Goal: Task Accomplishment & Management: Use online tool/utility

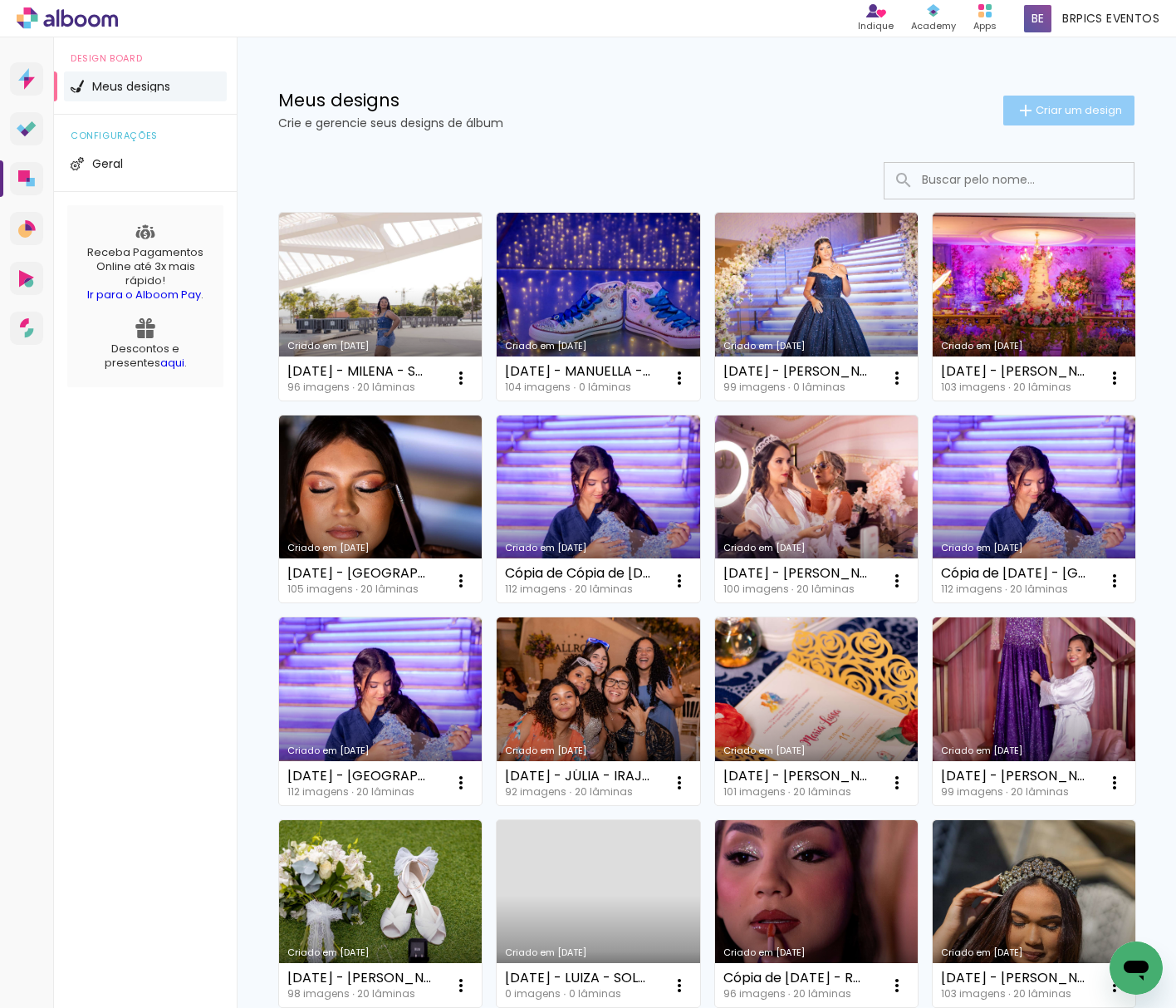
click at [1084, 115] on span "Criar um design" at bounding box center [1079, 109] width 87 height 10
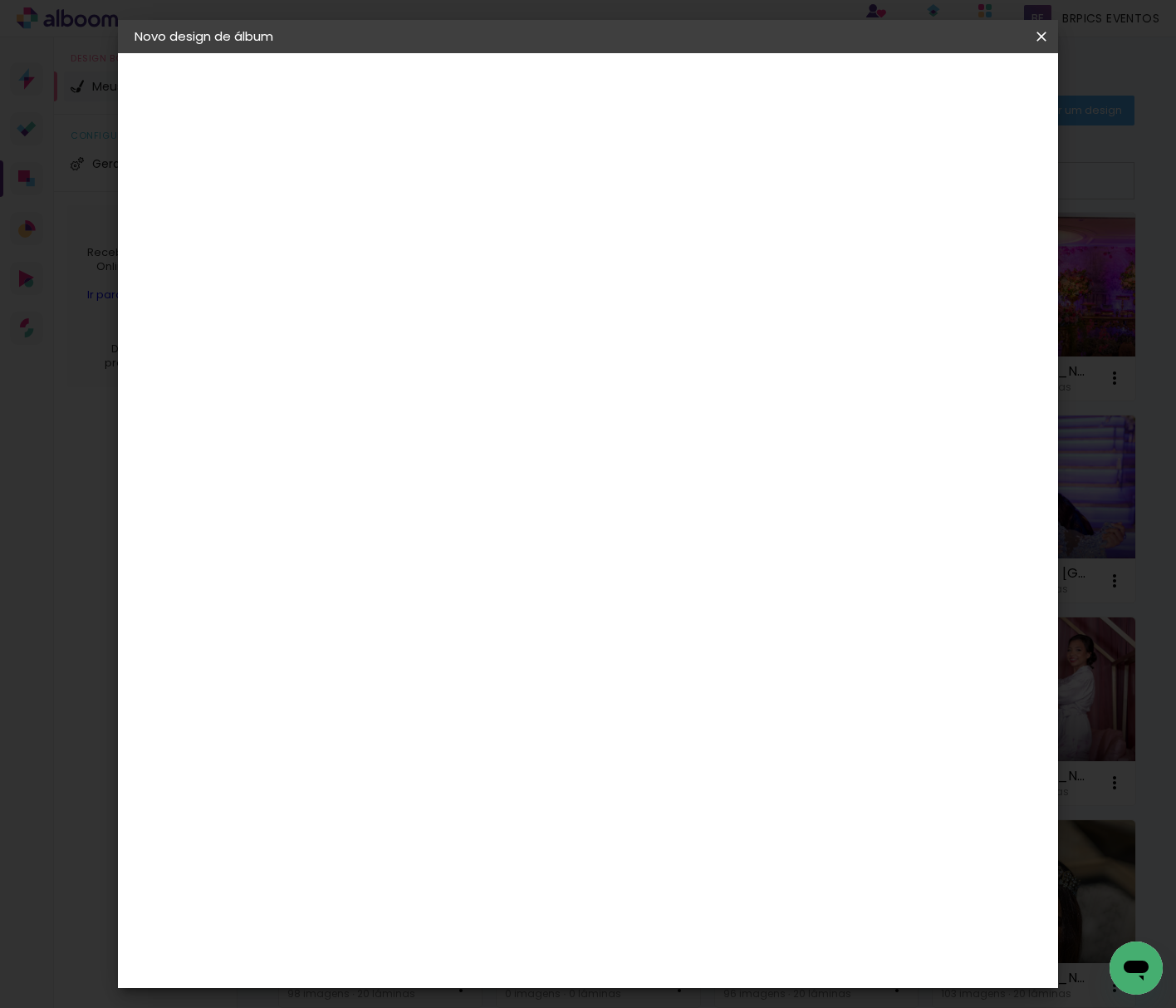
click at [412, 206] on paper-input-container "Título do álbum" at bounding box center [406, 223] width 11 height 43
type input "[DATE] - [GEOGRAPHIC_DATA] - NITEROI"
type paper-input "[DATE] - [GEOGRAPHIC_DATA] - NITEROI"
click at [576, 76] on paper-button "Avançar" at bounding box center [536, 88] width 82 height 29
click at [717, 274] on div at bounding box center [637, 284] width 160 height 22
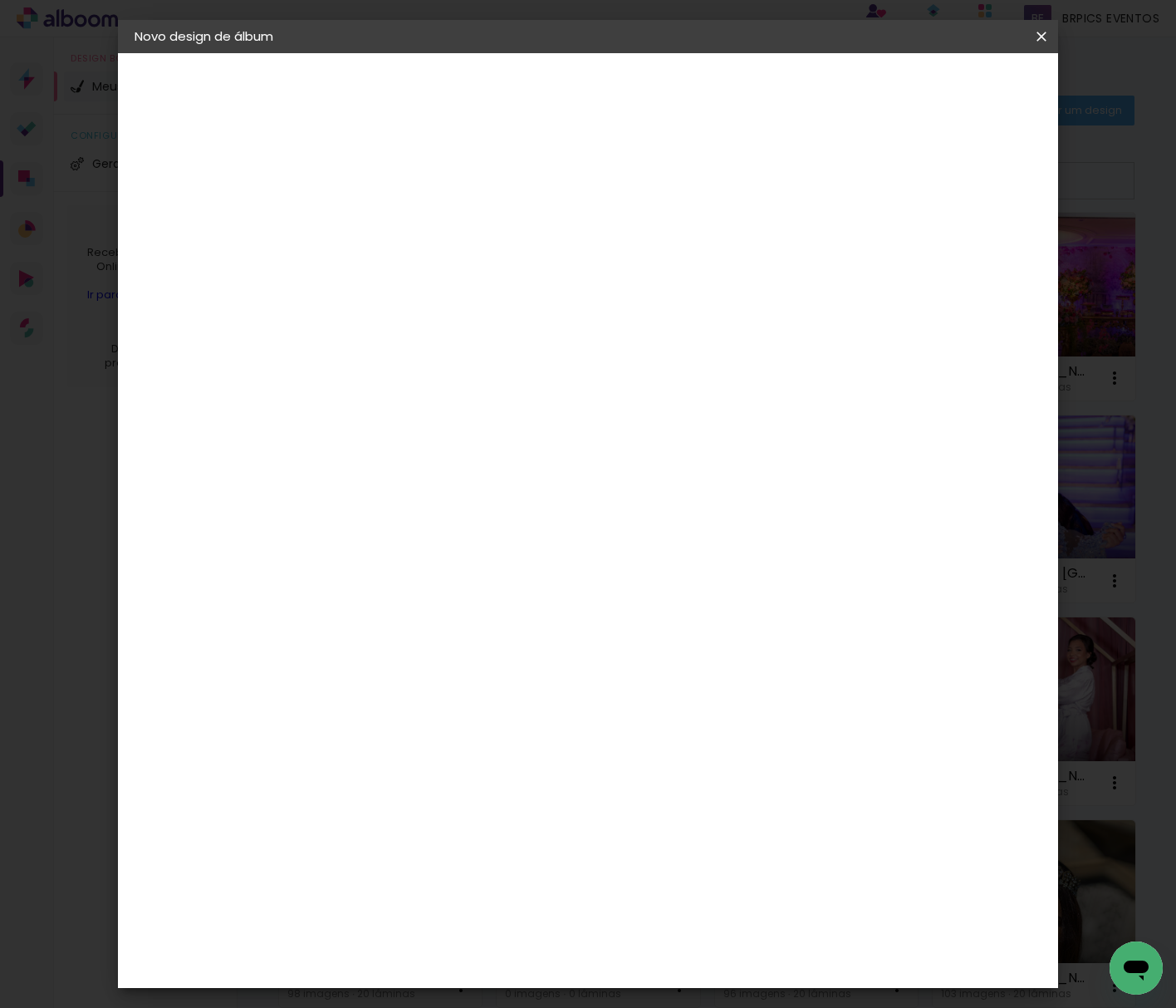
click at [717, 260] on paper-item "Tamanho Livre" at bounding box center [637, 252] width 160 height 36
click at [717, 95] on paper-button "Avançar" at bounding box center [676, 88] width 82 height 29
click at [363, 433] on input "30" at bounding box center [354, 436] width 43 height 25
type input "20,3"
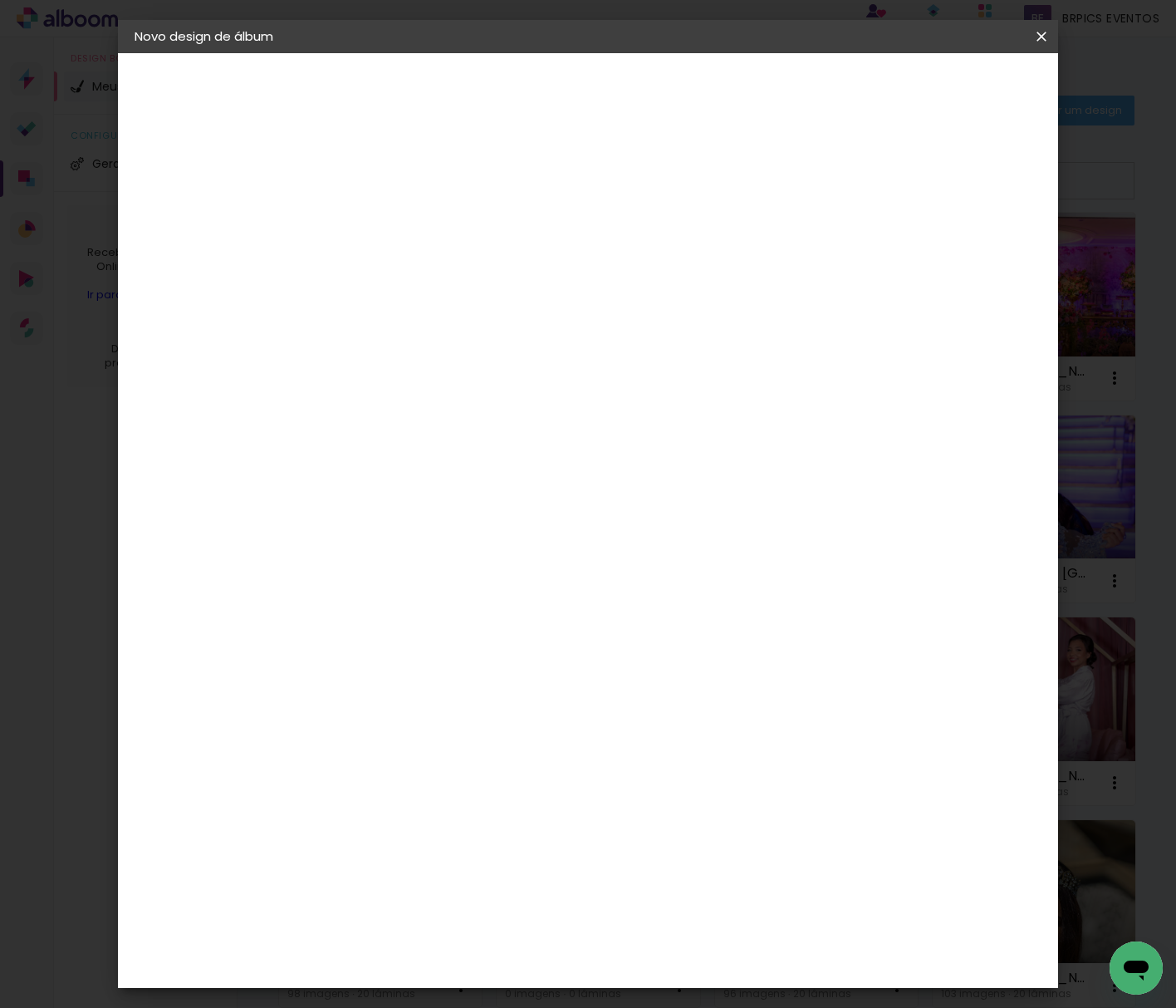
type paper-input "20,3"
click at [692, 538] on input "60" at bounding box center [677, 539] width 43 height 25
type input "50"
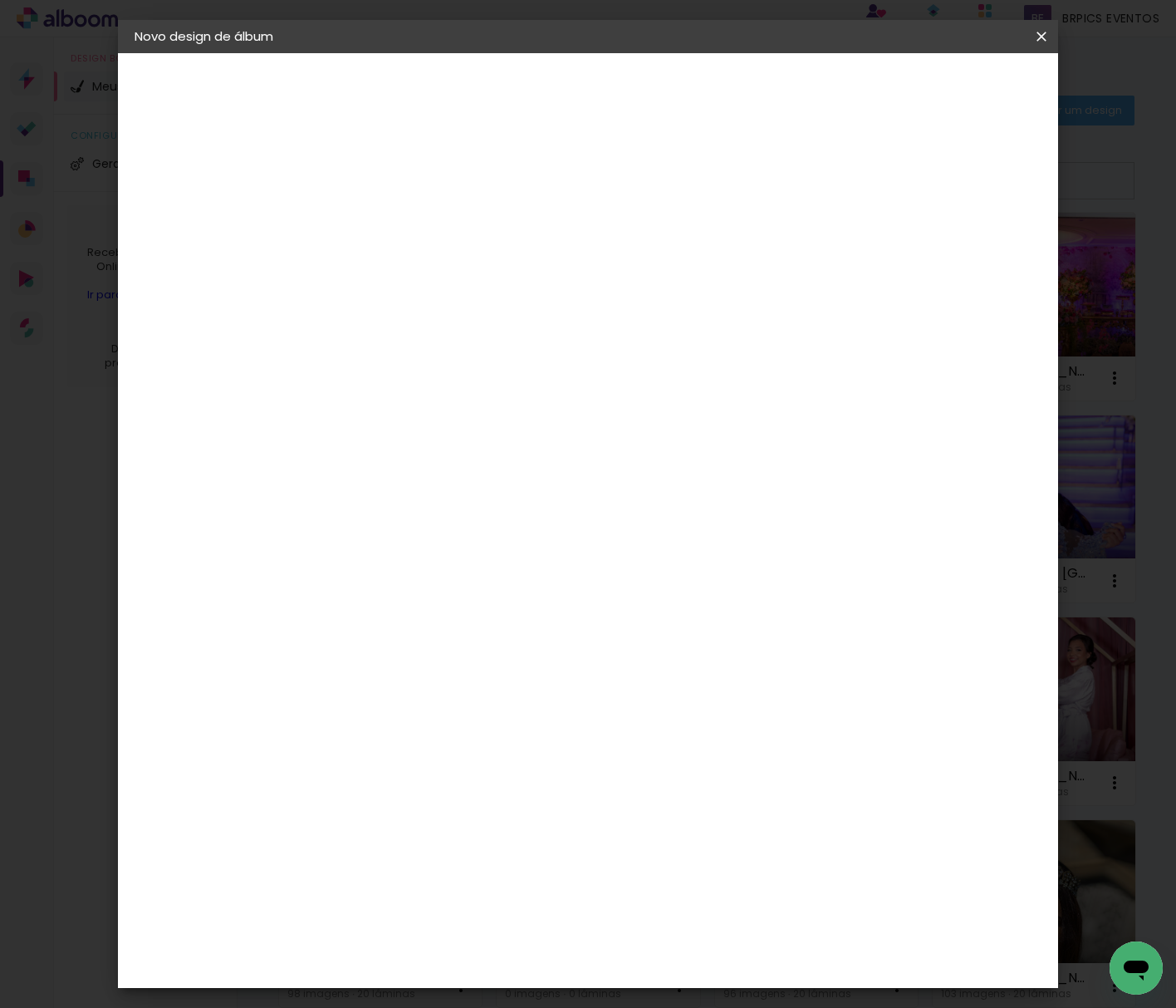
type paper-input "50"
click at [951, 98] on paper-button "Iniciar design" at bounding box center [896, 88] width 108 height 29
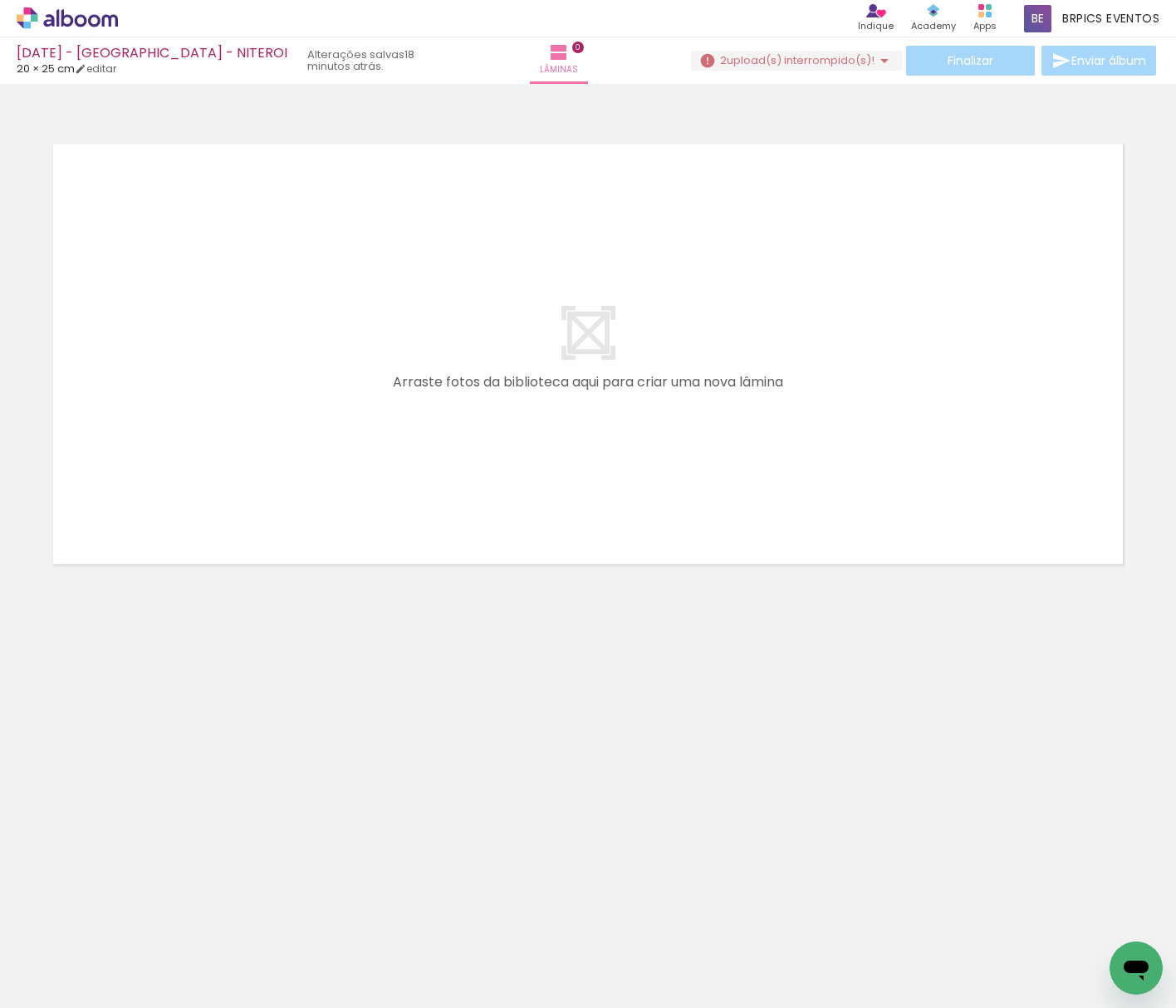
click at [768, 53] on span "upload(s) interrompido(s)!" at bounding box center [801, 60] width 148 height 16
click at [695, 922] on iron-icon at bounding box center [688, 919] width 17 height 17
click at [670, 922] on iron-icon at bounding box center [662, 919] width 17 height 17
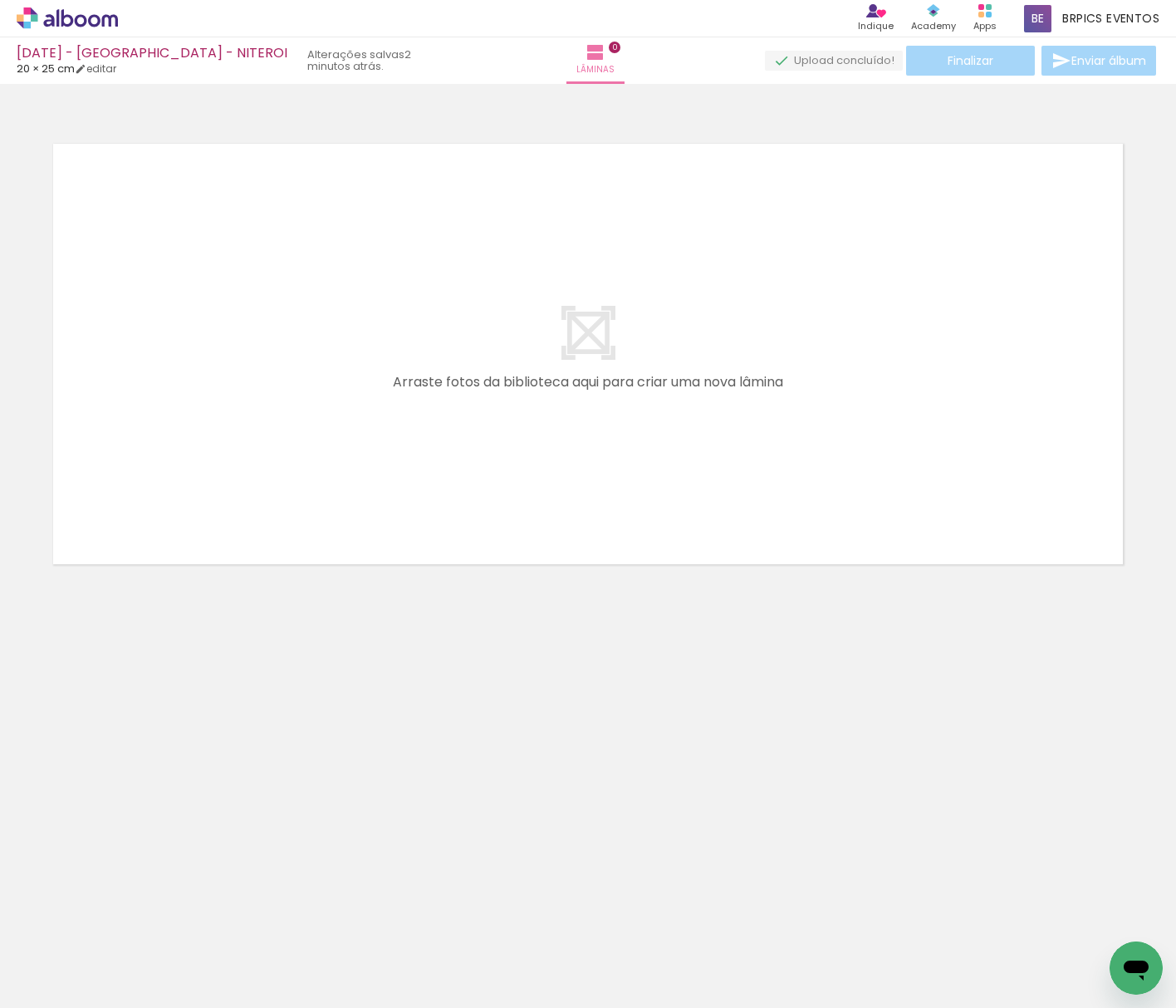
drag, startPoint x: 357, startPoint y: 1002, endPoint x: 58, endPoint y: 995, distance: 299.1
click at [58, 995] on span "Adicionar Fotos" at bounding box center [59, 985] width 49 height 18
click at [0, 0] on input "file" at bounding box center [0, 0] width 0 height 0
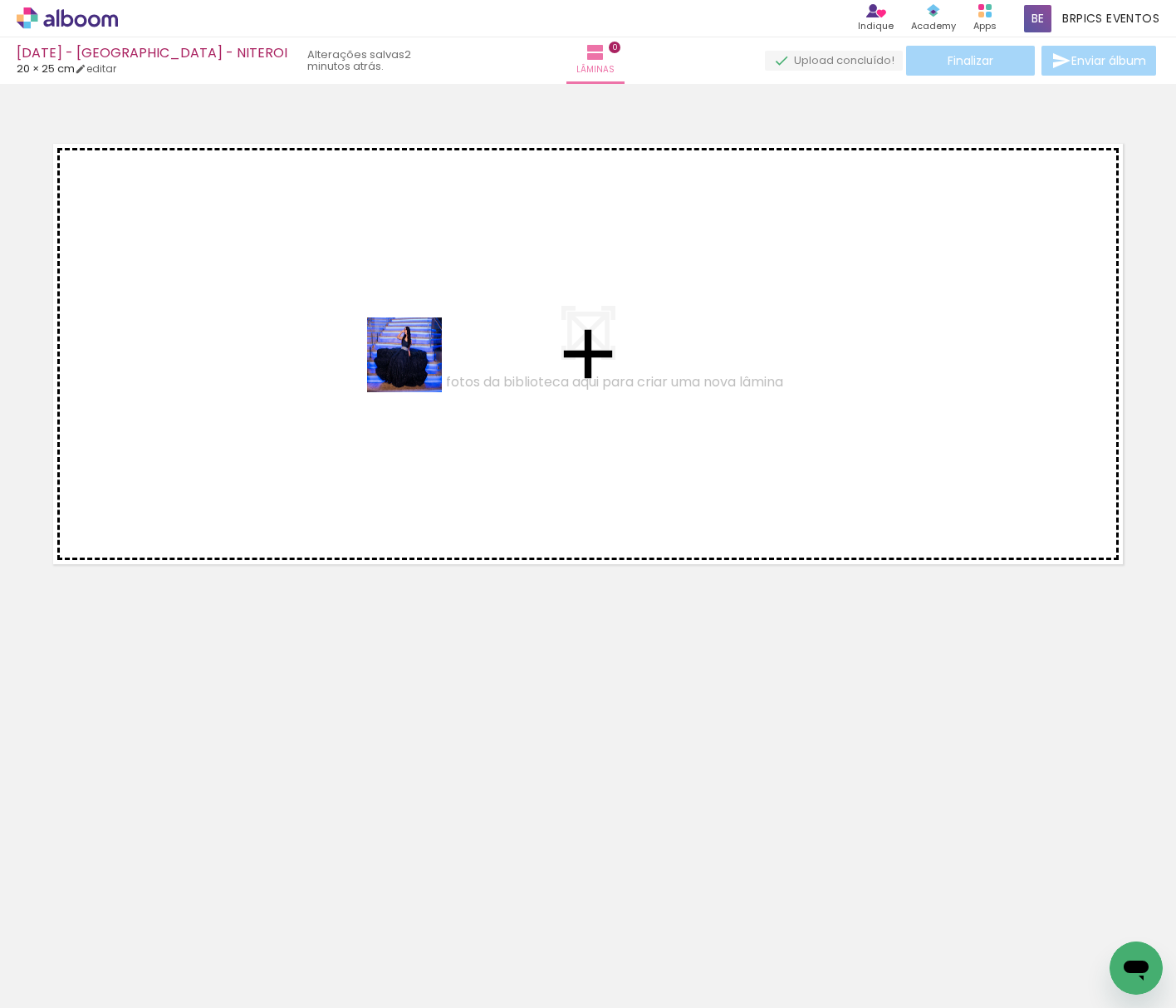
drag, startPoint x: 183, startPoint y: 948, endPoint x: 432, endPoint y: 725, distance: 334.3
click at [442, 280] on quentale-workspace at bounding box center [588, 504] width 1176 height 1008
click at [442, 273] on quentale-layouter at bounding box center [588, 354] width 1093 height 444
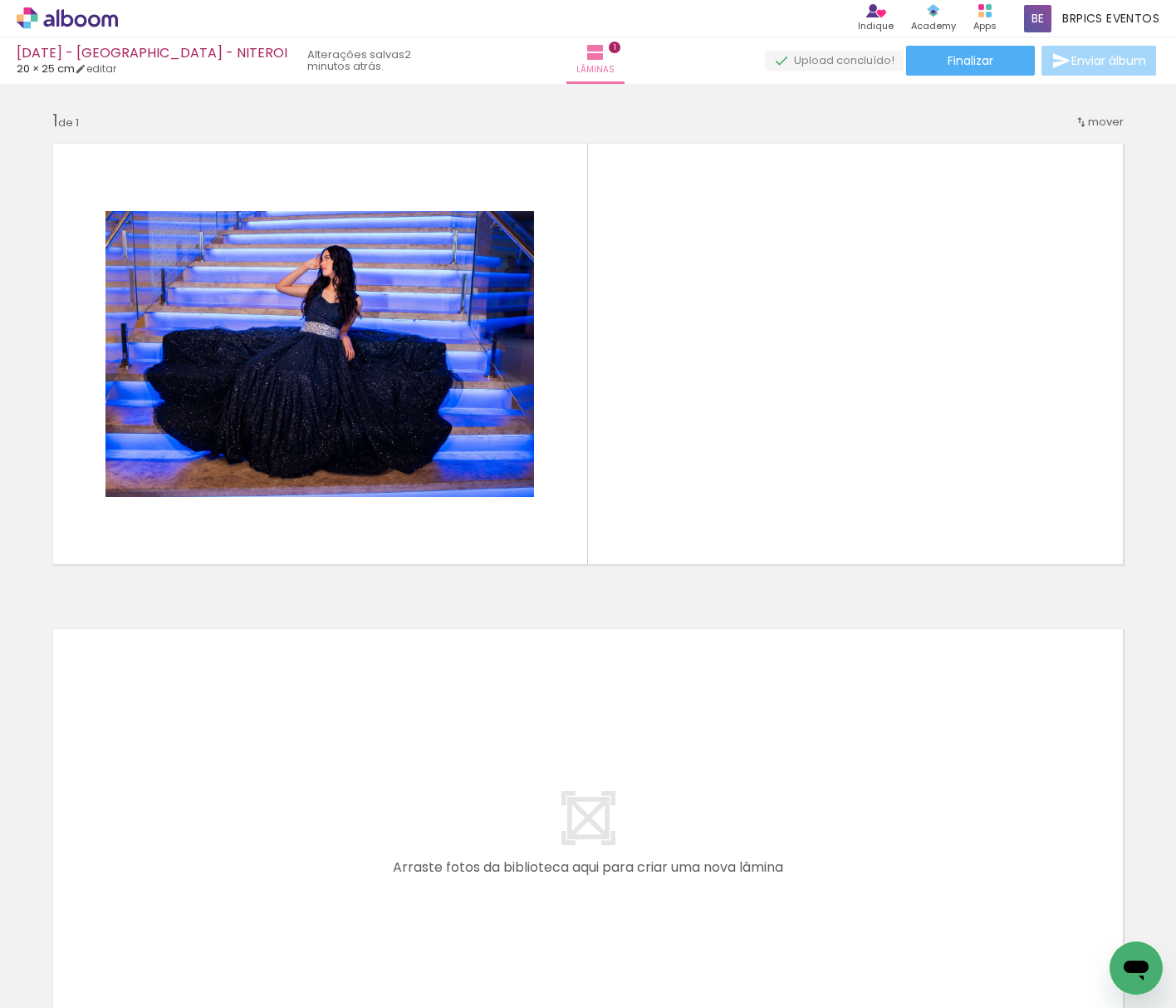
scroll to position [0, 6790]
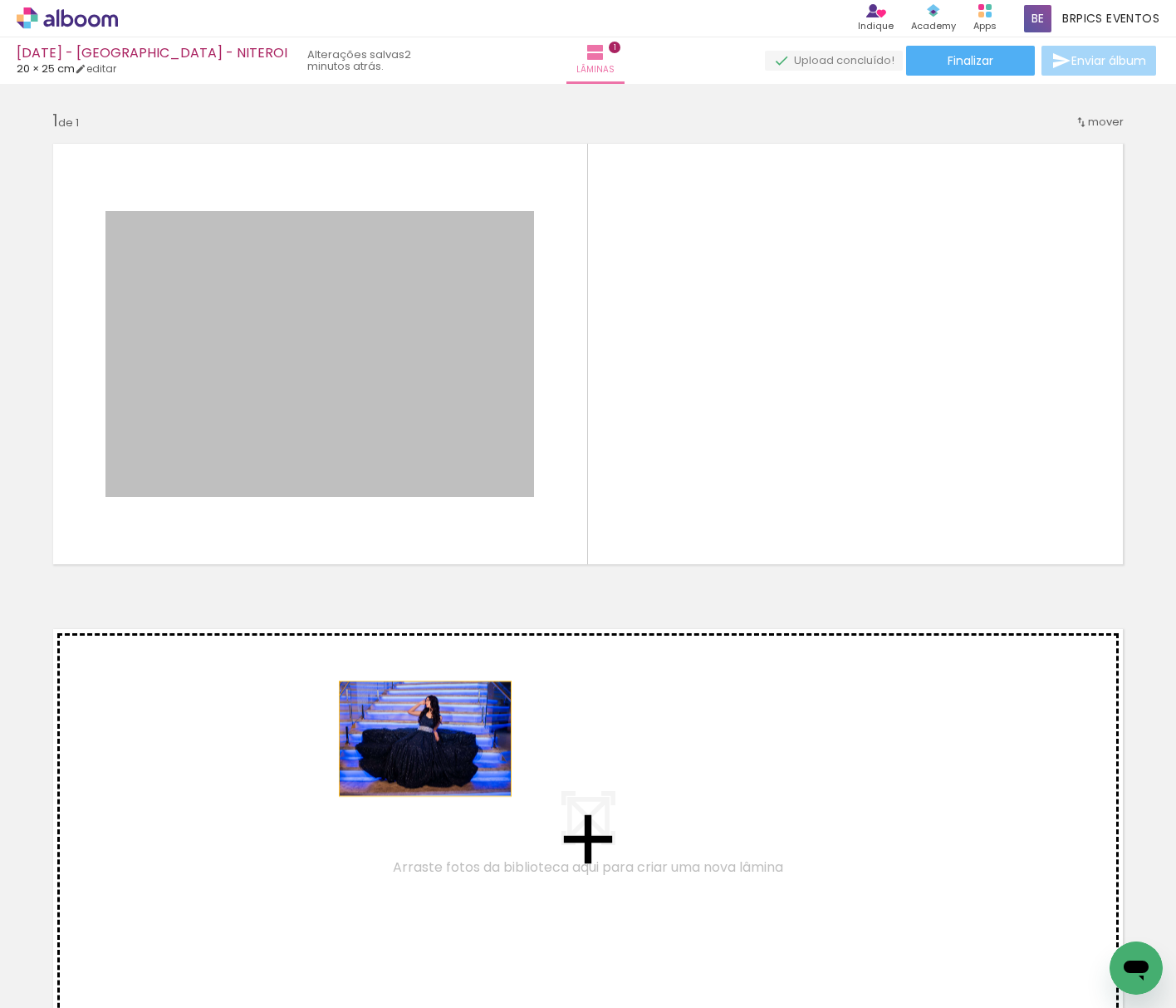
drag, startPoint x: 407, startPoint y: 409, endPoint x: 417, endPoint y: 739, distance: 330.2
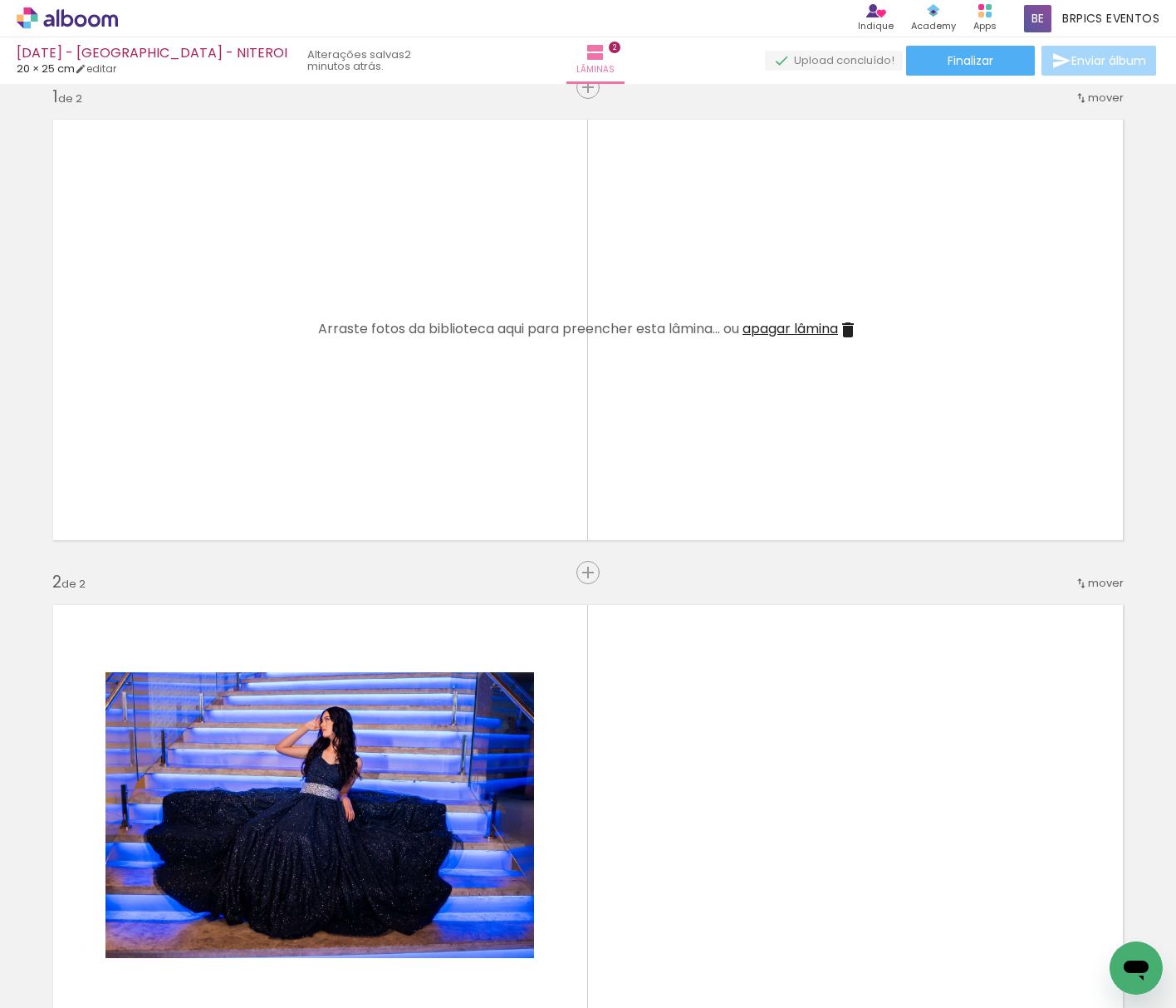
scroll to position [0, 0]
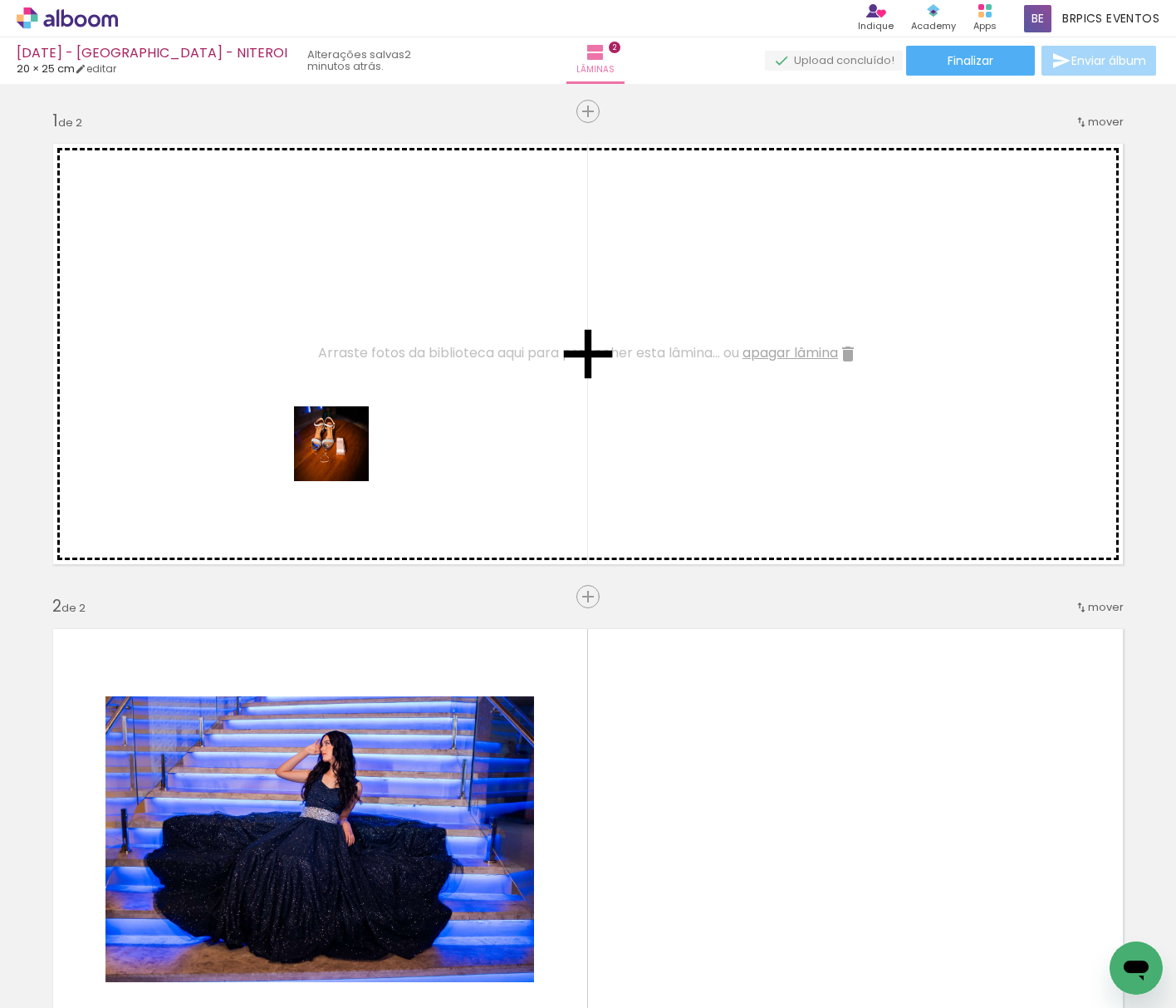
drag, startPoint x: 354, startPoint y: 958, endPoint x: 451, endPoint y: 609, distance: 362.2
click at [342, 444] on quentale-workspace at bounding box center [588, 504] width 1176 height 1008
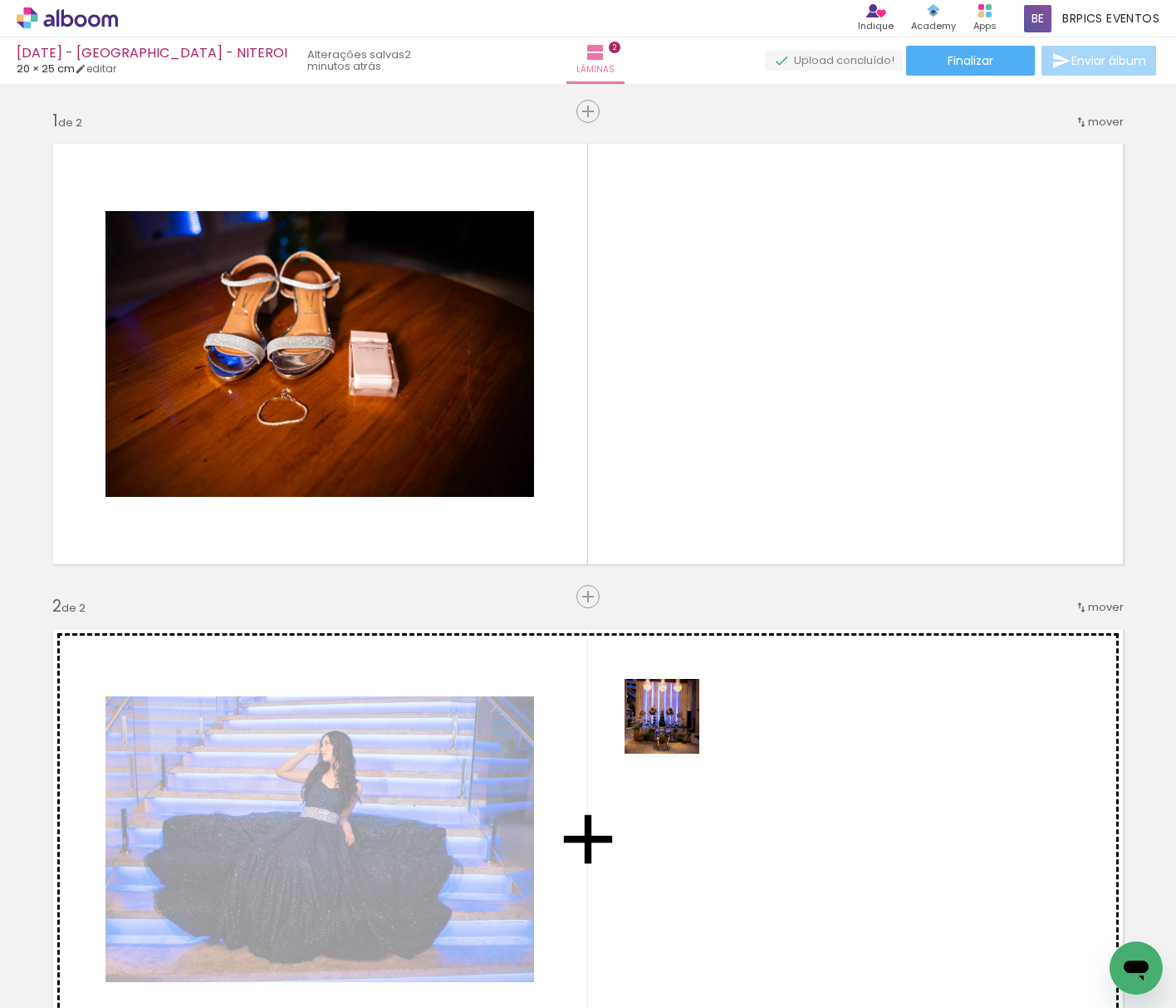
drag, startPoint x: 675, startPoint y: 971, endPoint x: 682, endPoint y: 409, distance: 562.0
click at [682, 409] on quentale-workspace at bounding box center [588, 504] width 1176 height 1008
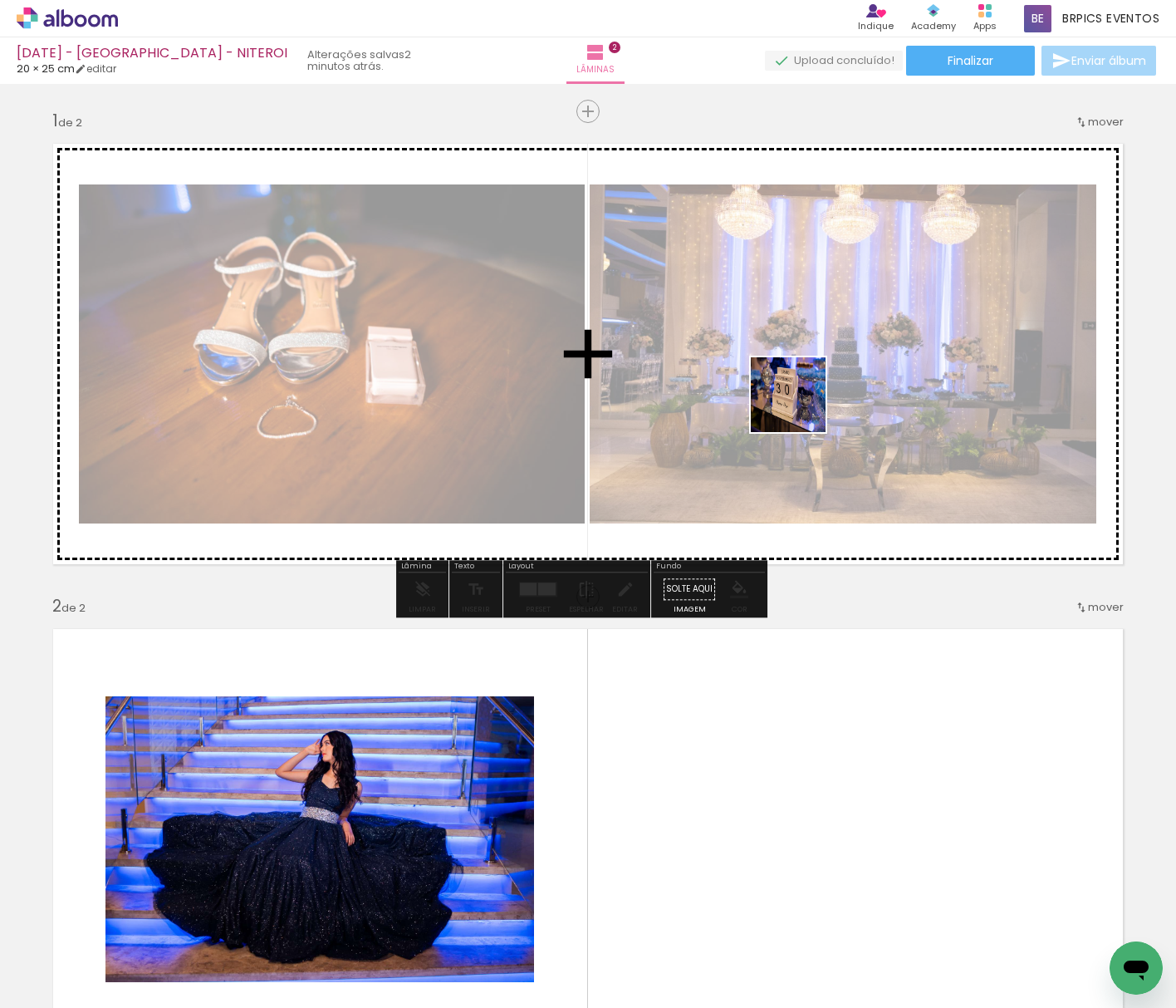
drag, startPoint x: 738, startPoint y: 952, endPoint x: 835, endPoint y: 437, distance: 524.1
click at [800, 370] on quentale-workspace at bounding box center [588, 504] width 1176 height 1008
click at [802, 364] on div at bounding box center [843, 354] width 509 height 339
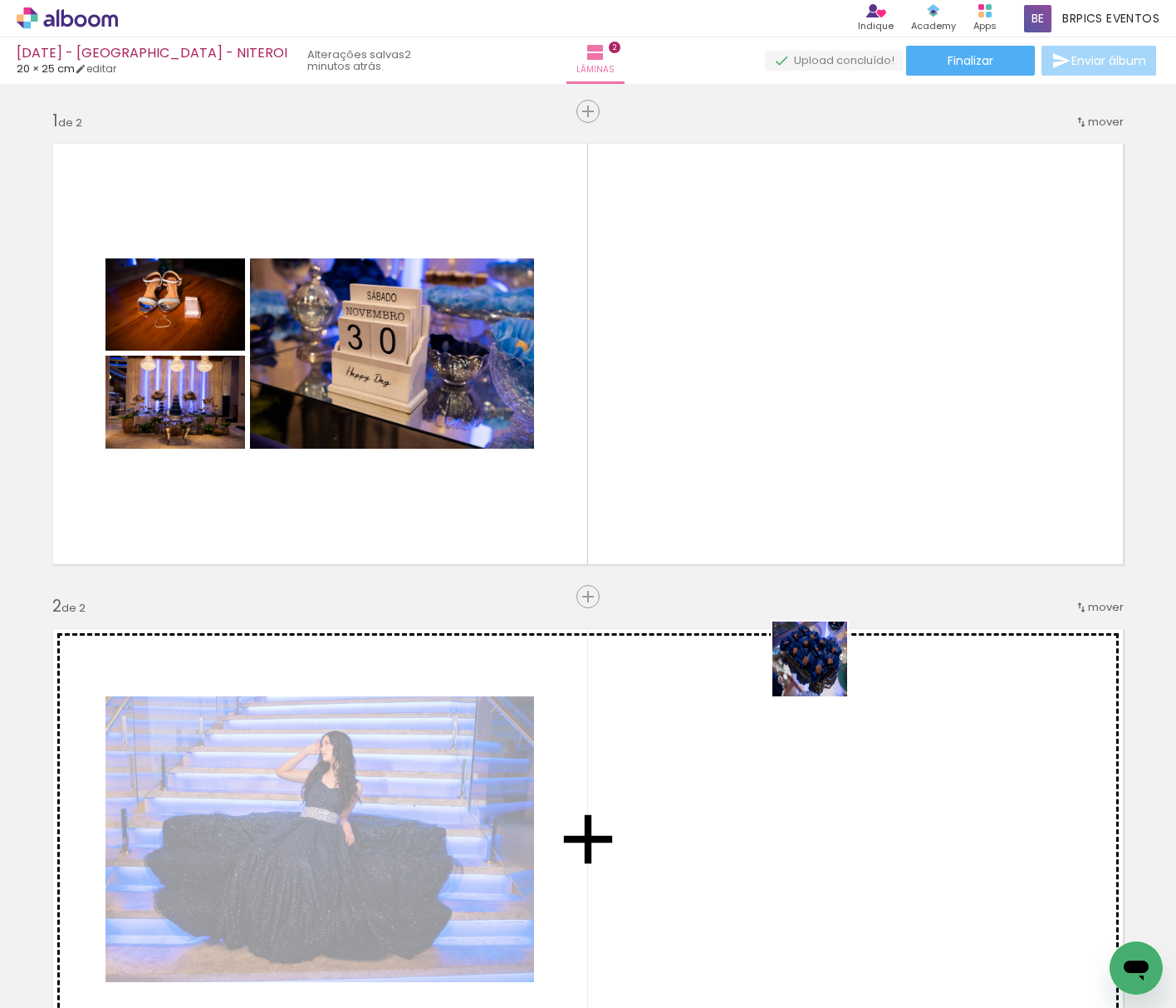
drag, startPoint x: 814, startPoint y: 971, endPoint x: 827, endPoint y: 425, distance: 546.2
click at [749, 247] on quentale-workspace at bounding box center [588, 504] width 1176 height 1008
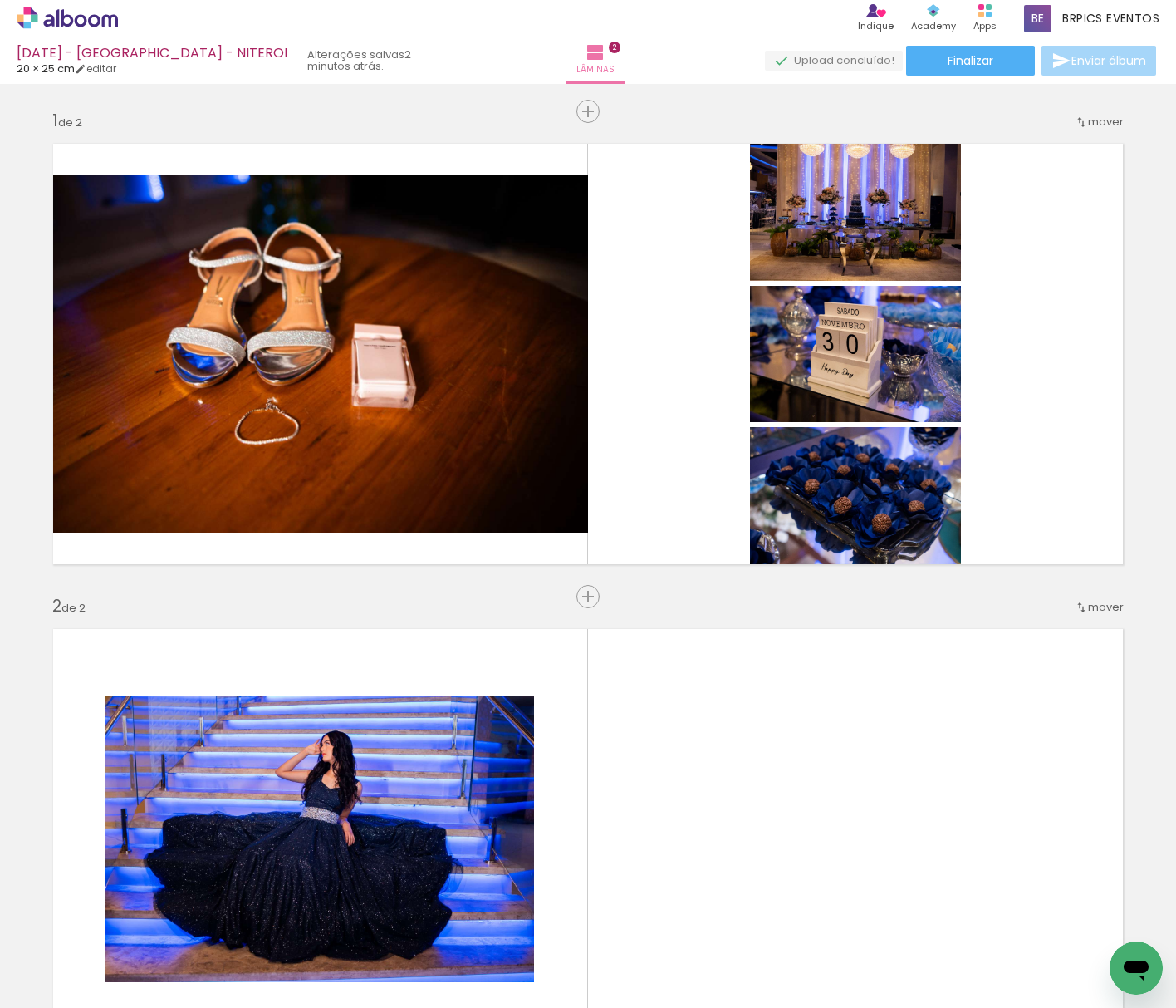
drag, startPoint x: 856, startPoint y: 623, endPoint x: 846, endPoint y: 484, distance: 139.4
click at [798, 446] on quentale-workspace at bounding box center [588, 504] width 1176 height 1008
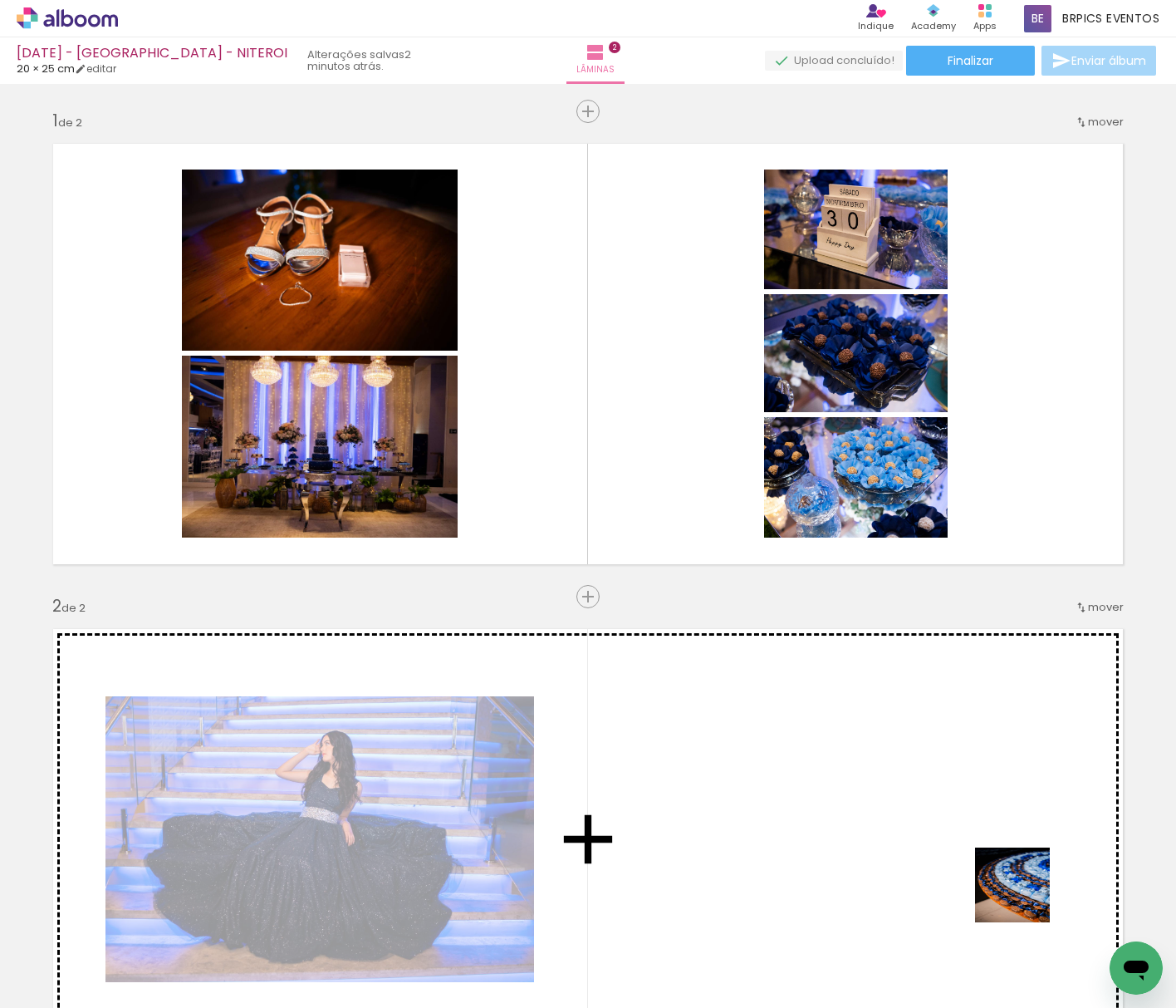
drag, startPoint x: 1025, startPoint y: 898, endPoint x: 793, endPoint y: 303, distance: 638.6
click at [798, 322] on quentale-workspace at bounding box center [588, 504] width 1176 height 1008
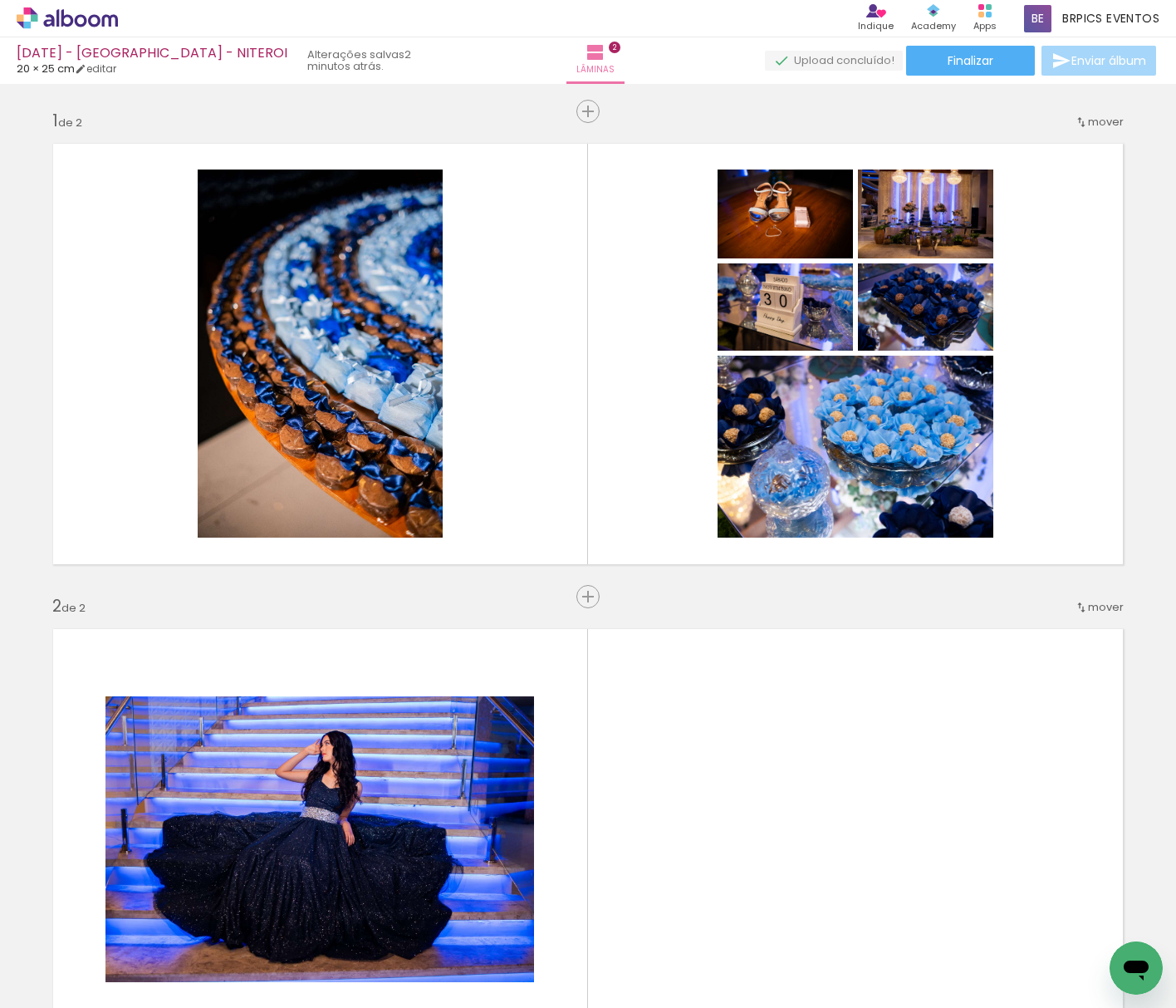
scroll to position [0, 7151]
click at [84, 955] on iron-icon at bounding box center [85, 958] width 13 height 13
click at [84, 958] on iron-icon at bounding box center [85, 958] width 13 height 13
click at [0, 0] on slot "Não utilizadas" at bounding box center [0, 0] width 0 height 0
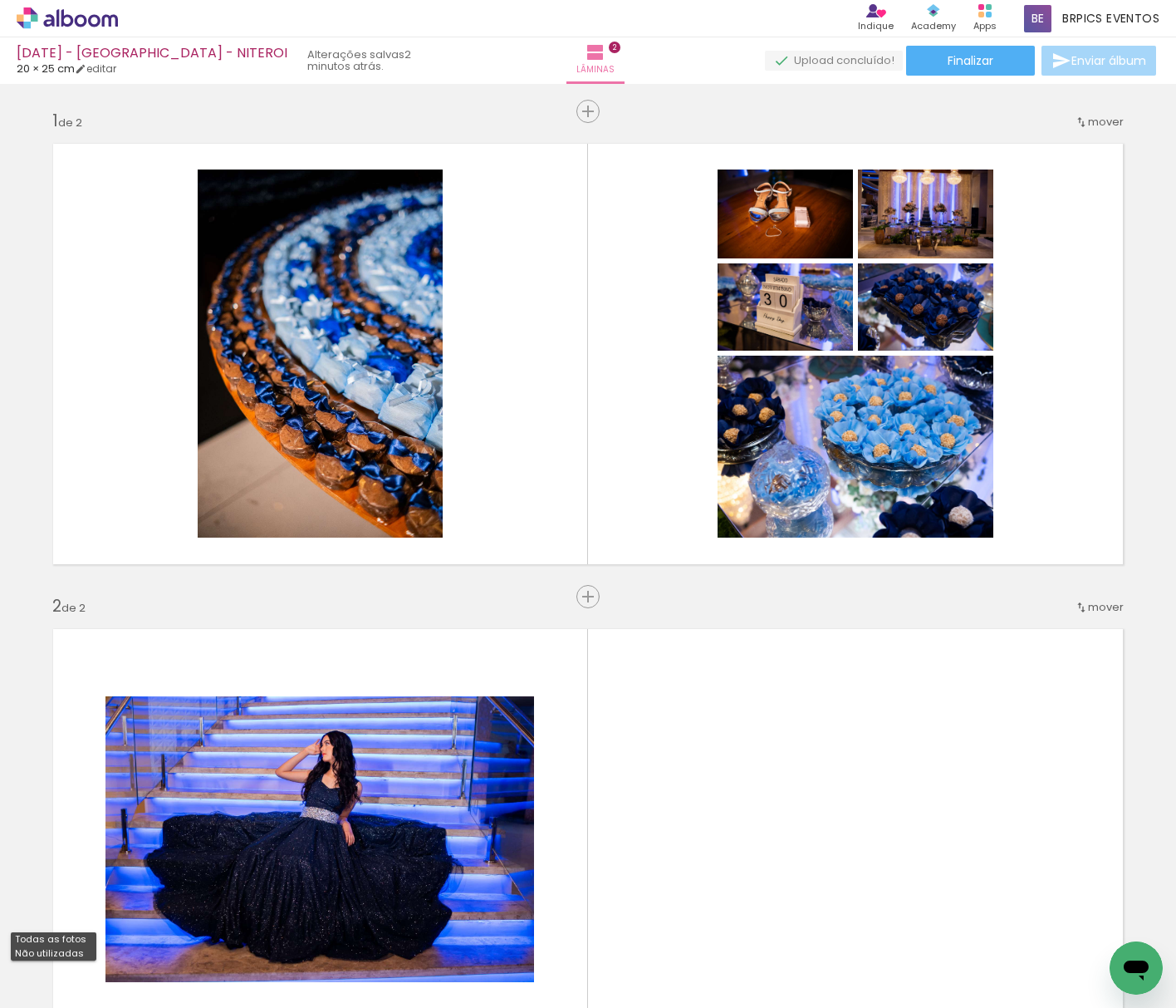
type input "Não utilizadas"
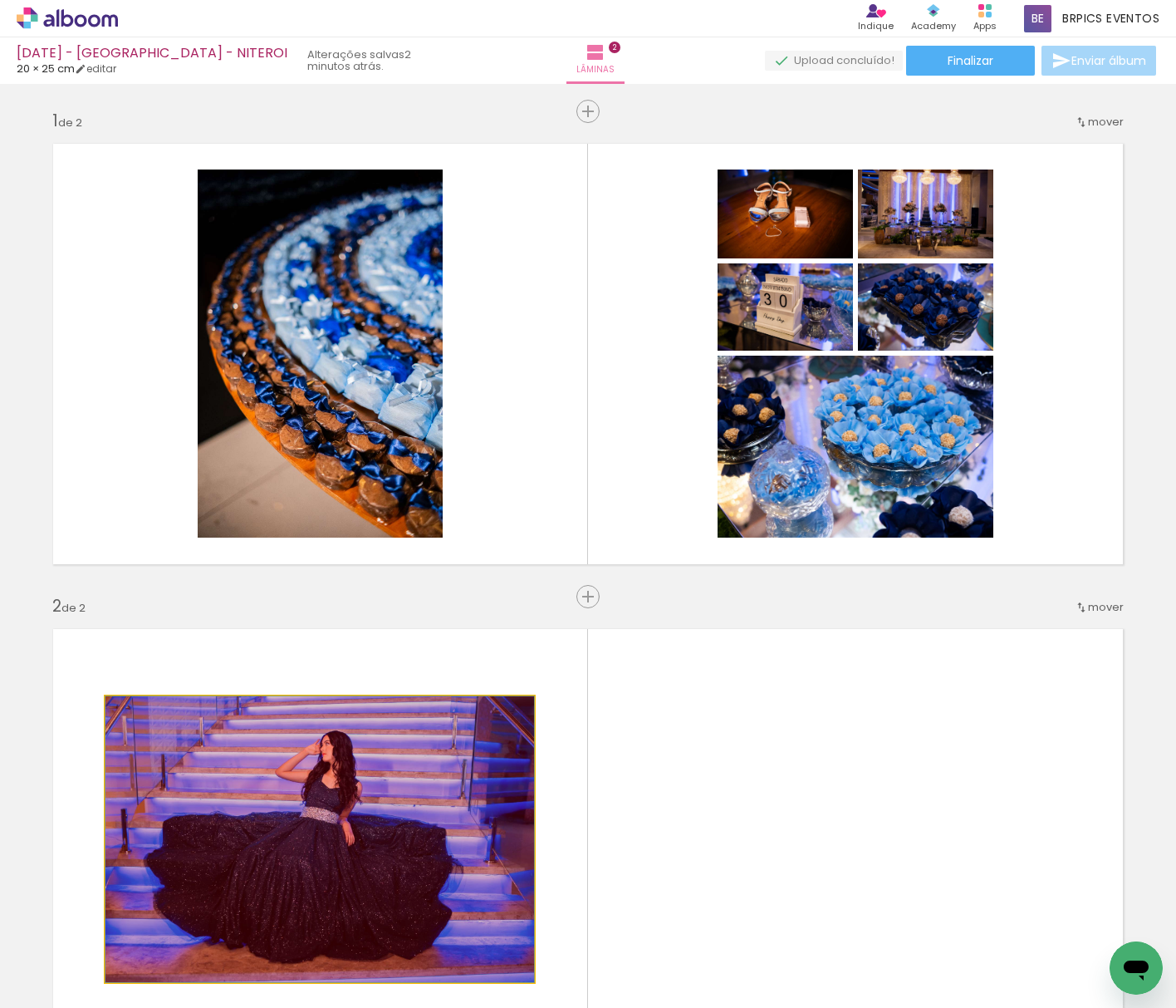
drag, startPoint x: 440, startPoint y: 776, endPoint x: 591, endPoint y: 978, distance: 252.2
click at [479, 932] on div at bounding box center [442, 952] width 75 height 49
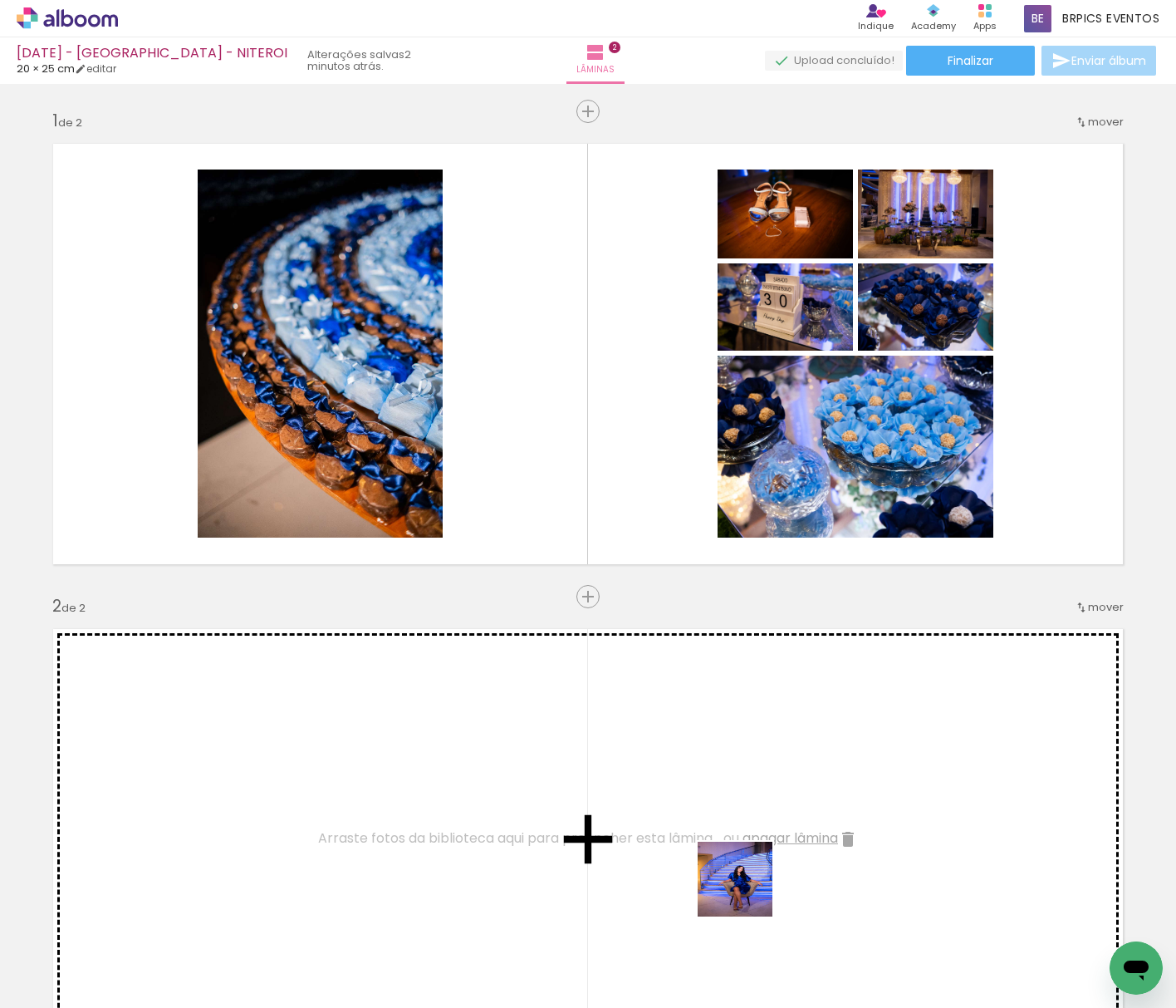
drag, startPoint x: 814, startPoint y: 960, endPoint x: 585, endPoint y: 787, distance: 287.0
click at [585, 787] on quentale-workspace at bounding box center [588, 504] width 1176 height 1008
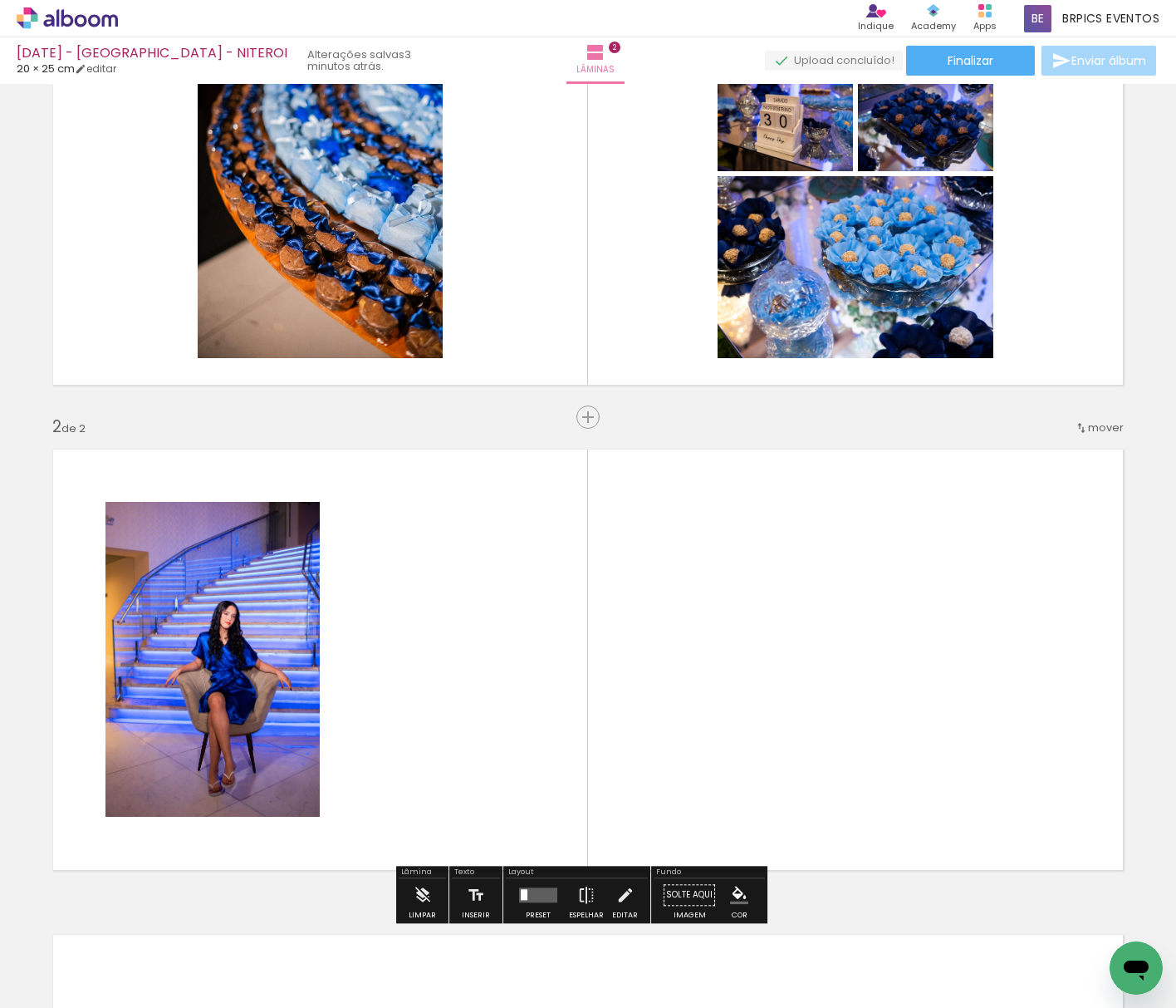
scroll to position [221, 0]
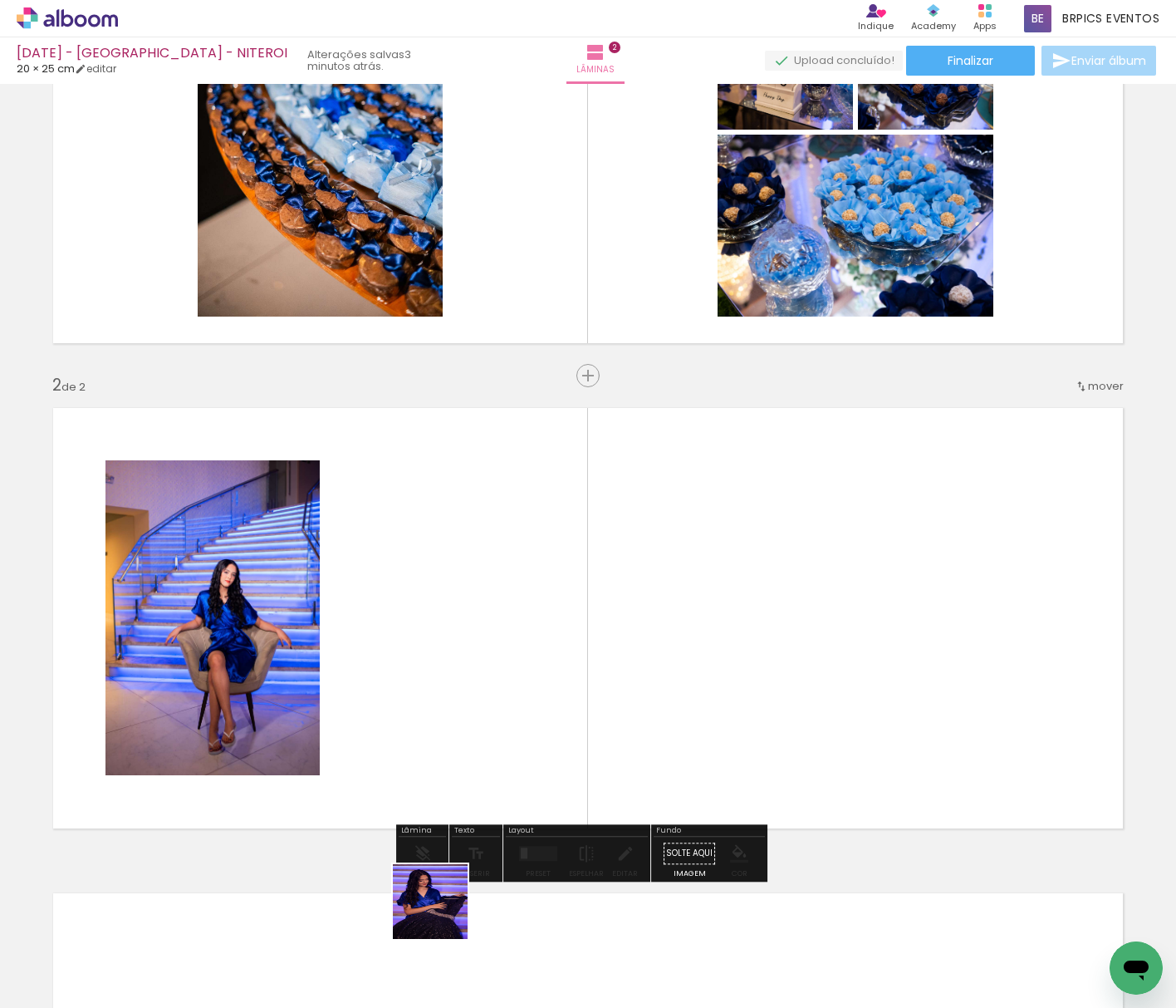
drag, startPoint x: 445, startPoint y: 955, endPoint x: 446, endPoint y: 605, distance: 350.0
click at [446, 605] on quentale-workspace at bounding box center [588, 504] width 1176 height 1008
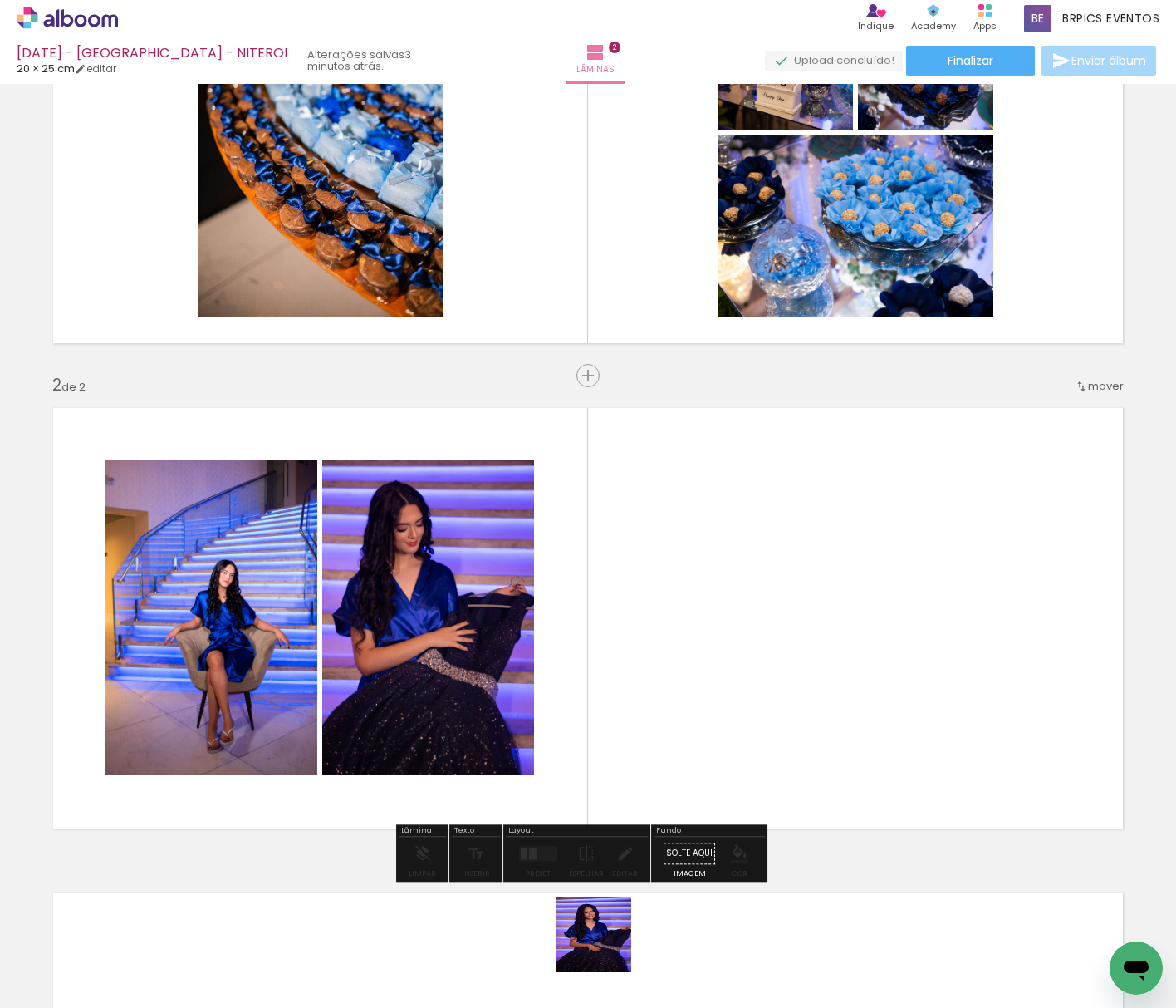
drag, startPoint x: 607, startPoint y: 947, endPoint x: 700, endPoint y: 605, distance: 354.4
click at [702, 582] on quentale-workspace at bounding box center [588, 504] width 1176 height 1008
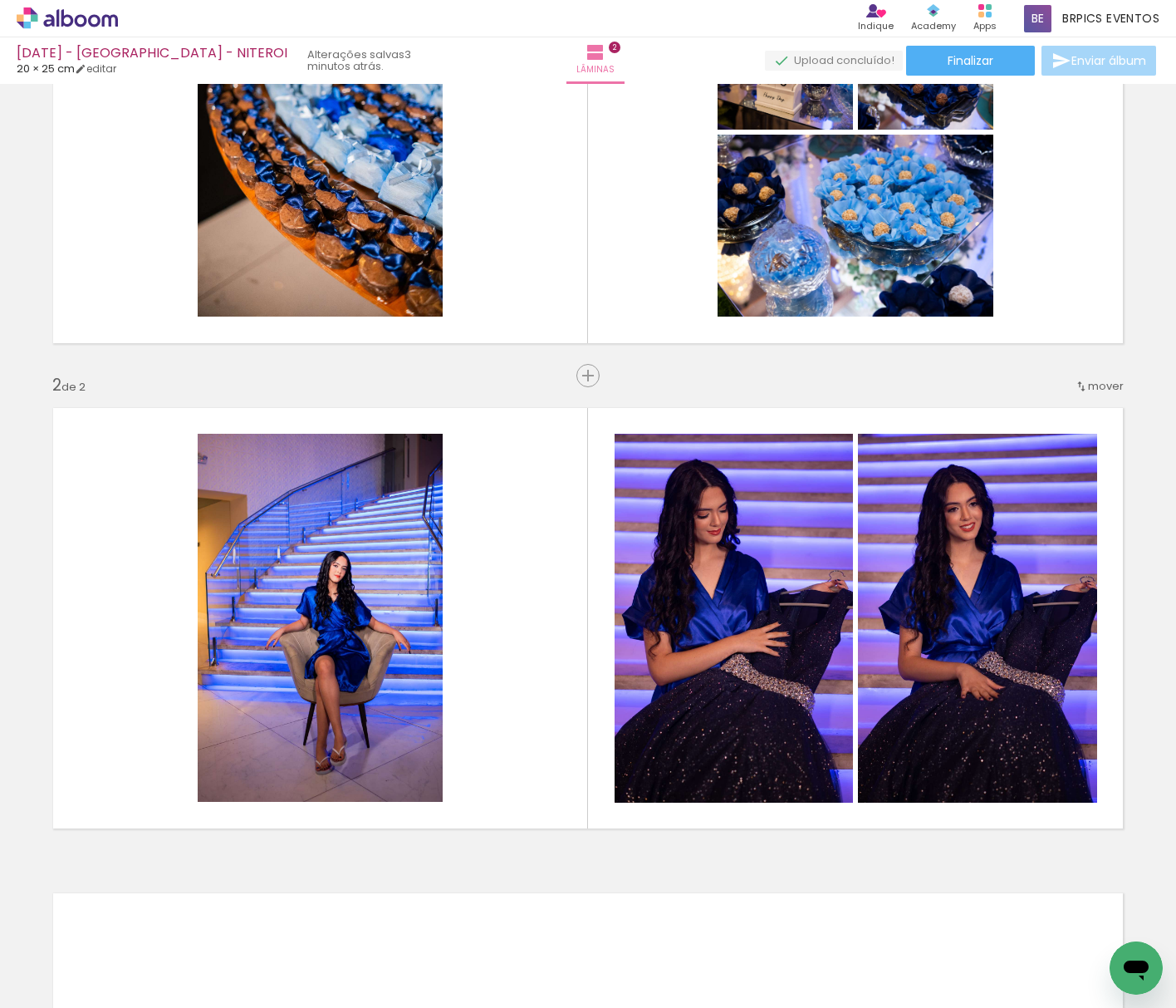
drag, startPoint x: 253, startPoint y: 955, endPoint x: 282, endPoint y: 824, distance: 134.2
click at [384, 570] on quentale-workspace at bounding box center [588, 504] width 1176 height 1008
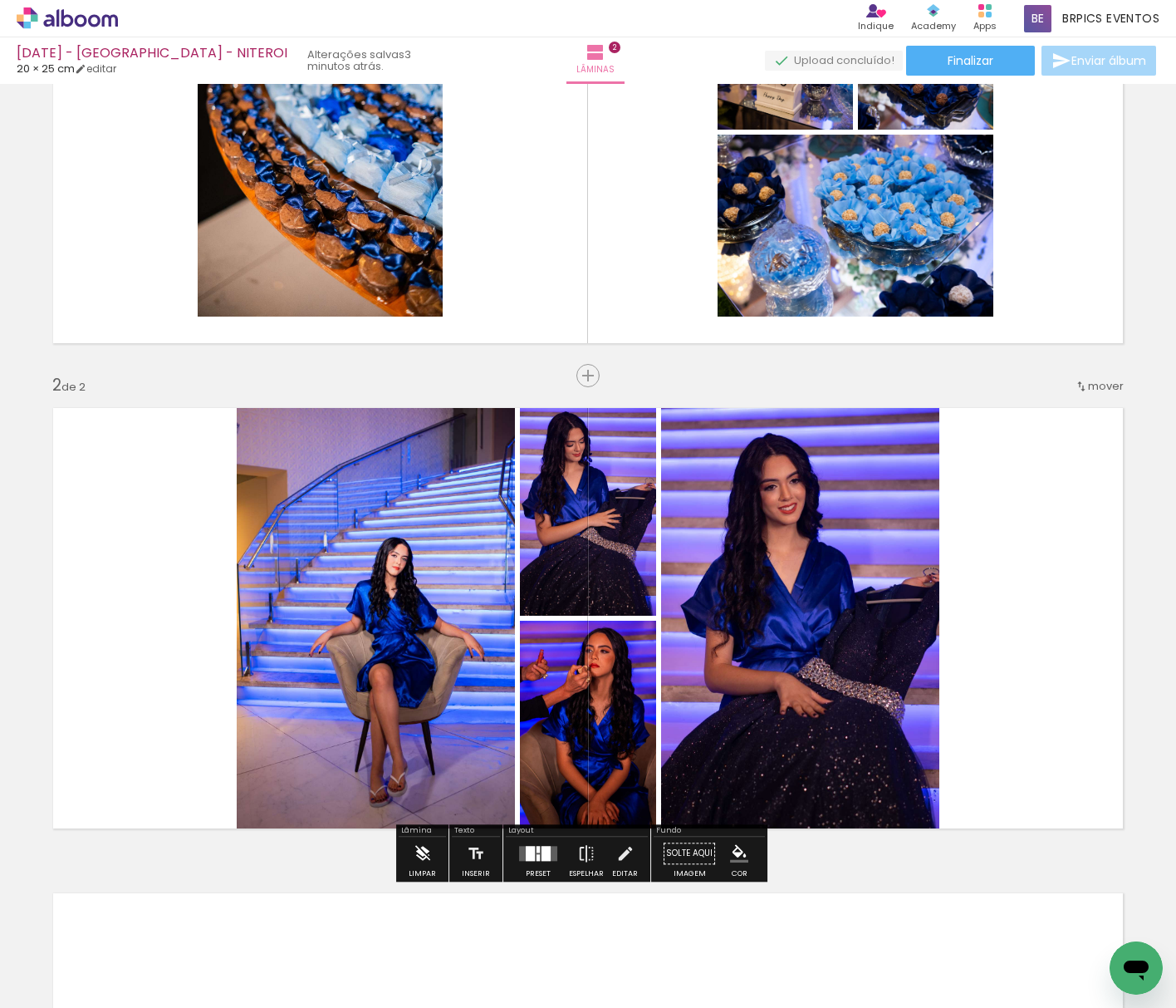
drag, startPoint x: 158, startPoint y: 938, endPoint x: 427, endPoint y: 878, distance: 275.6
click at [344, 536] on quentale-workspace at bounding box center [588, 504] width 1176 height 1008
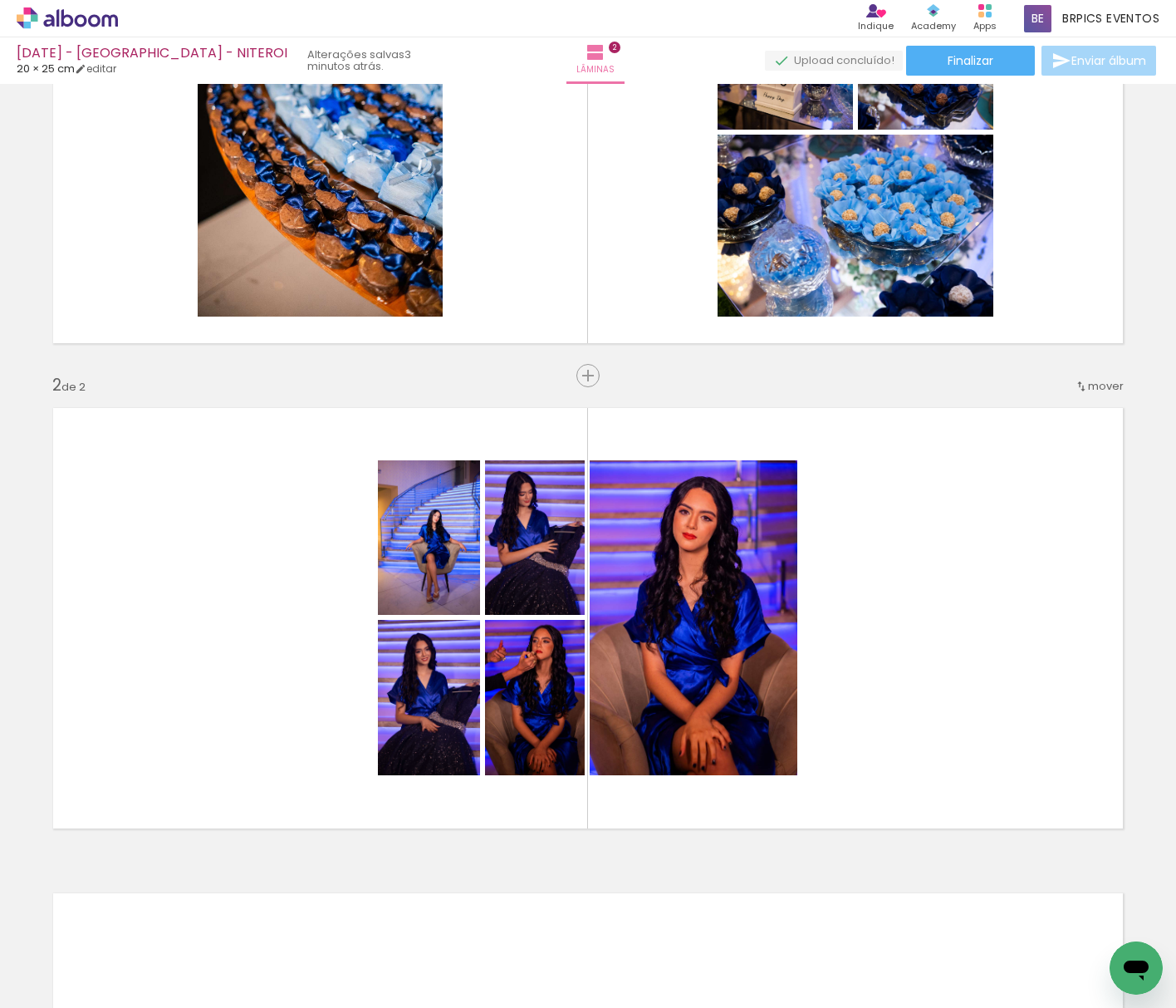
scroll to position [0, 350]
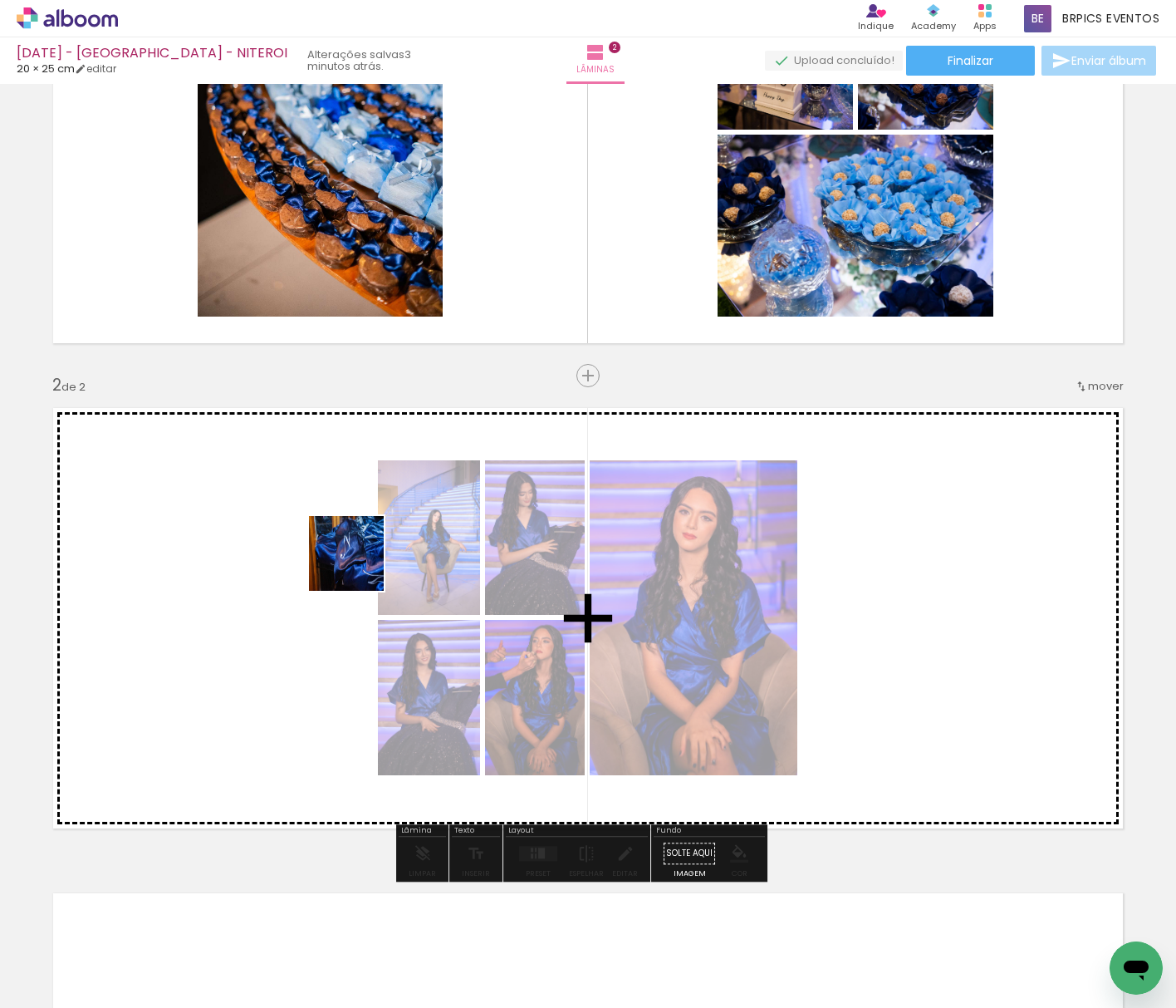
drag, startPoint x: 405, startPoint y: 962, endPoint x: 357, endPoint y: 609, distance: 356.2
click at [354, 550] on quentale-workspace at bounding box center [588, 504] width 1176 height 1008
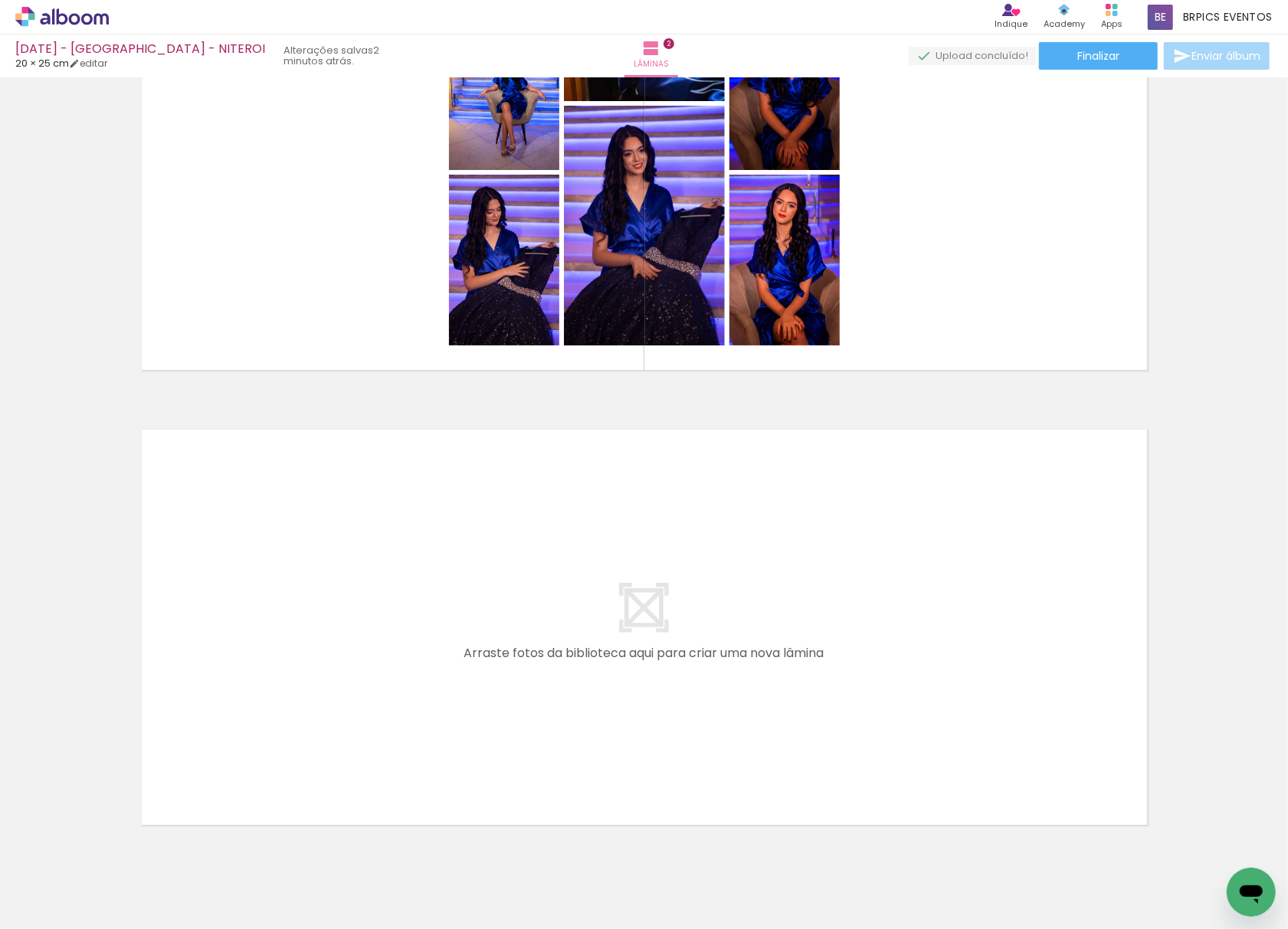
scroll to position [0, 0]
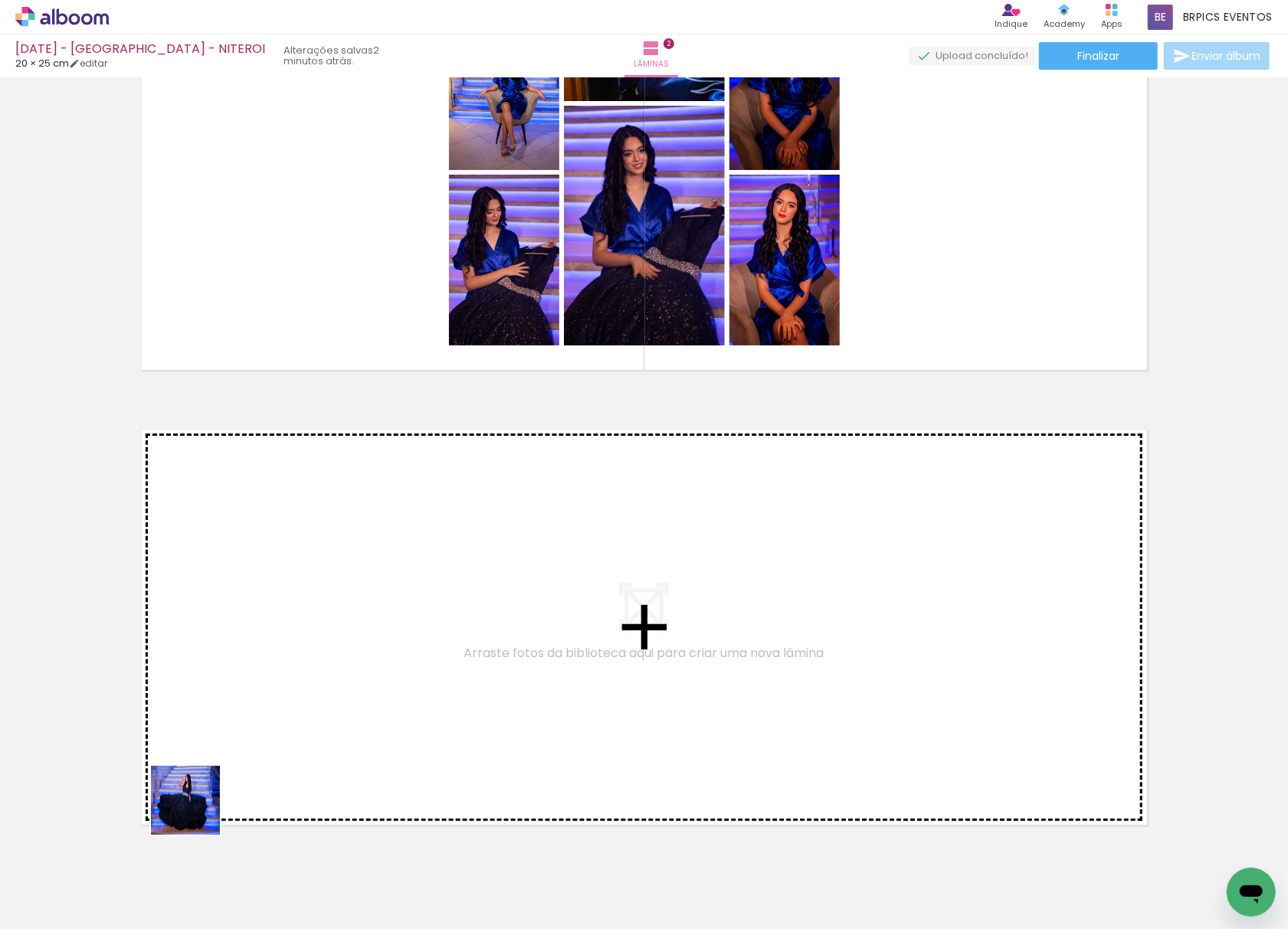
drag, startPoint x: 175, startPoint y: 881, endPoint x: 248, endPoint y: 642, distance: 249.9
click at [248, 642] on quentale-workspace at bounding box center [644, 464] width 1288 height 929
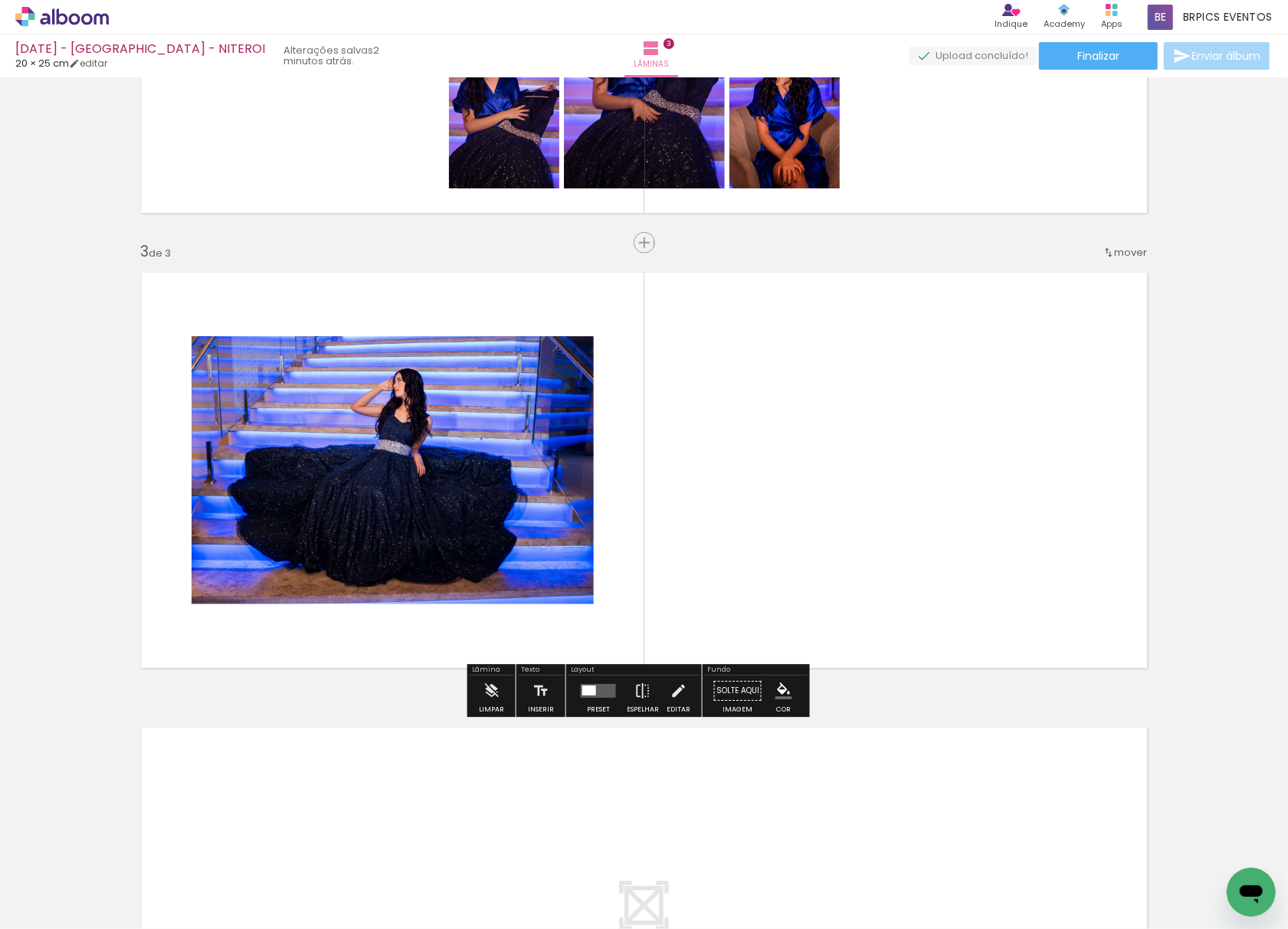
scroll to position [784, 0]
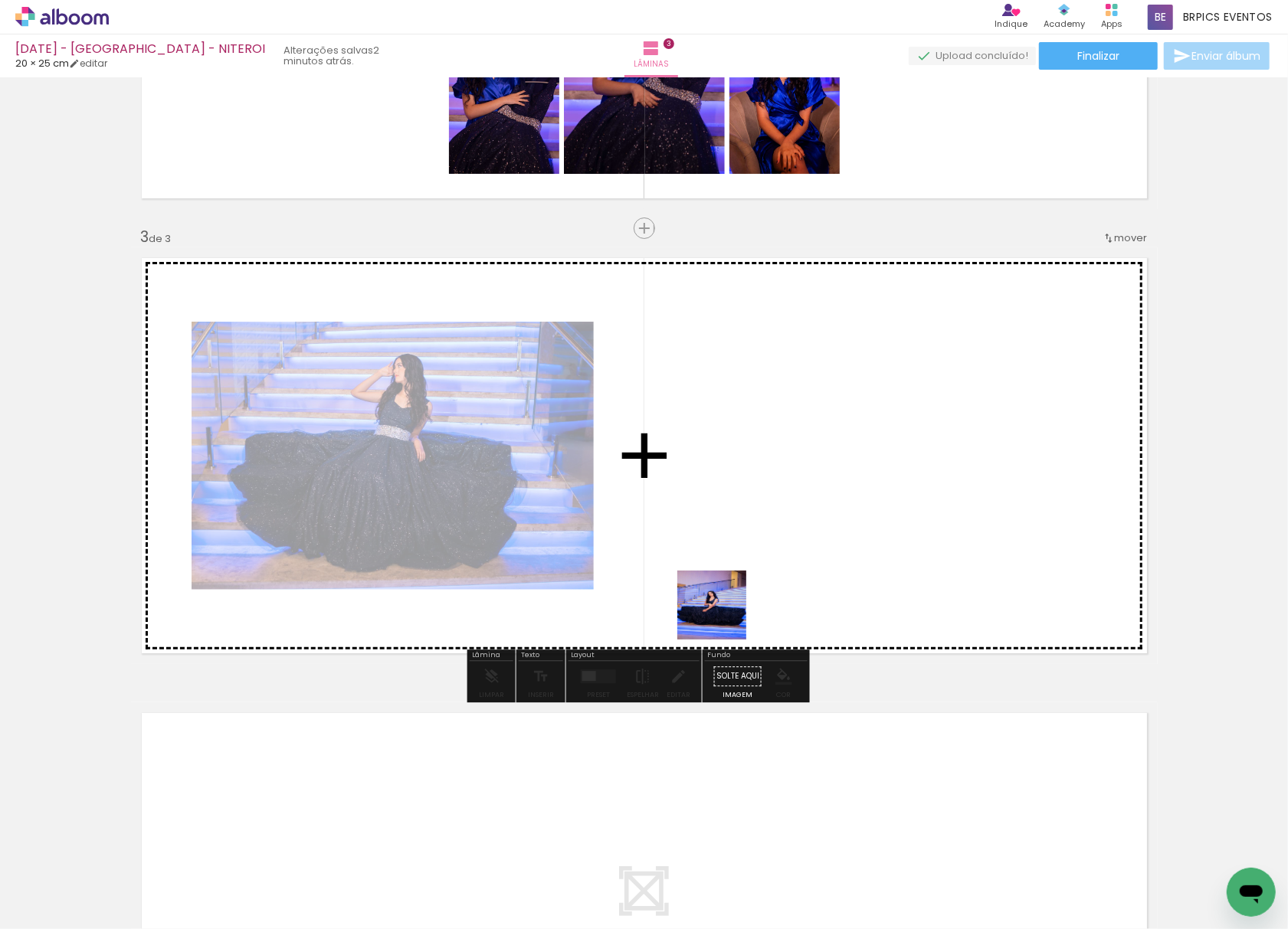
drag, startPoint x: 658, startPoint y: 684, endPoint x: 810, endPoint y: 478, distance: 256.0
click at [865, 461] on quentale-workspace at bounding box center [644, 464] width 1288 height 929
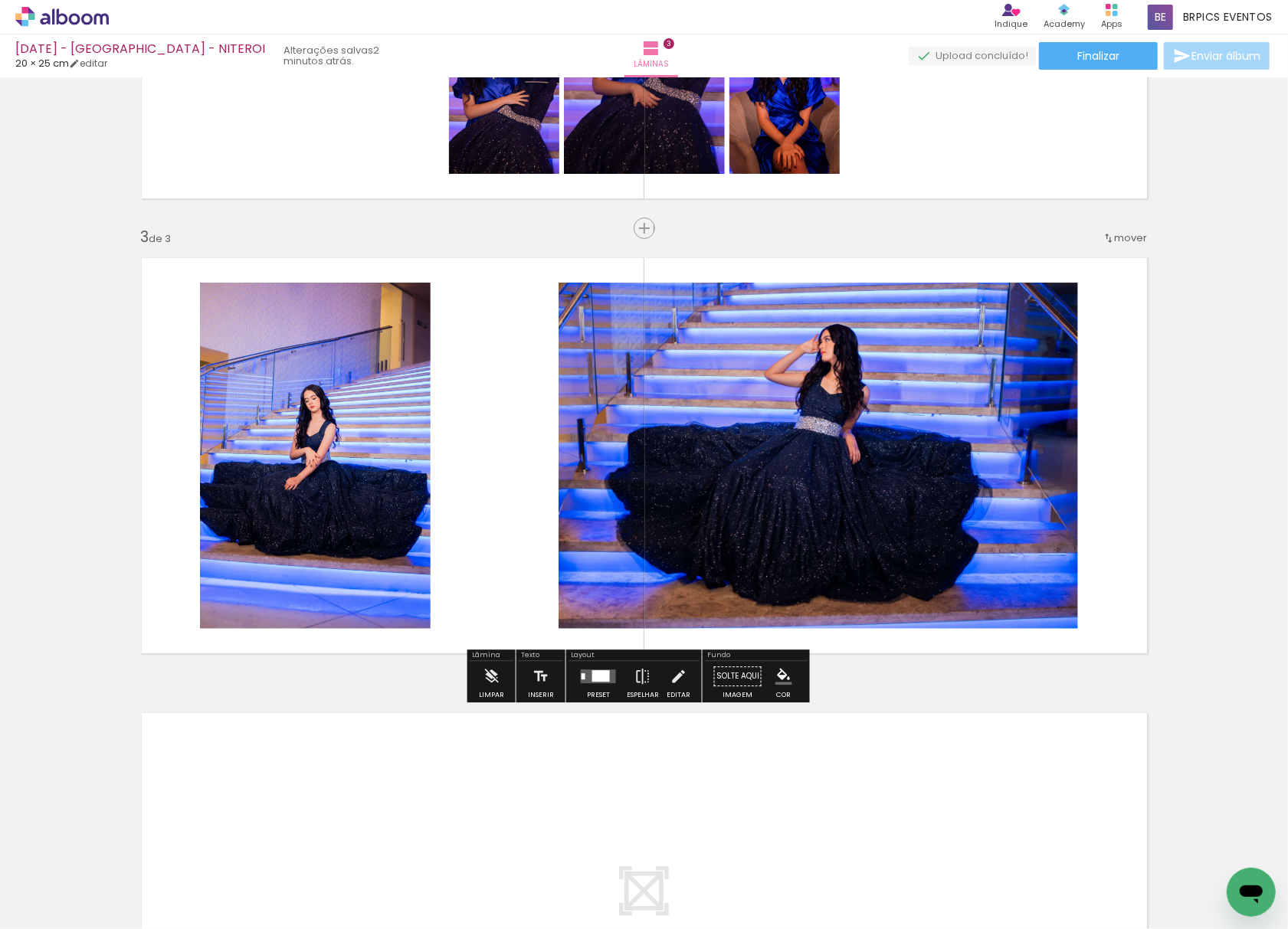
drag, startPoint x: 416, startPoint y: 880, endPoint x: 410, endPoint y: 565, distance: 315.1
click at [463, 556] on quentale-workspace at bounding box center [644, 464] width 1288 height 929
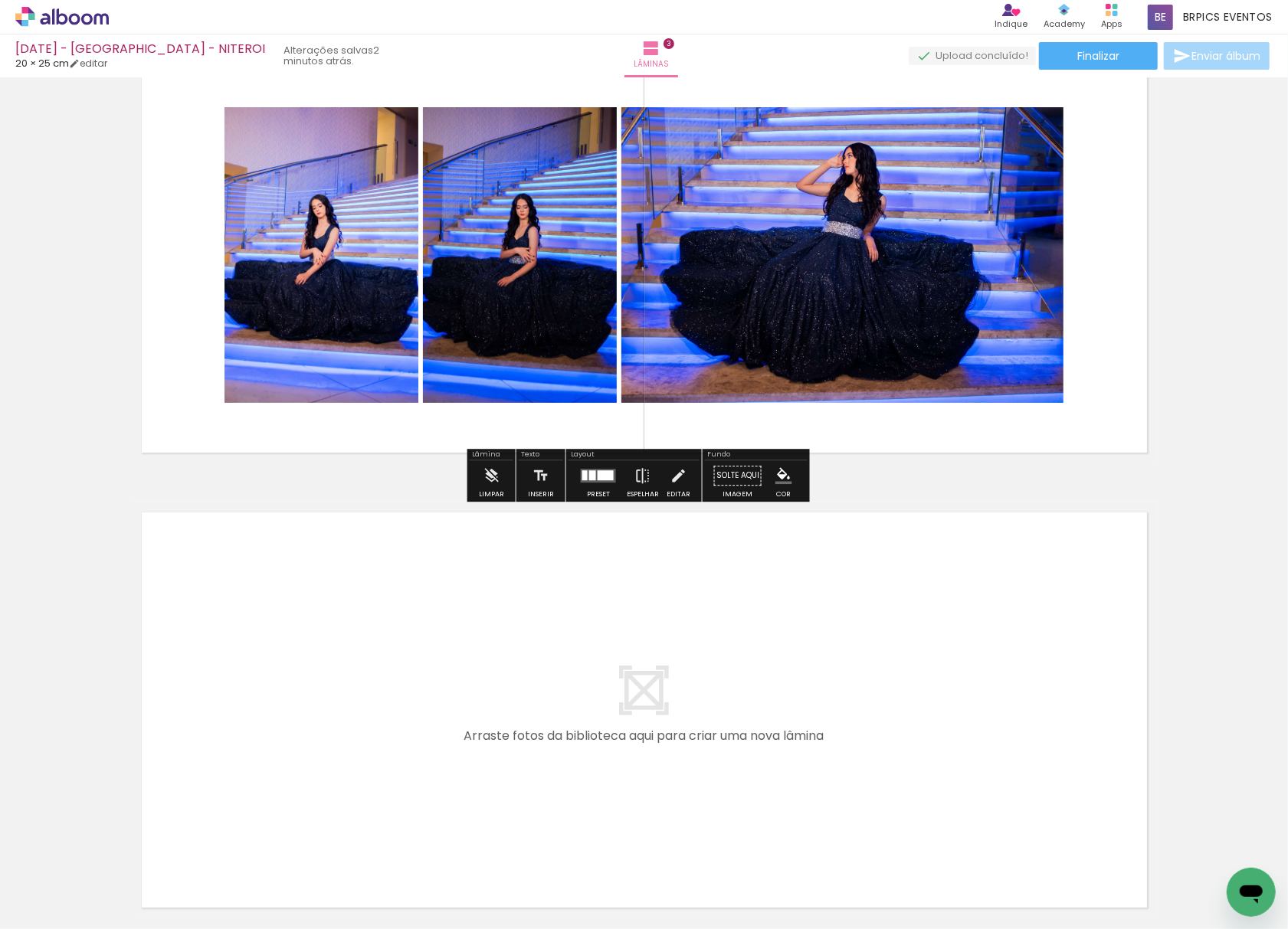
scroll to position [988, 0]
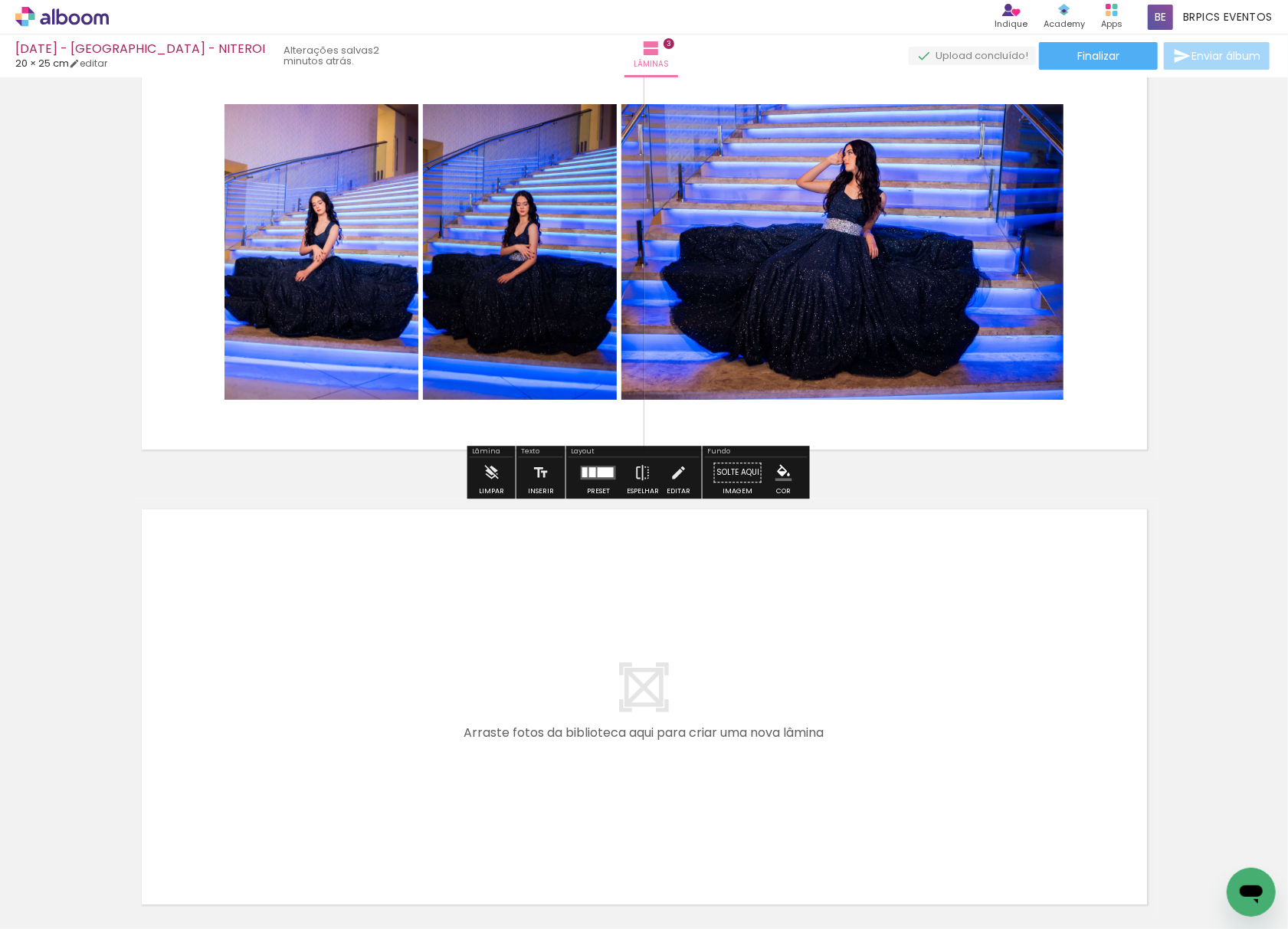
drag, startPoint x: 167, startPoint y: 873, endPoint x: 256, endPoint y: 590, distance: 296.7
click at [256, 590] on quentale-workspace at bounding box center [644, 464] width 1288 height 929
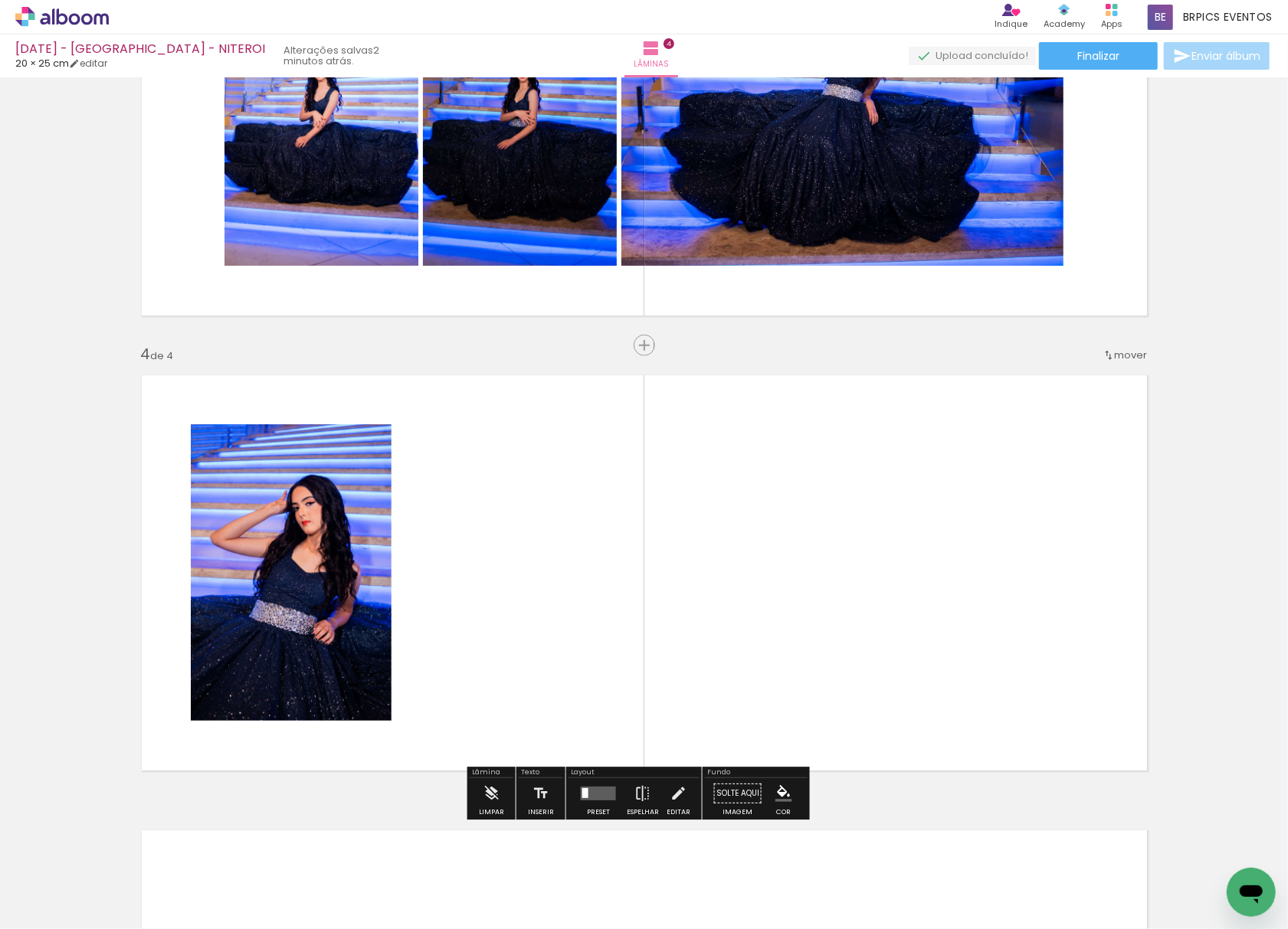
scroll to position [1239, 0]
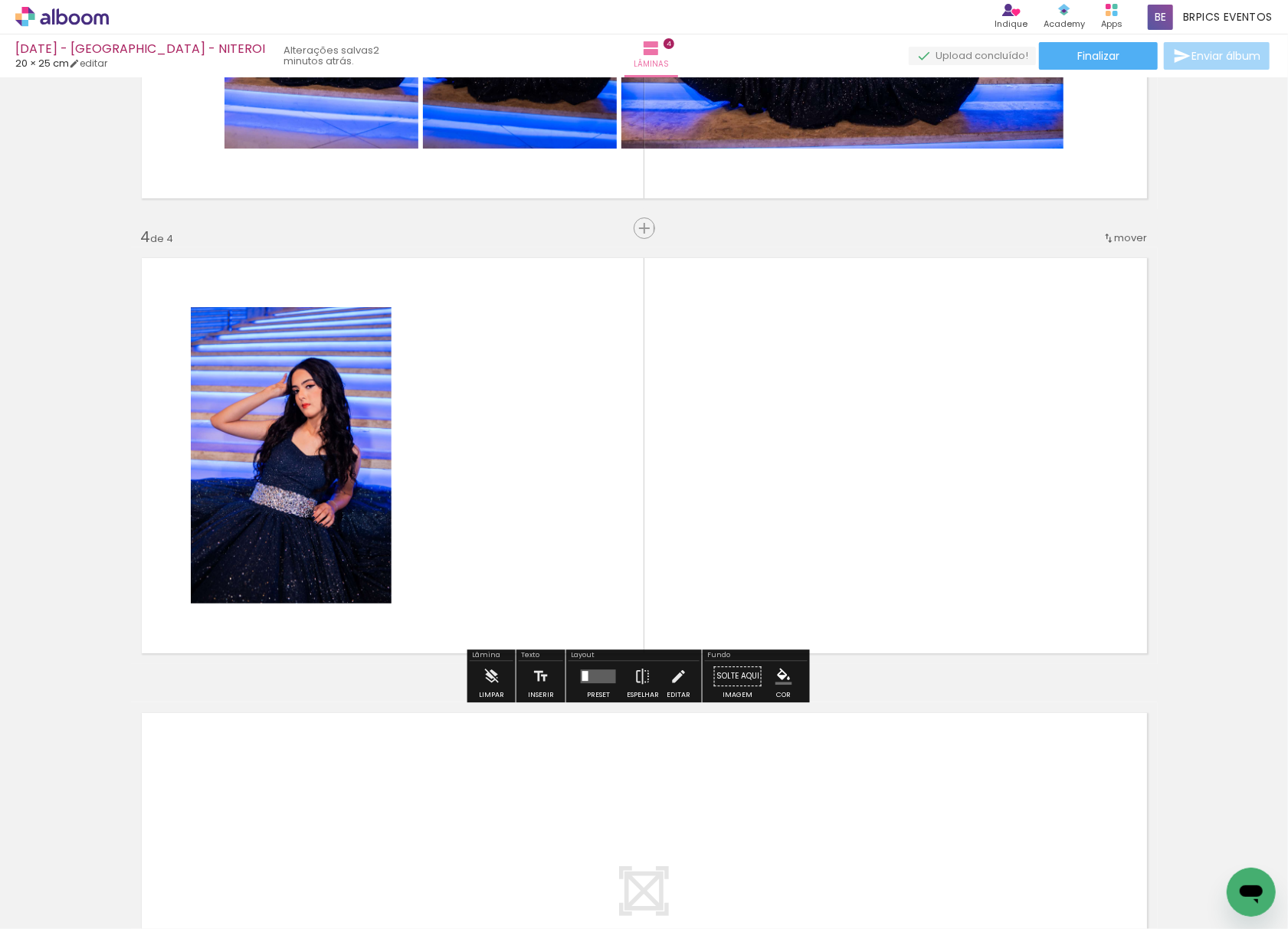
drag, startPoint x: 488, startPoint y: 570, endPoint x: 547, endPoint y: 467, distance: 118.7
click at [547, 467] on quentale-workspace at bounding box center [644, 464] width 1288 height 929
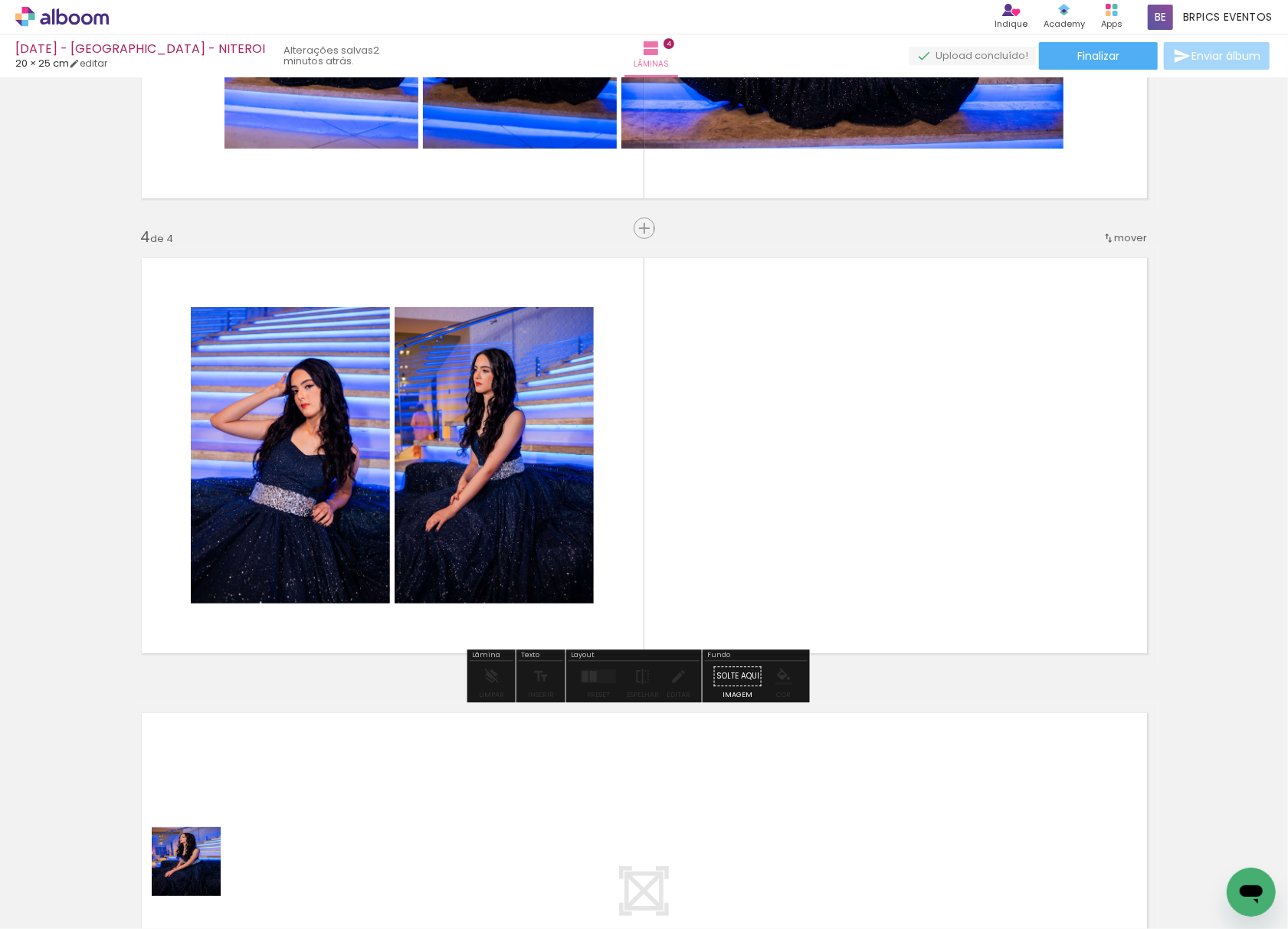
drag, startPoint x: 197, startPoint y: 873, endPoint x: 598, endPoint y: 748, distance: 420.0
click at [895, 457] on quentale-workspace at bounding box center [644, 464] width 1288 height 929
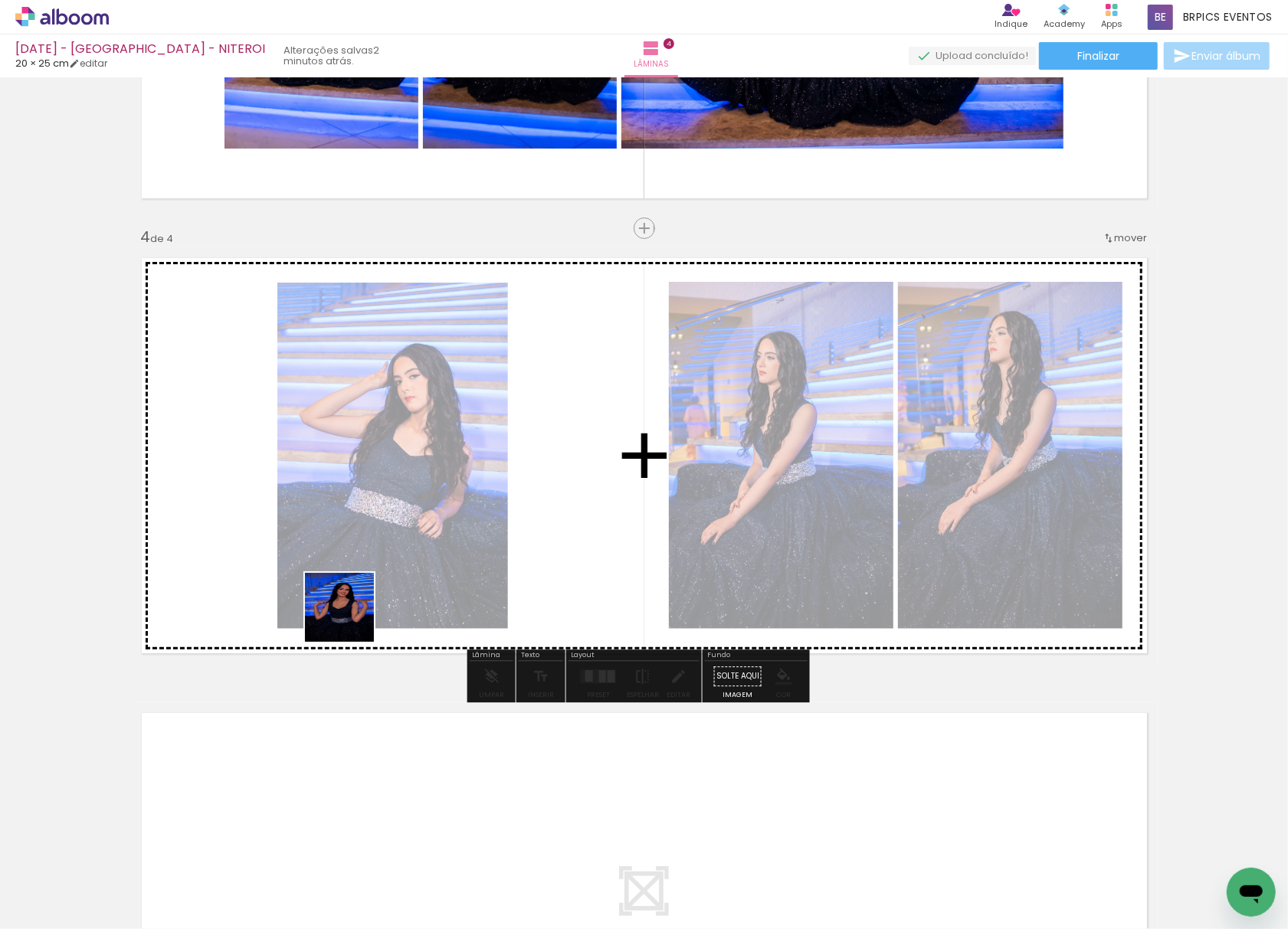
drag, startPoint x: 162, startPoint y: 881, endPoint x: 466, endPoint y: 518, distance: 473.5
click at [406, 565] on quentale-workspace at bounding box center [644, 464] width 1288 height 929
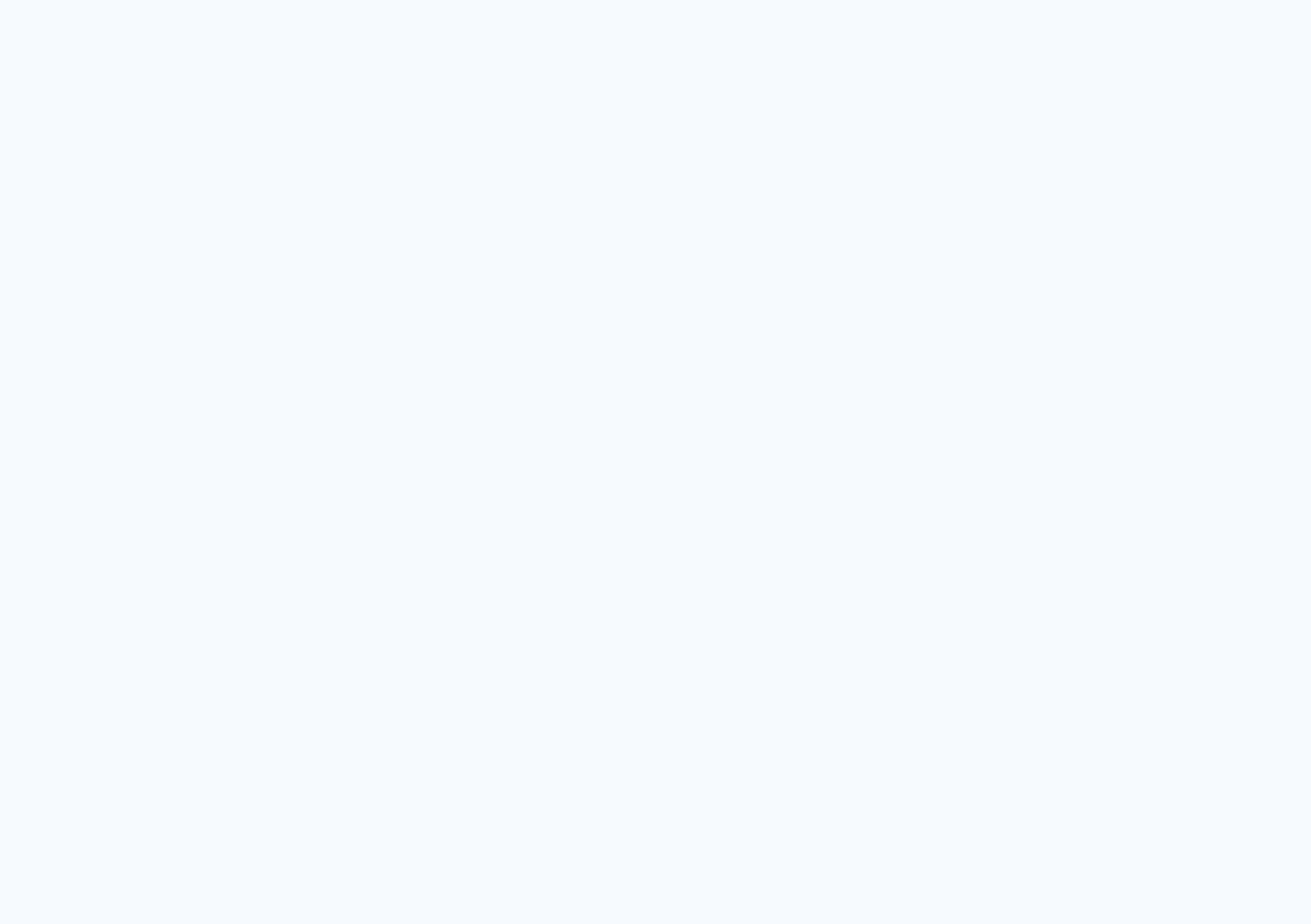
type input "Todas as fotos"
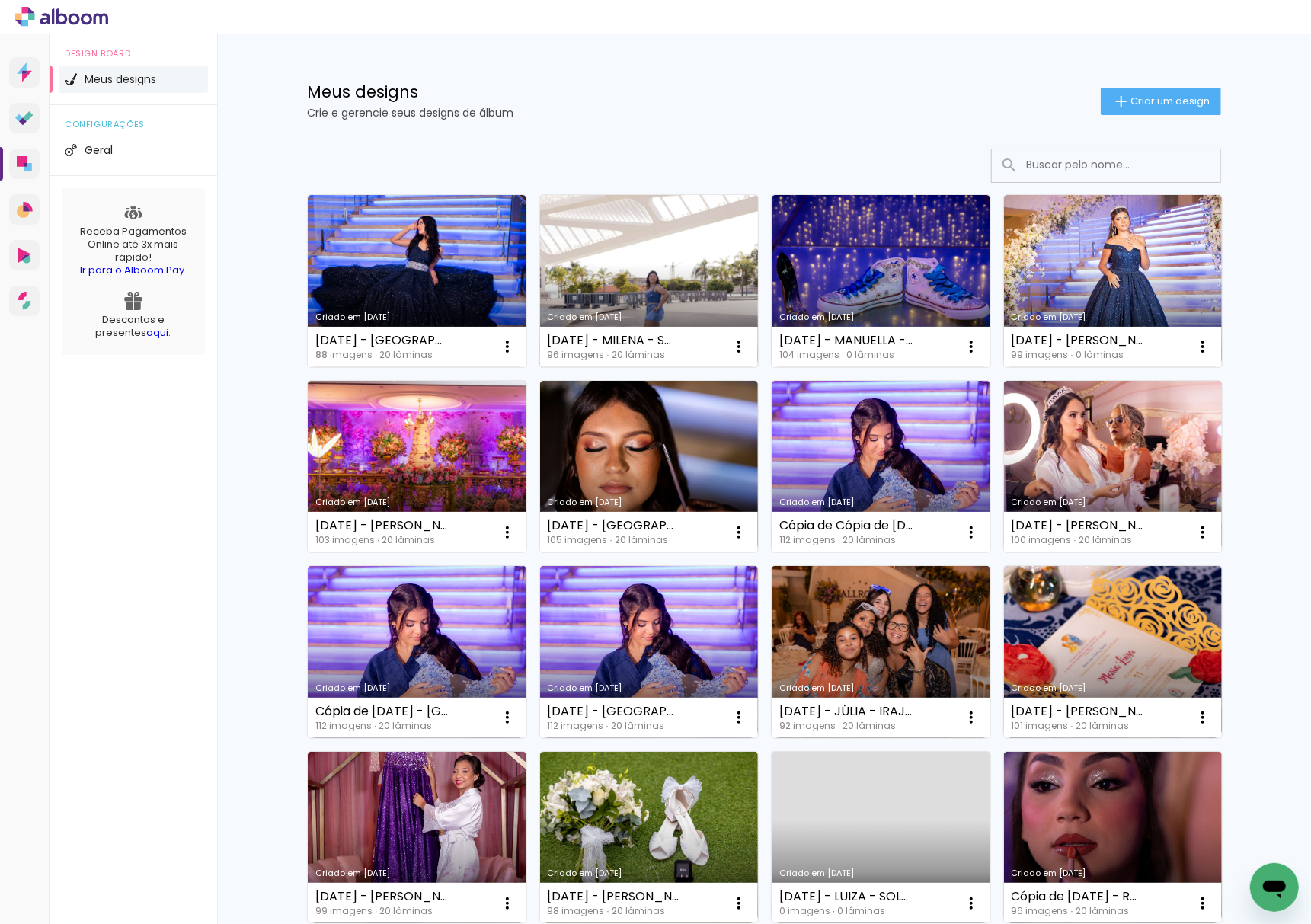
click at [619, 275] on link "Criado em [DATE]" at bounding box center [649, 281] width 219 height 172
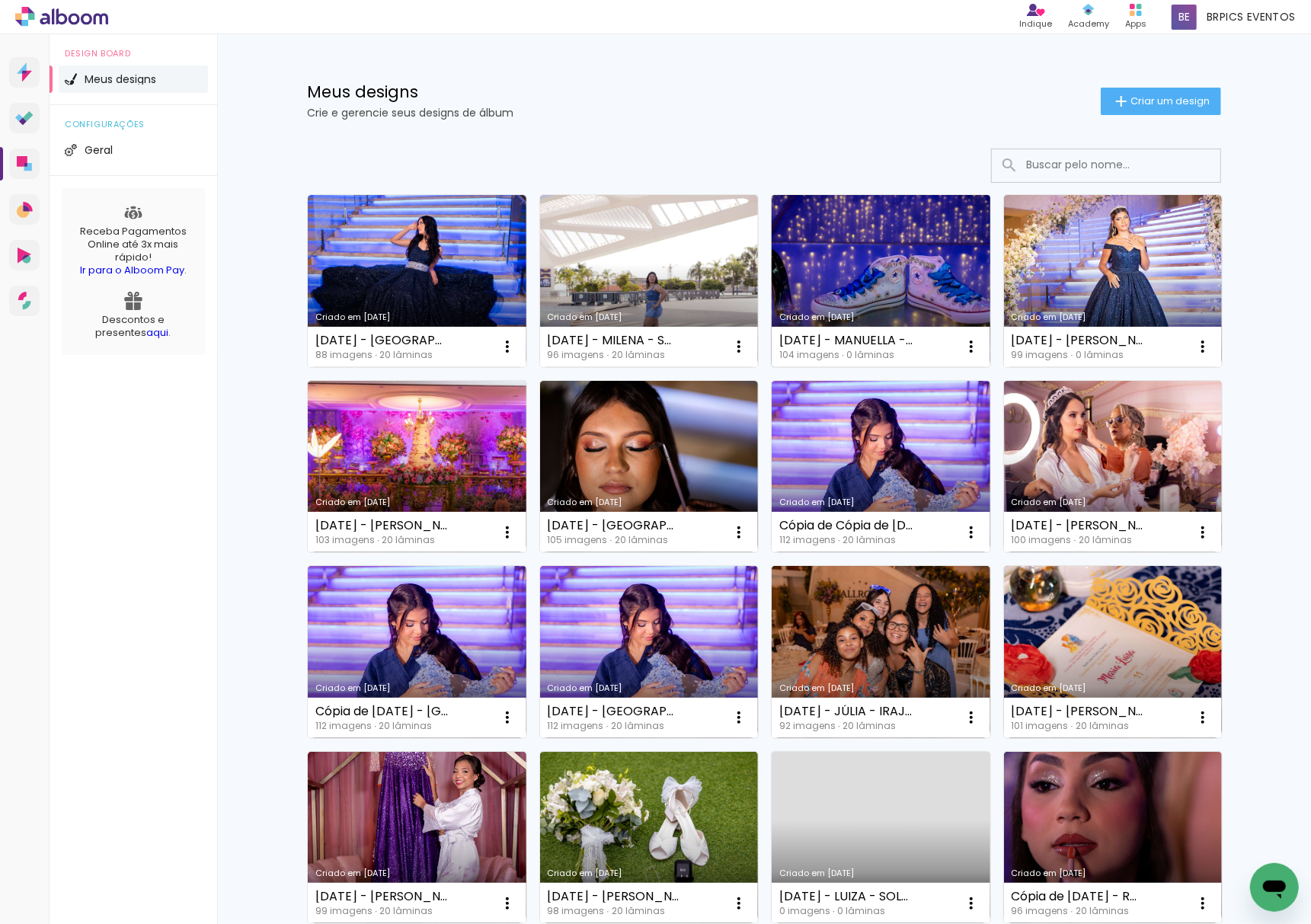
click at [891, 289] on link "Criado em [DATE]" at bounding box center [880, 281] width 219 height 172
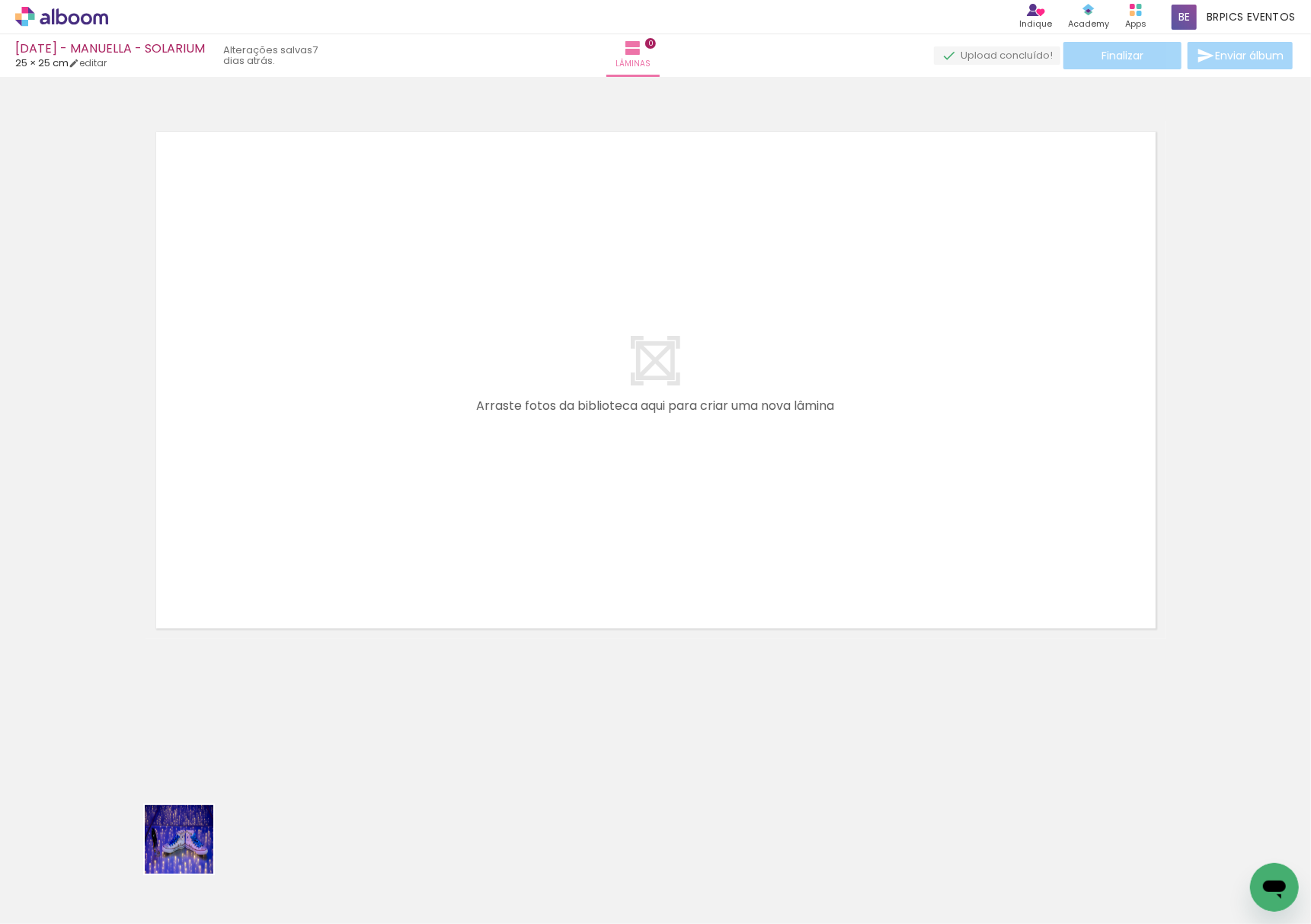
drag, startPoint x: 177, startPoint y: 879, endPoint x: 449, endPoint y: 384, distance: 564.8
click at [413, 387] on quentale-workspace at bounding box center [656, 462] width 1311 height 924
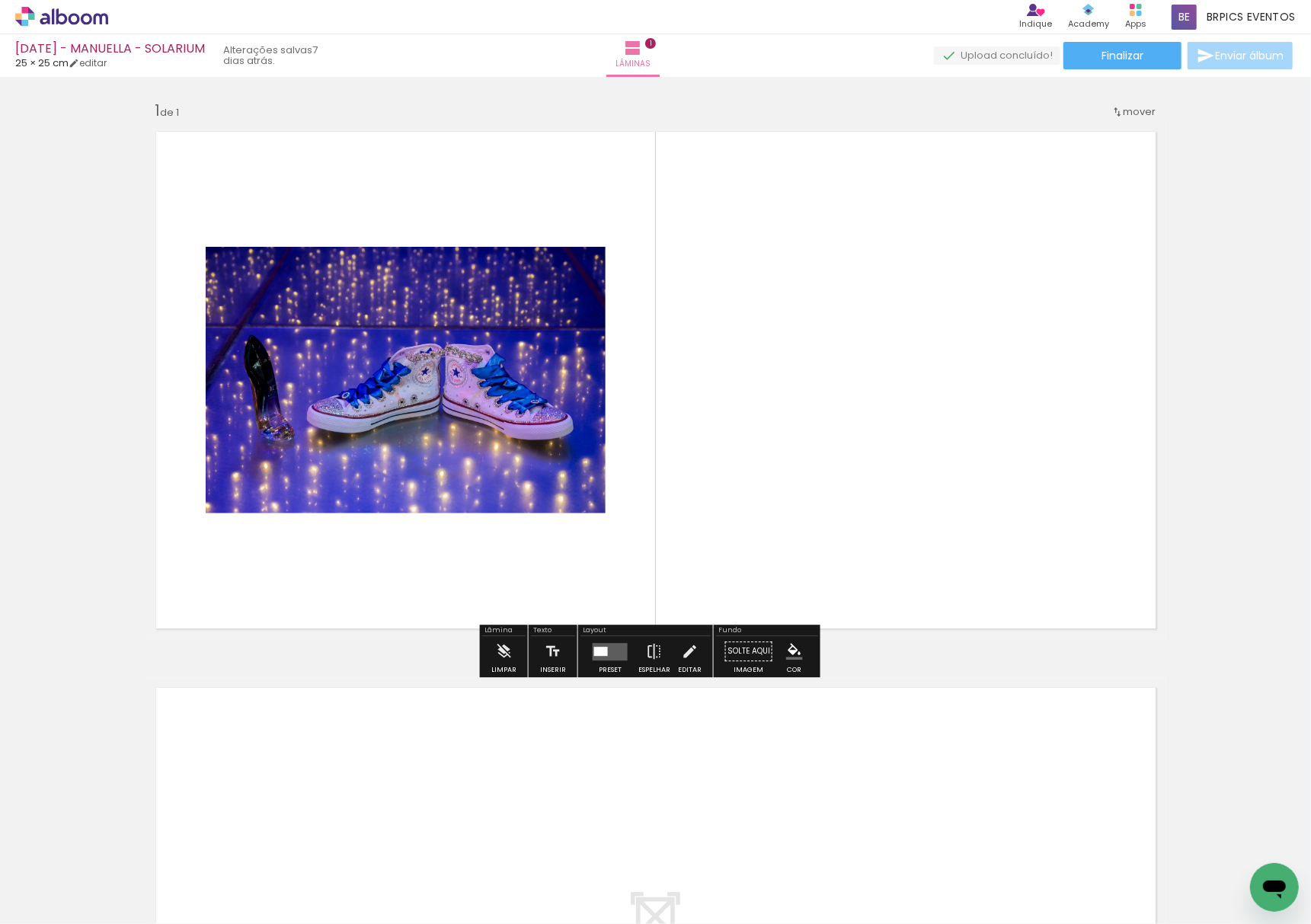
click at [68, 880] on input "Todas as fotos" at bounding box center [43, 878] width 58 height 13
click at [0, 0] on slot "Não utilizadas" at bounding box center [0, 0] width 0 height 0
type input "Não utilizadas"
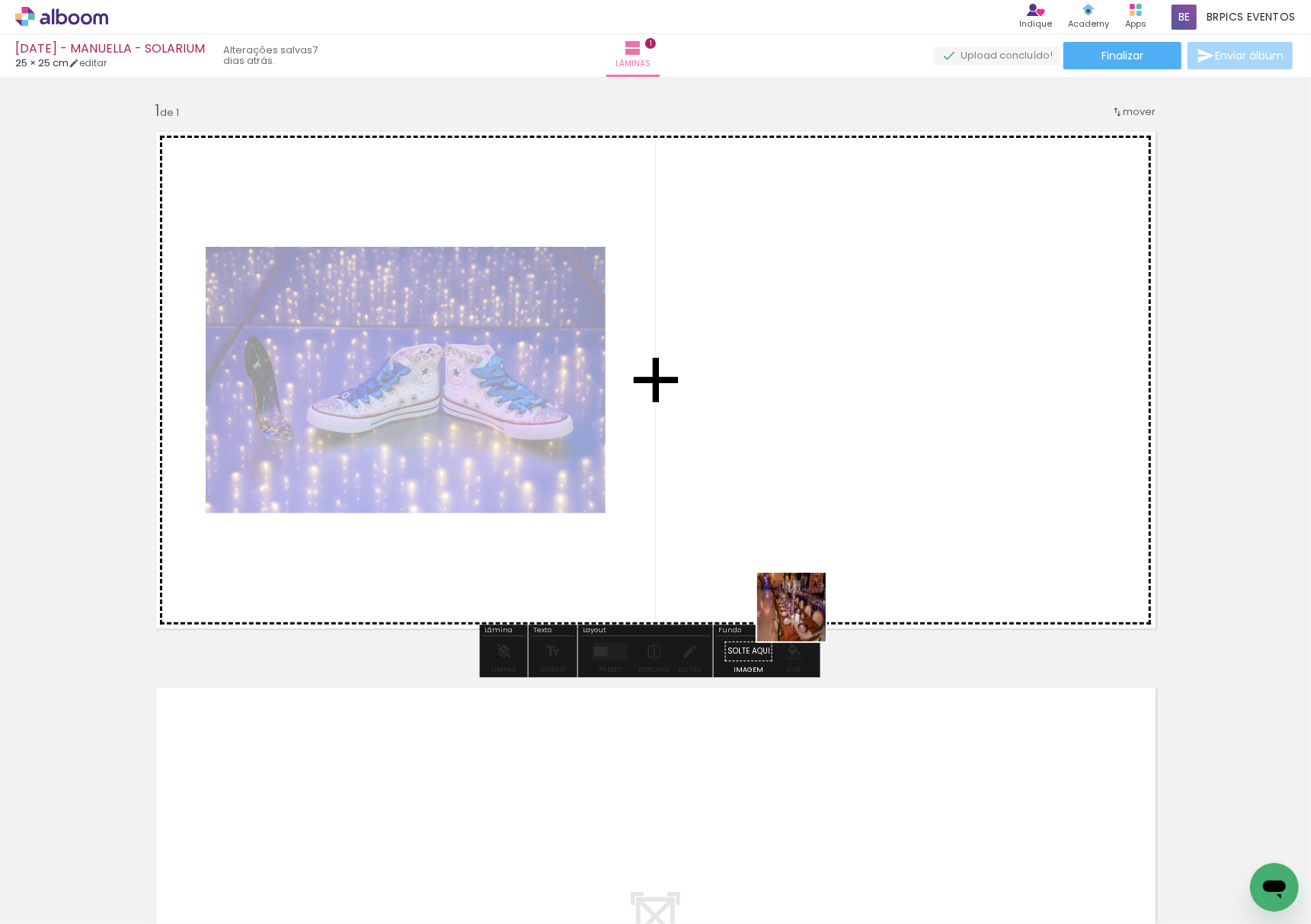
drag, startPoint x: 771, startPoint y: 870, endPoint x: 878, endPoint y: 703, distance: 198.3
click at [813, 436] on quentale-workspace at bounding box center [656, 462] width 1311 height 924
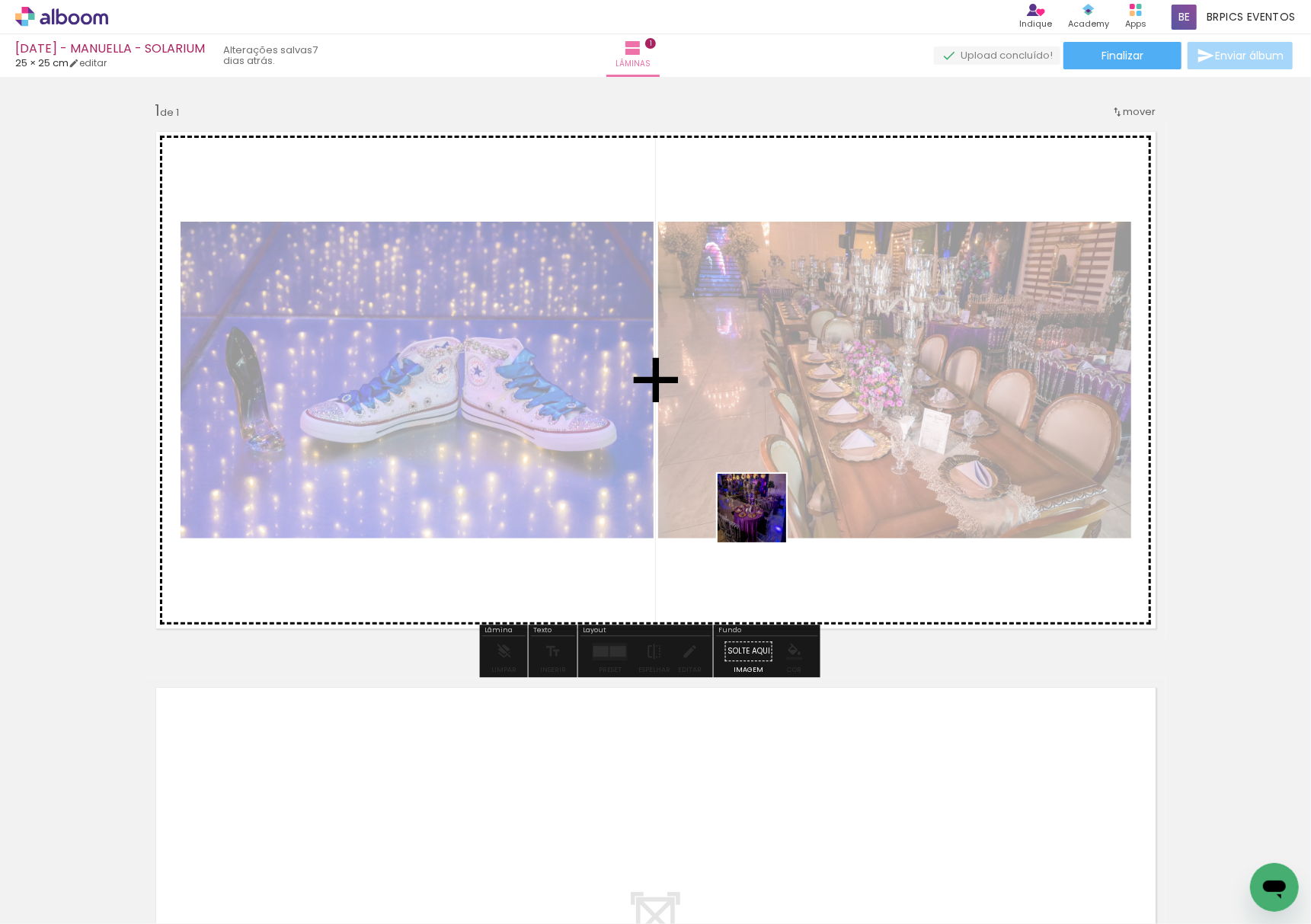
drag, startPoint x: 760, startPoint y: 662, endPoint x: 786, endPoint y: 608, distance: 59.9
click at [764, 438] on quentale-workspace at bounding box center [656, 462] width 1311 height 924
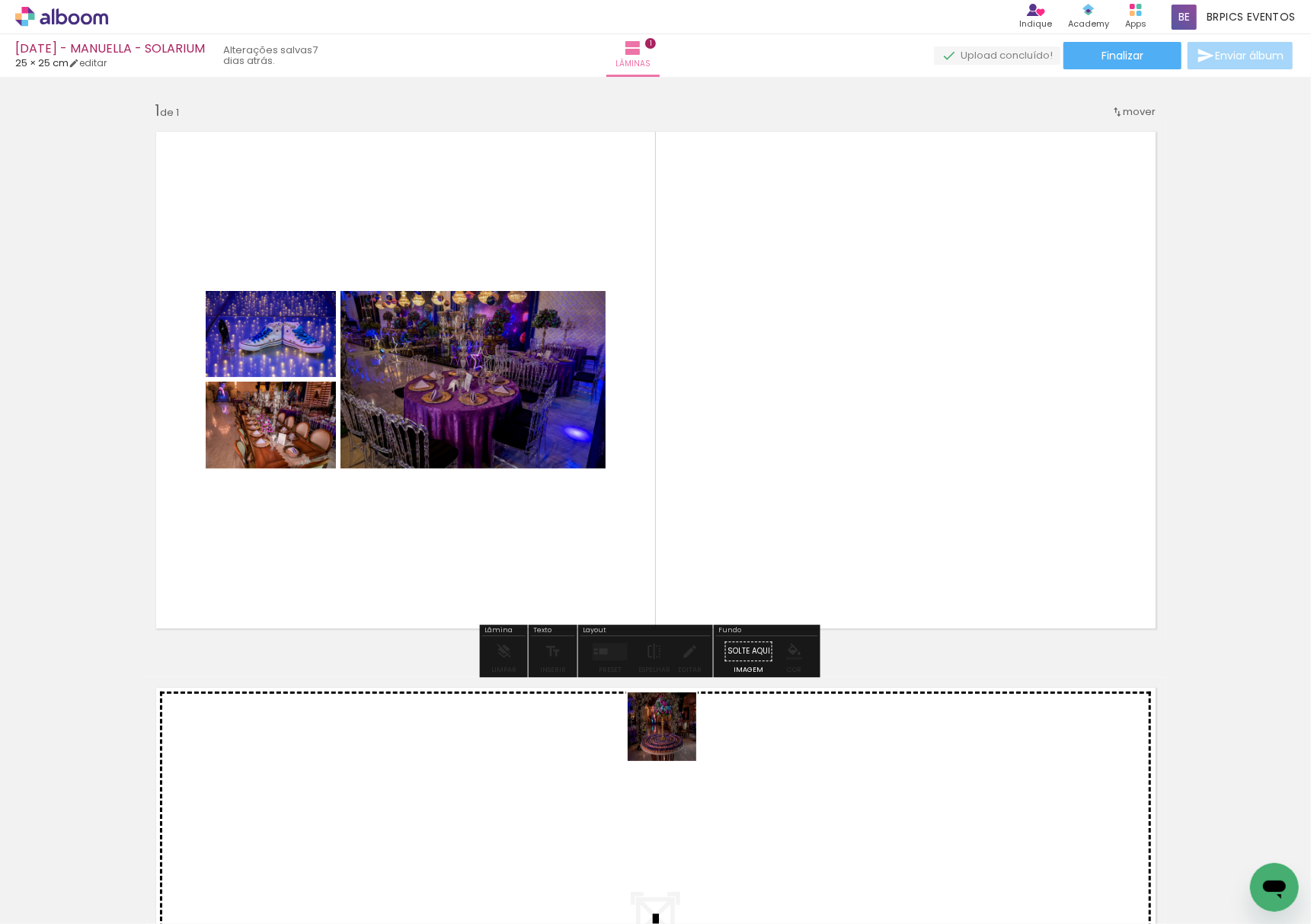
drag, startPoint x: 659, startPoint y: 882, endPoint x: 626, endPoint y: 582, distance: 301.8
click at [685, 489] on quentale-workspace at bounding box center [656, 462] width 1311 height 924
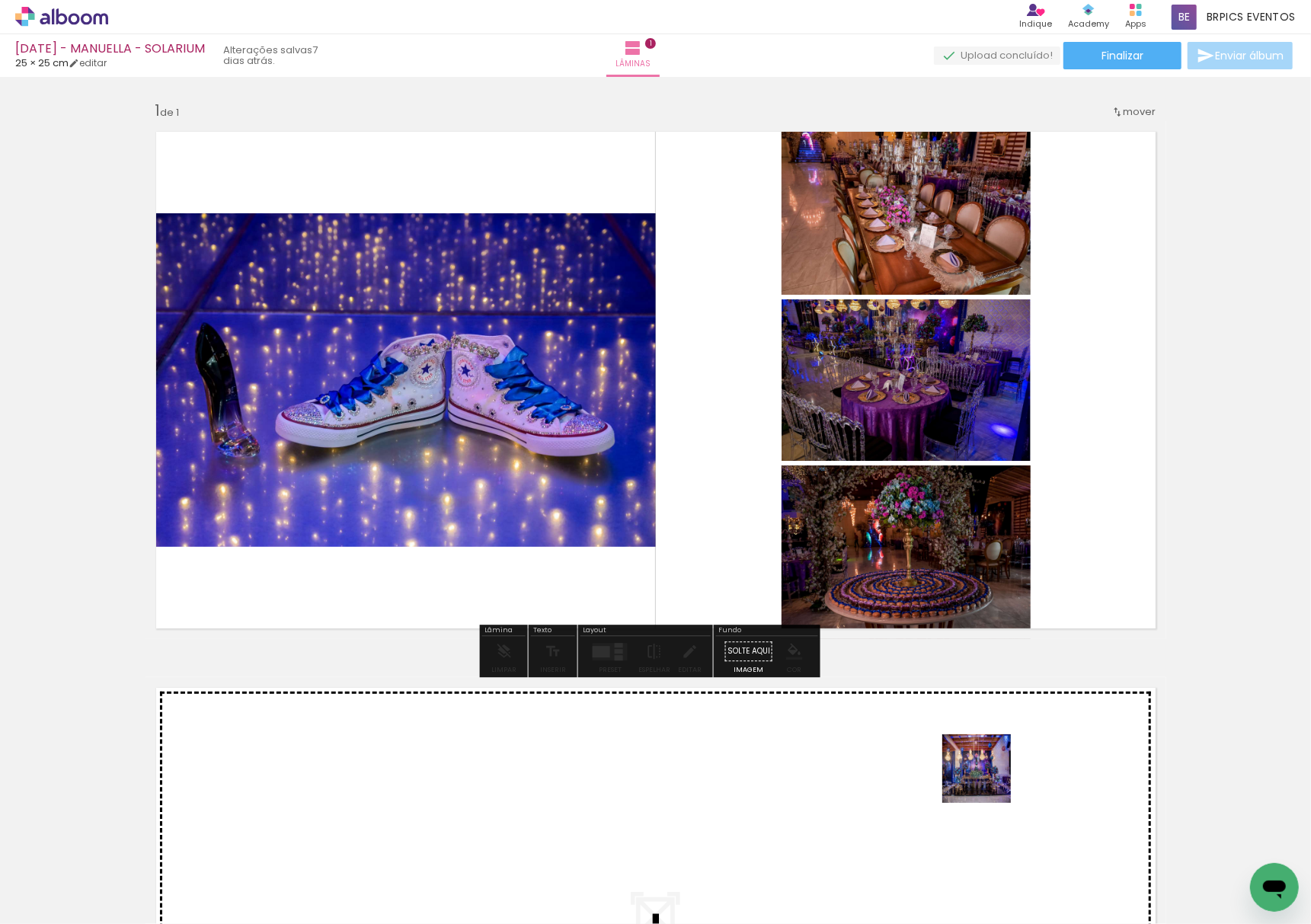
drag, startPoint x: 1018, startPoint y: 891, endPoint x: 915, endPoint y: 515, distance: 389.9
click at [918, 521] on quentale-workspace at bounding box center [656, 462] width 1311 height 924
click at [0, 0] on slot at bounding box center [0, 0] width 0 height 0
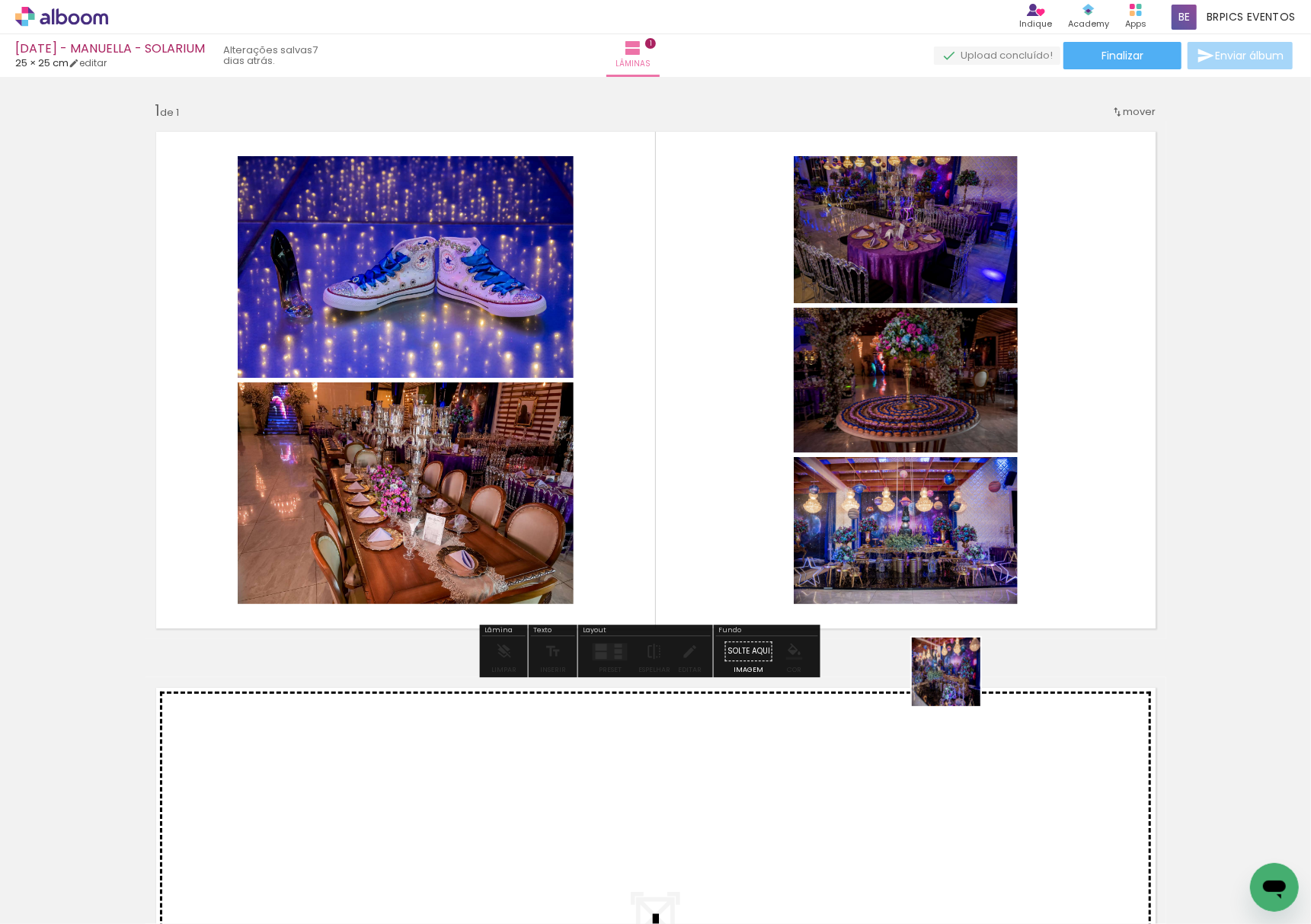
drag, startPoint x: 1012, startPoint y: 872, endPoint x: 1023, endPoint y: 757, distance: 115.5
click at [854, 420] on quentale-workspace at bounding box center [656, 462] width 1311 height 924
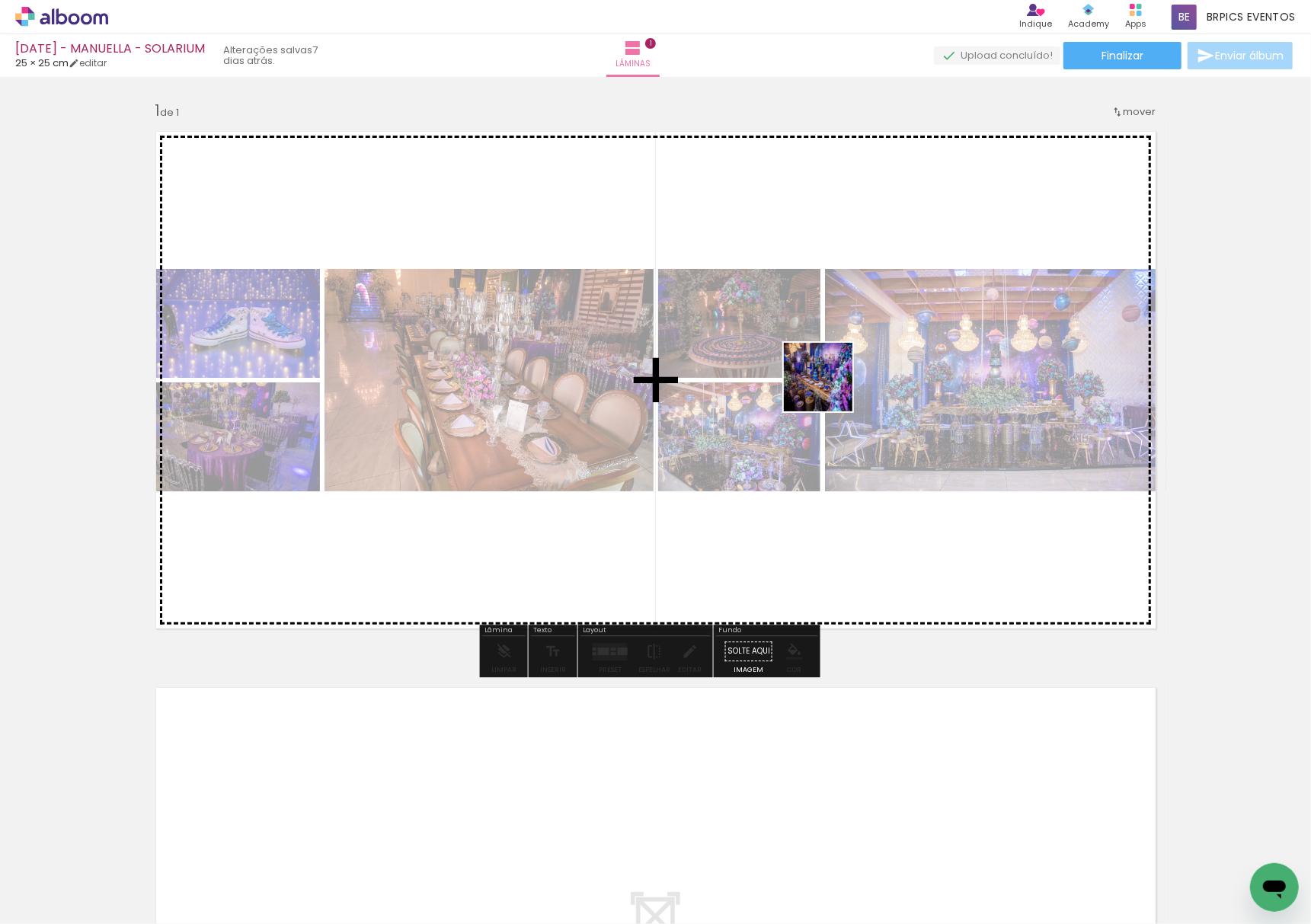
drag, startPoint x: 961, startPoint y: 690, endPoint x: 1022, endPoint y: 703, distance: 62.4
click at [827, 387] on quentale-workspace at bounding box center [656, 462] width 1311 height 924
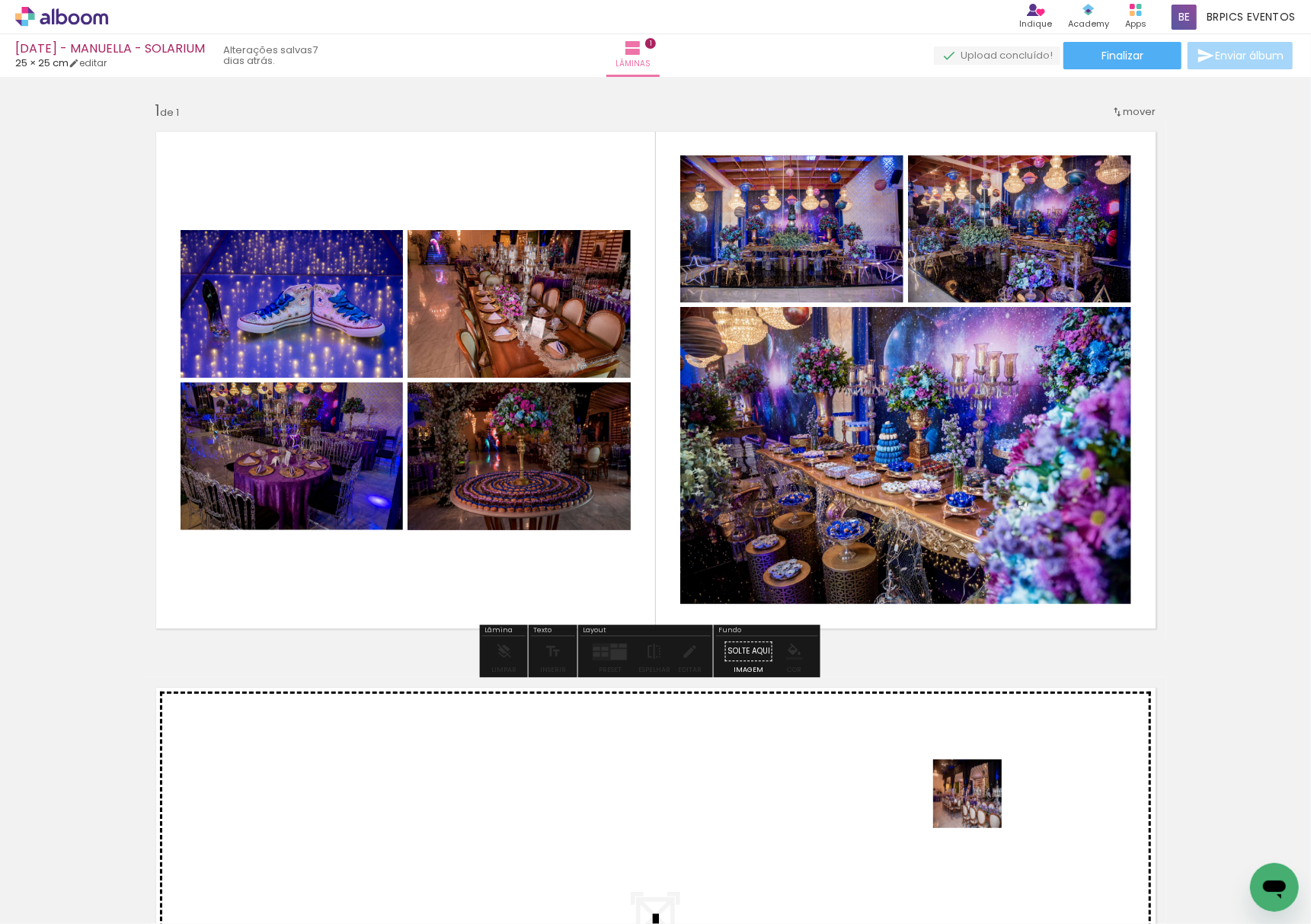
drag, startPoint x: 979, startPoint y: 805, endPoint x: 778, endPoint y: 475, distance: 386.4
click at [802, 473] on quentale-workspace at bounding box center [656, 462] width 1311 height 924
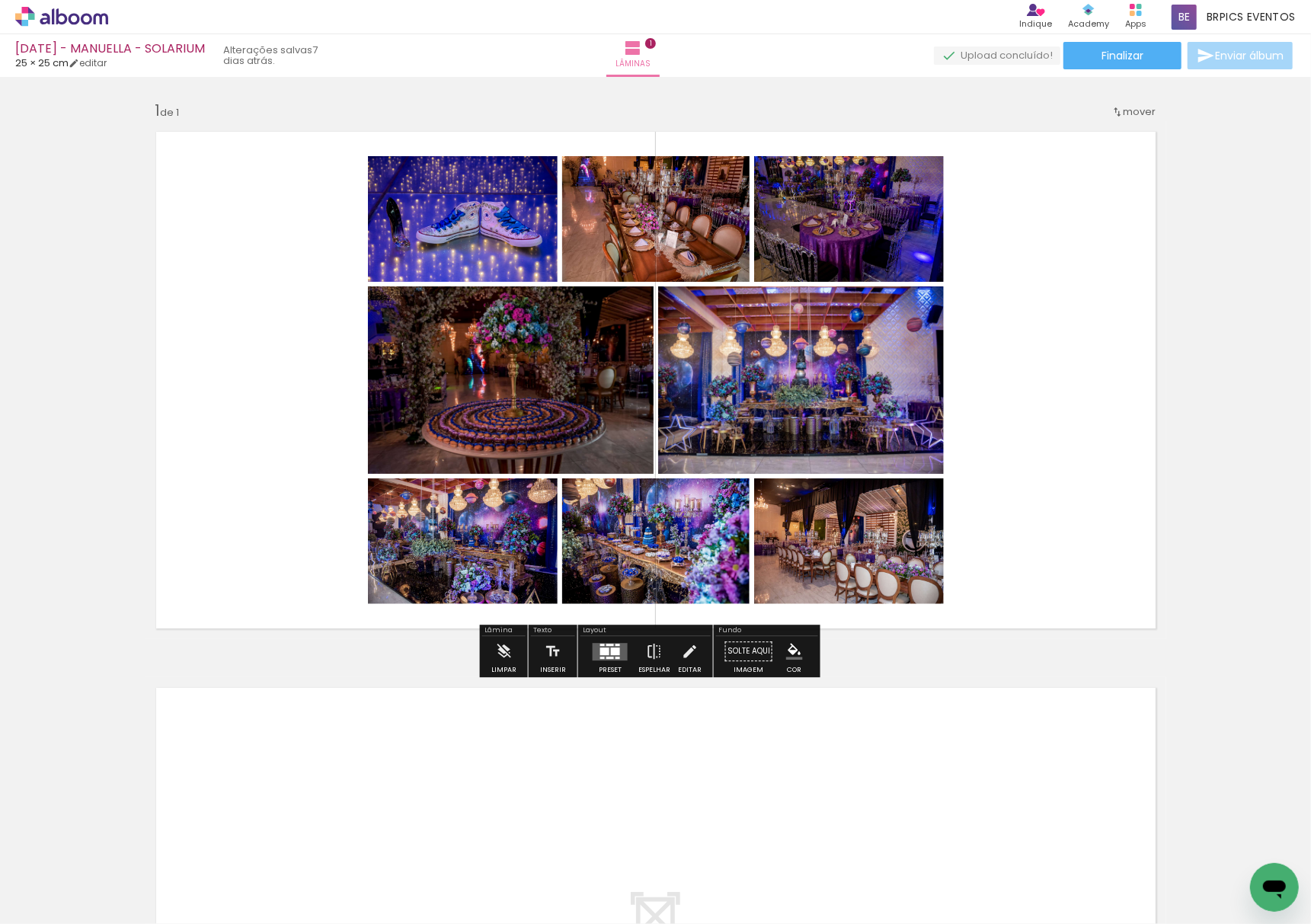
drag, startPoint x: 906, startPoint y: 874, endPoint x: 911, endPoint y: 777, distance: 97.1
click at [911, 777] on quentale-workspace at bounding box center [656, 462] width 1311 height 924
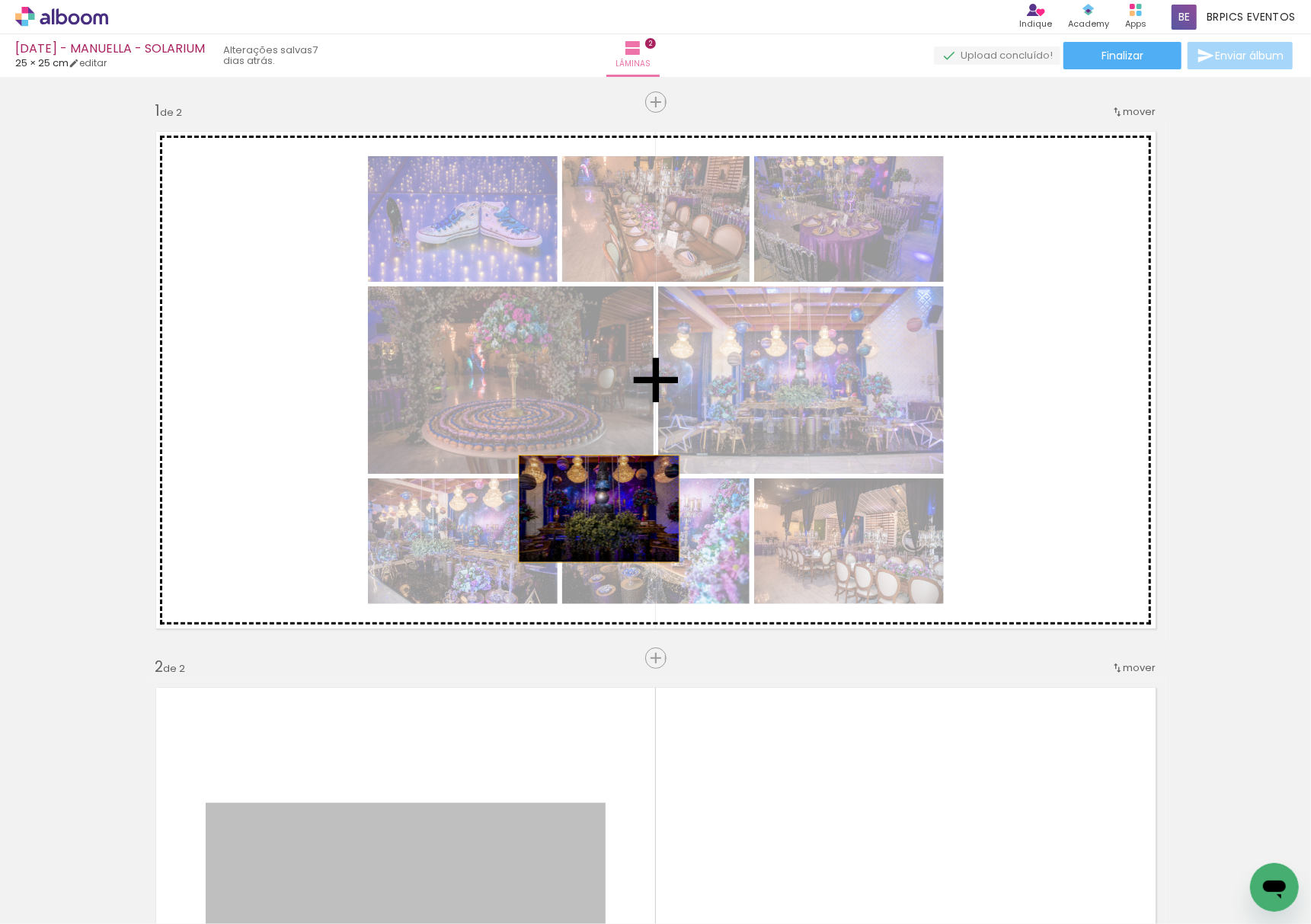
drag, startPoint x: 540, startPoint y: 820, endPoint x: 564, endPoint y: 424, distance: 396.7
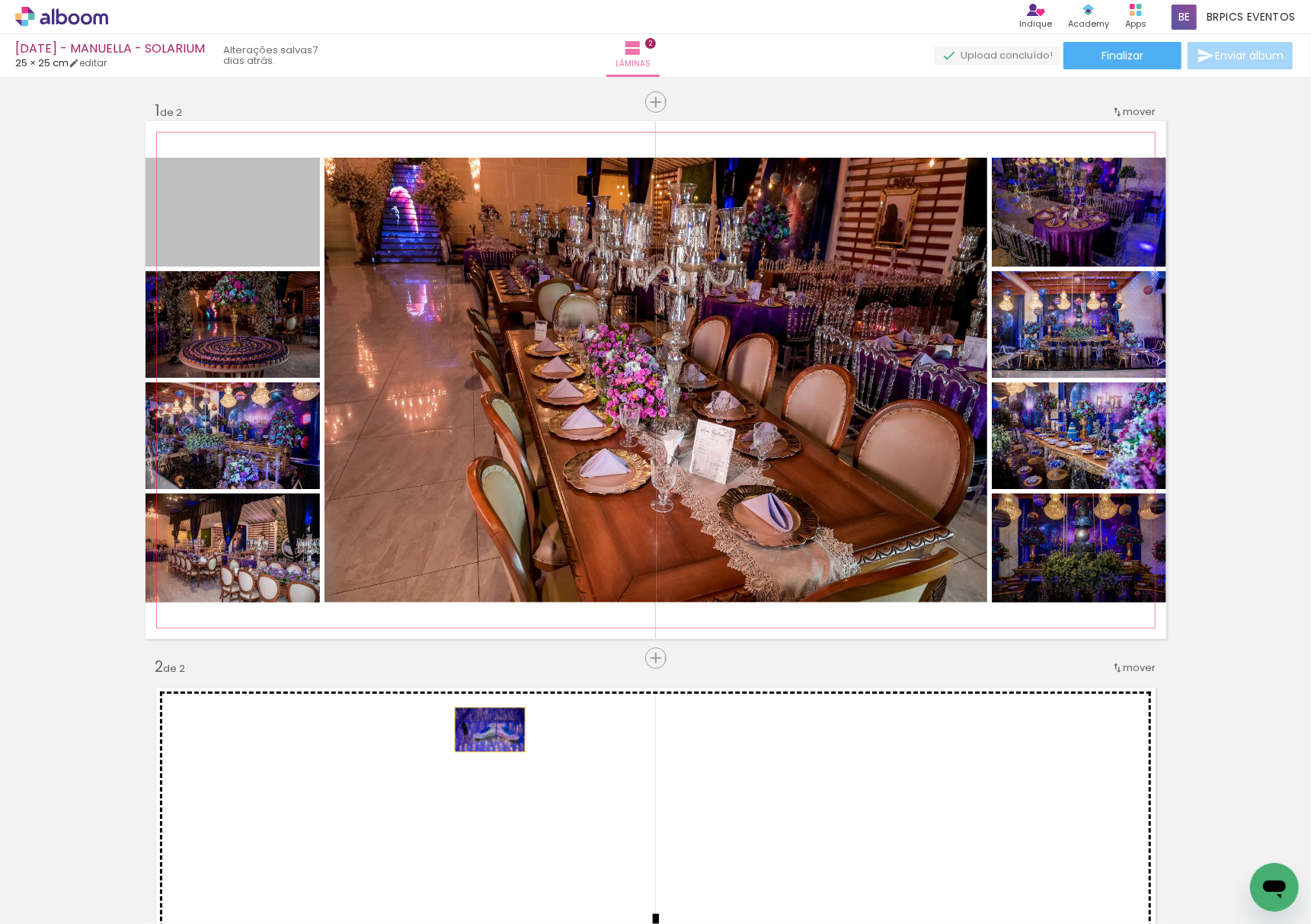
drag, startPoint x: 267, startPoint y: 255, endPoint x: 486, endPoint y: 729, distance: 522.1
click at [481, 730] on div "Inserir lâmina 1 de 2 Inserir lâmina 2 de 2" at bounding box center [656, 916] width 1311 height 1668
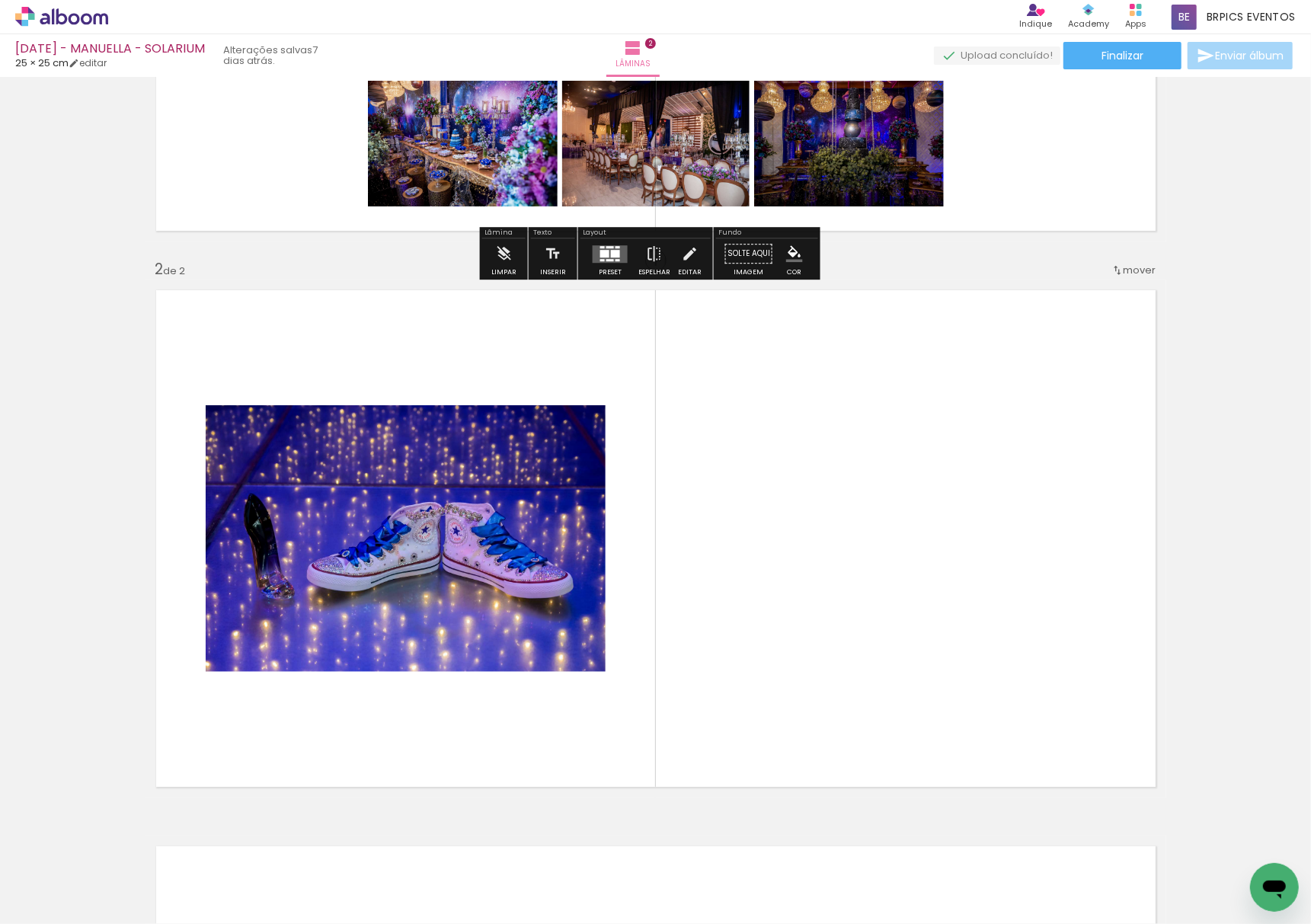
scroll to position [406, 0]
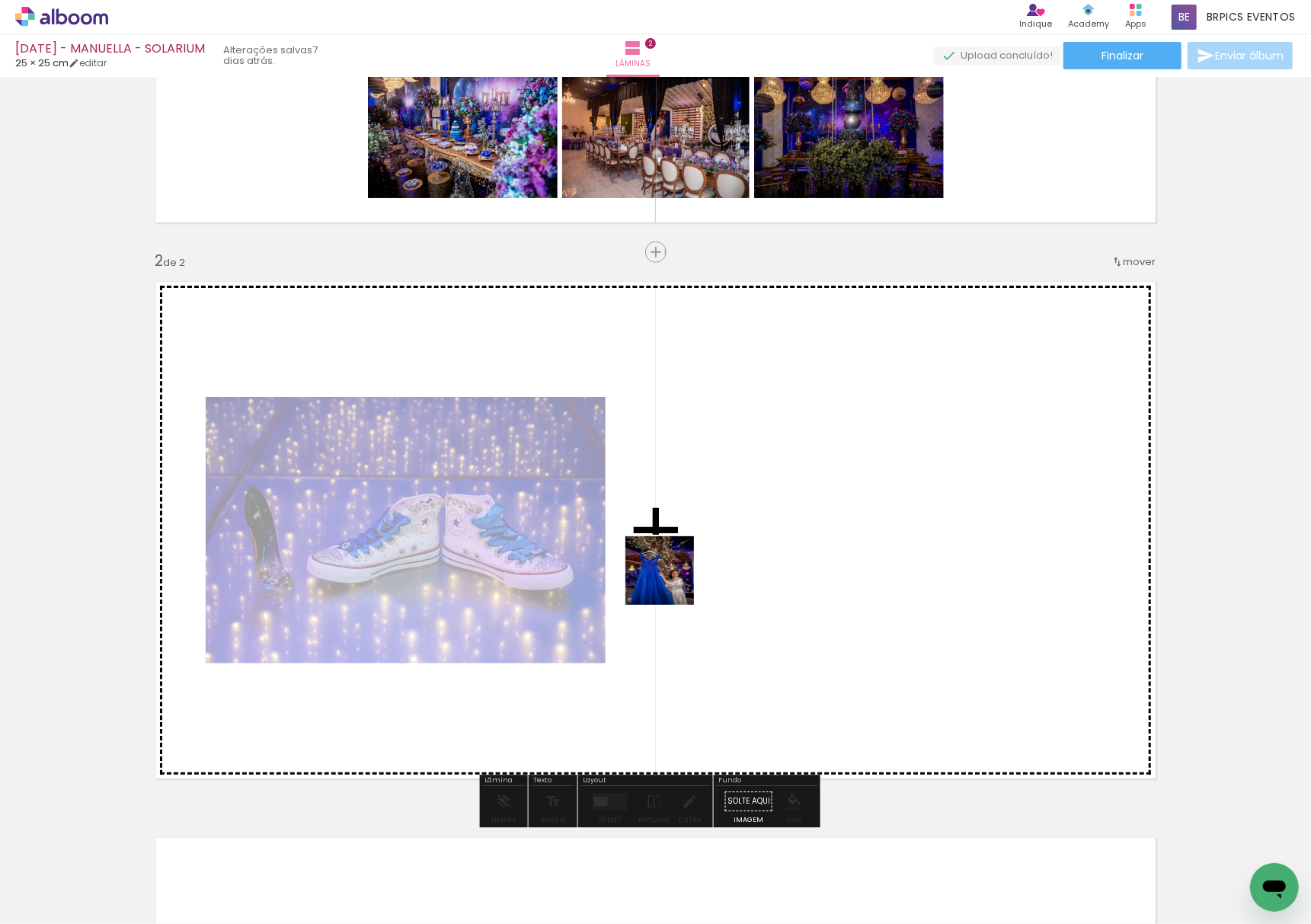
drag, startPoint x: 160, startPoint y: 890, endPoint x: 568, endPoint y: 683, distance: 457.5
click at [781, 500] on quentale-workspace at bounding box center [656, 462] width 1311 height 924
click at [786, 493] on quentale-layouter at bounding box center [656, 530] width 1021 height 518
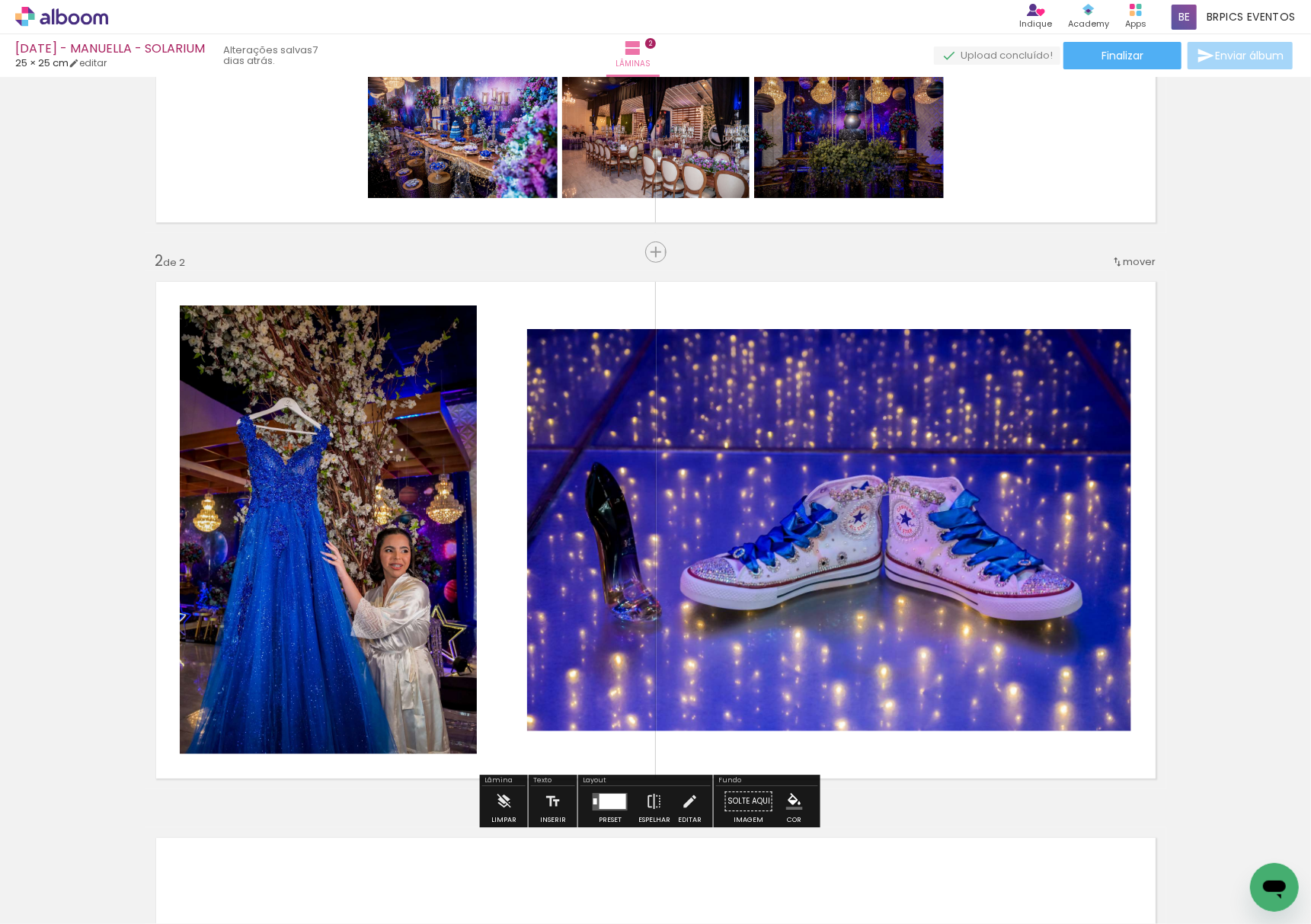
drag, startPoint x: 153, startPoint y: 890, endPoint x: 245, endPoint y: 832, distance: 108.8
click at [424, 522] on quentale-workspace at bounding box center [656, 462] width 1311 height 924
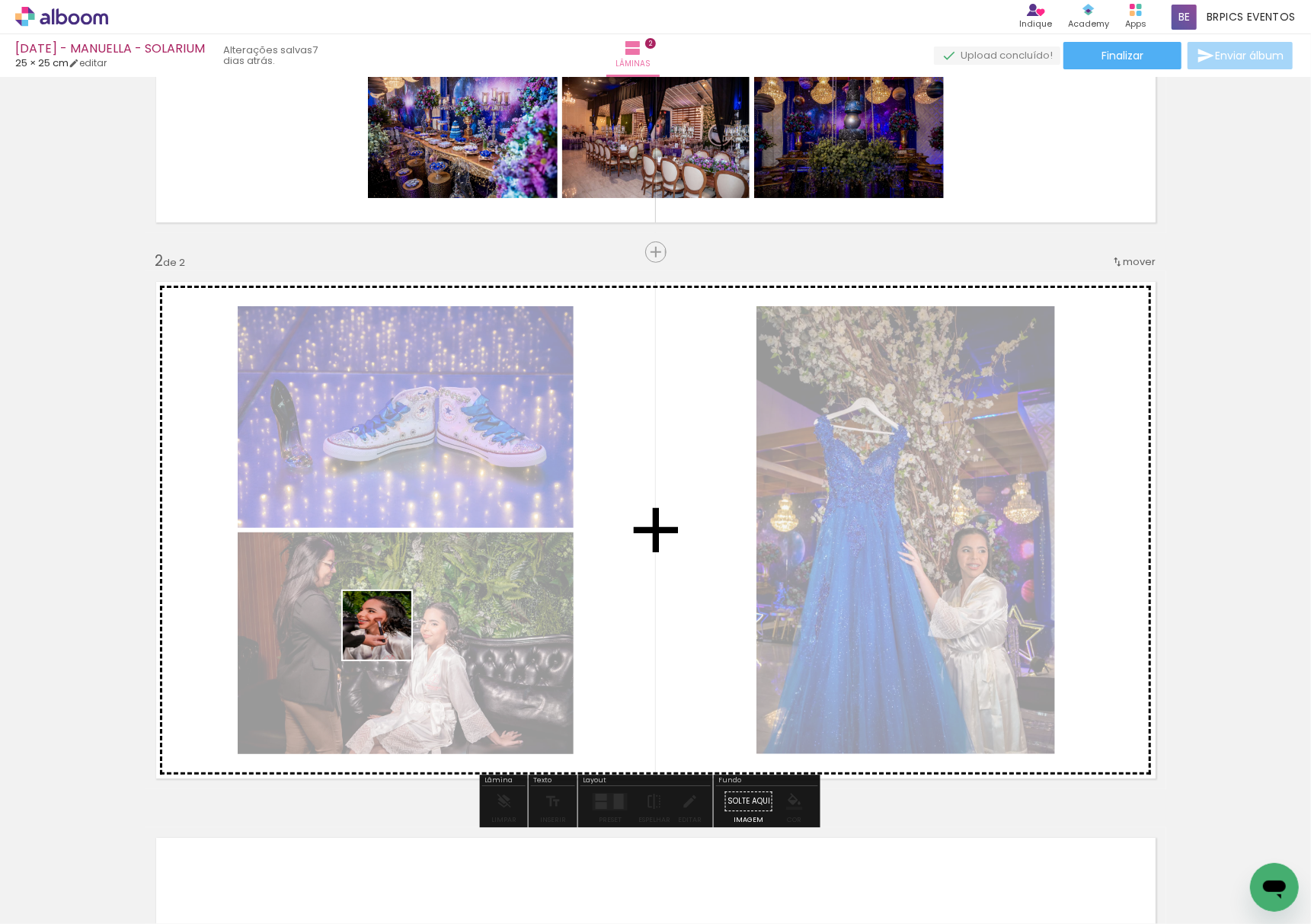
drag, startPoint x: 172, startPoint y: 884, endPoint x: 399, endPoint y: 574, distance: 384.2
click at [446, 540] on quentale-workspace at bounding box center [656, 462] width 1311 height 924
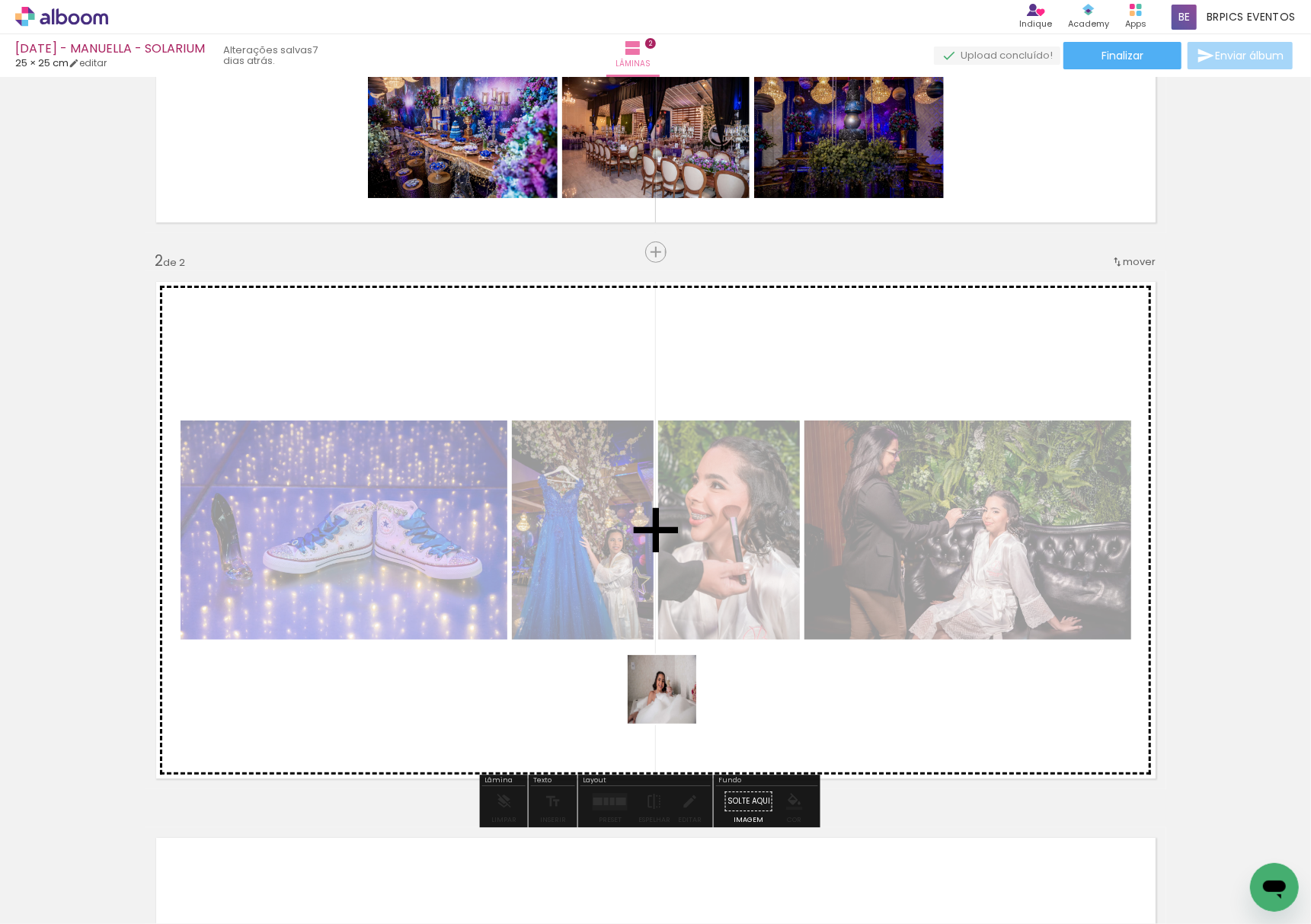
drag, startPoint x: 592, startPoint y: 876, endPoint x: 525, endPoint y: 862, distance: 68.4
click at [673, 699] on quentale-workspace at bounding box center [656, 462] width 1311 height 924
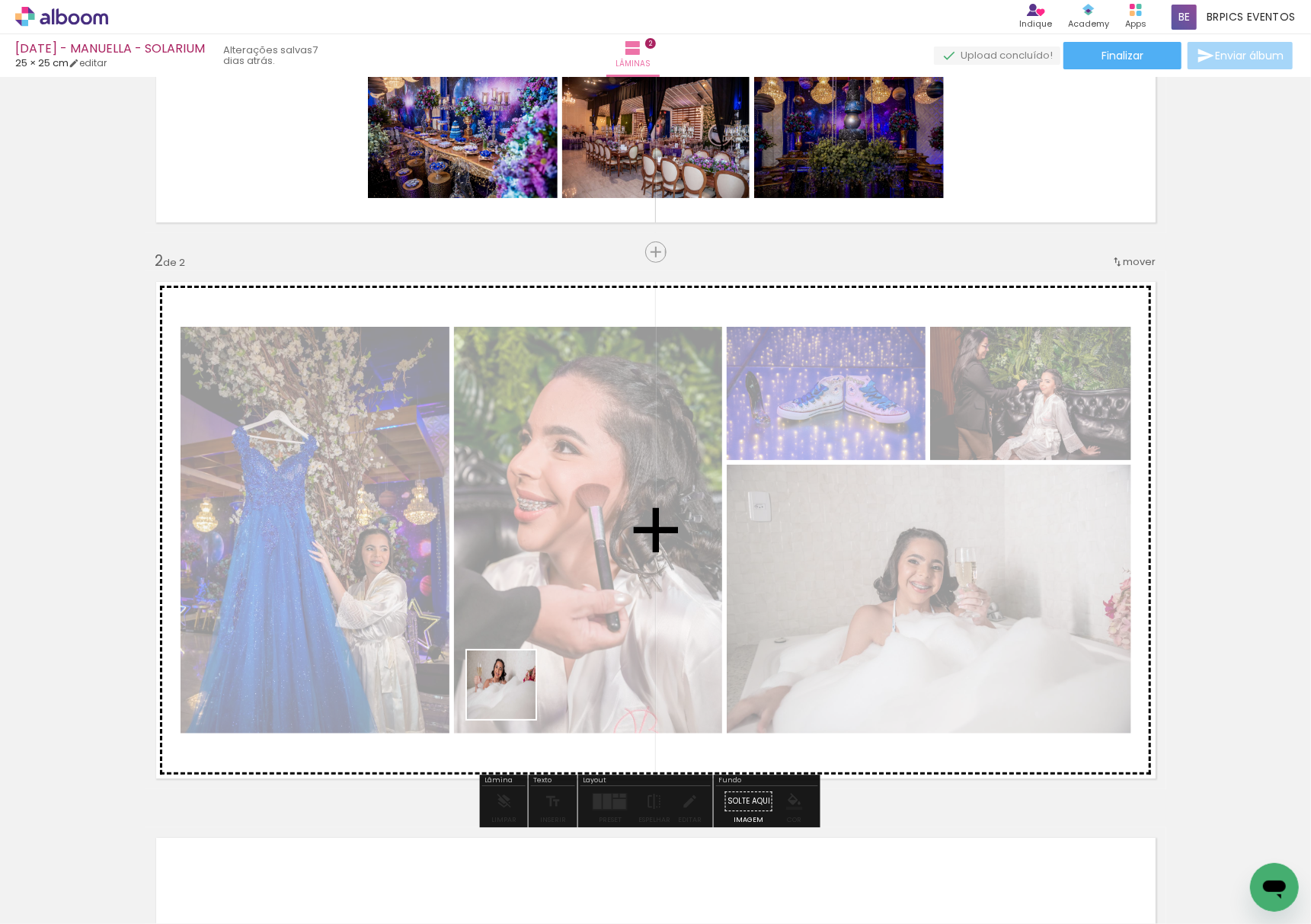
drag, startPoint x: 504, startPoint y: 874, endPoint x: 444, endPoint y: 866, distance: 60.5
click at [507, 675] on quentale-workspace at bounding box center [656, 462] width 1311 height 924
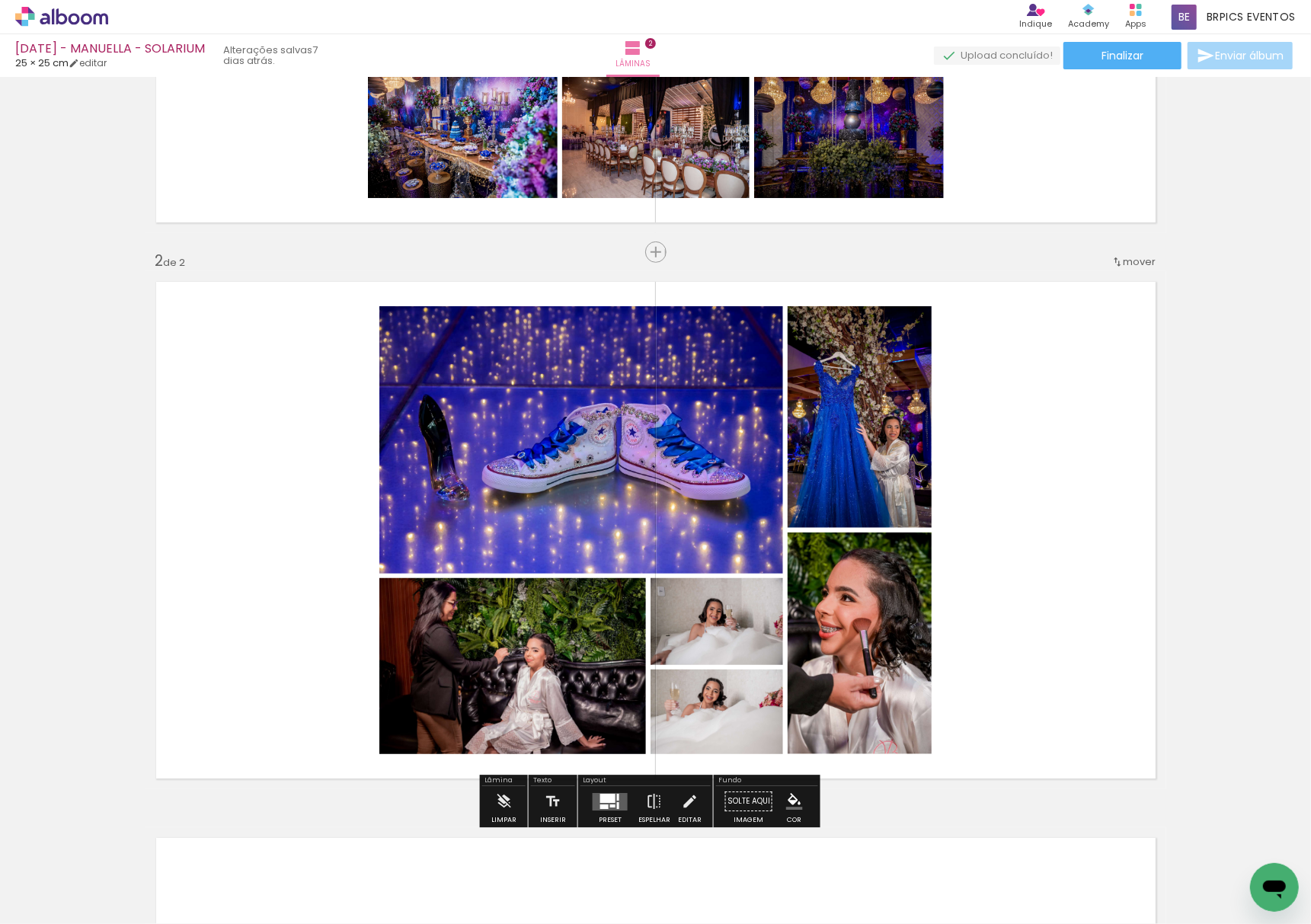
drag, startPoint x: 420, startPoint y: 888, endPoint x: 479, endPoint y: 619, distance: 275.4
click at [479, 629] on quentale-workspace at bounding box center [656, 462] width 1311 height 924
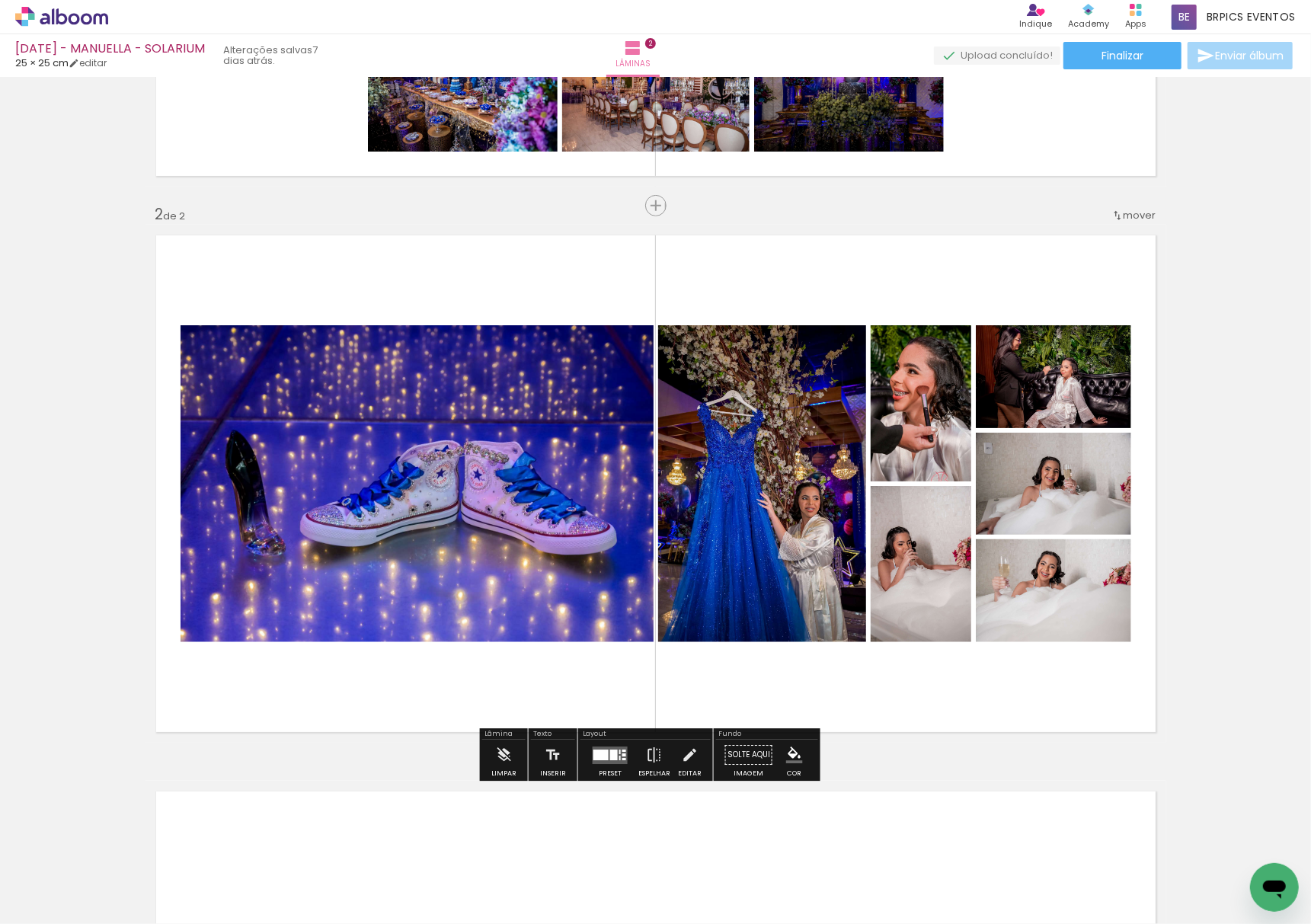
scroll to position [609, 0]
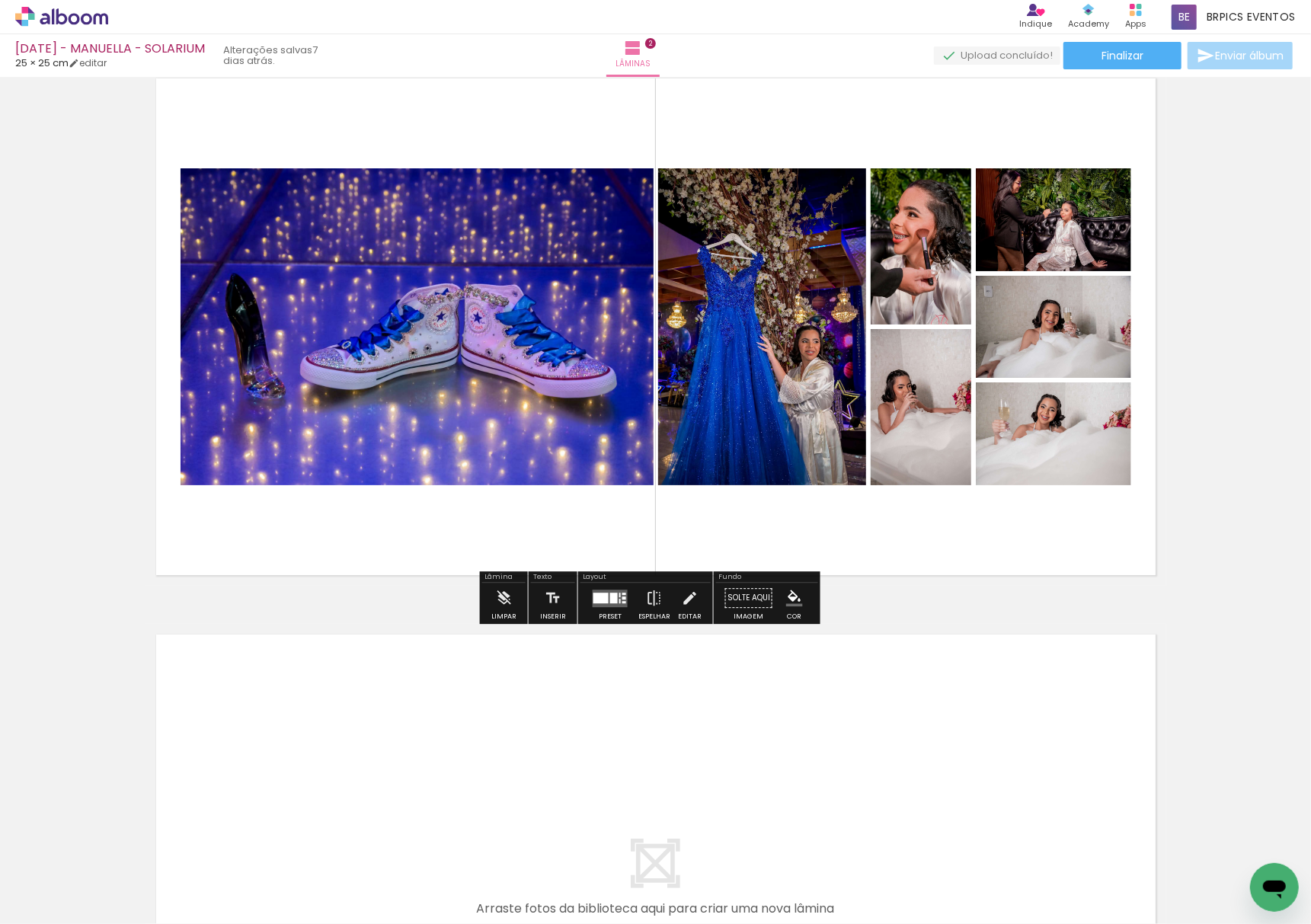
drag, startPoint x: 178, startPoint y: 866, endPoint x: 234, endPoint y: 735, distance: 142.5
click at [234, 735] on quentale-workspace at bounding box center [656, 462] width 1311 height 924
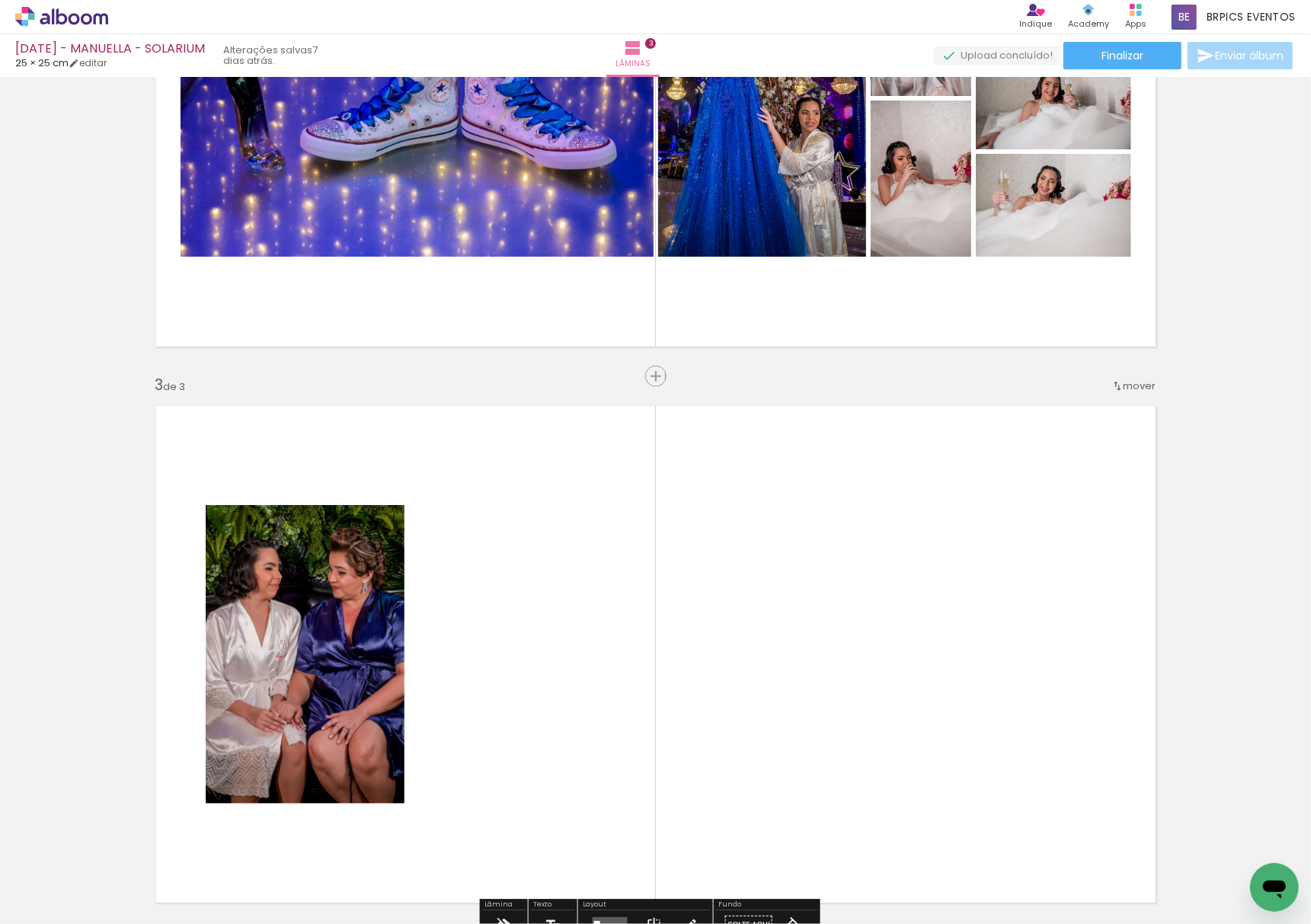
scroll to position [1039, 0]
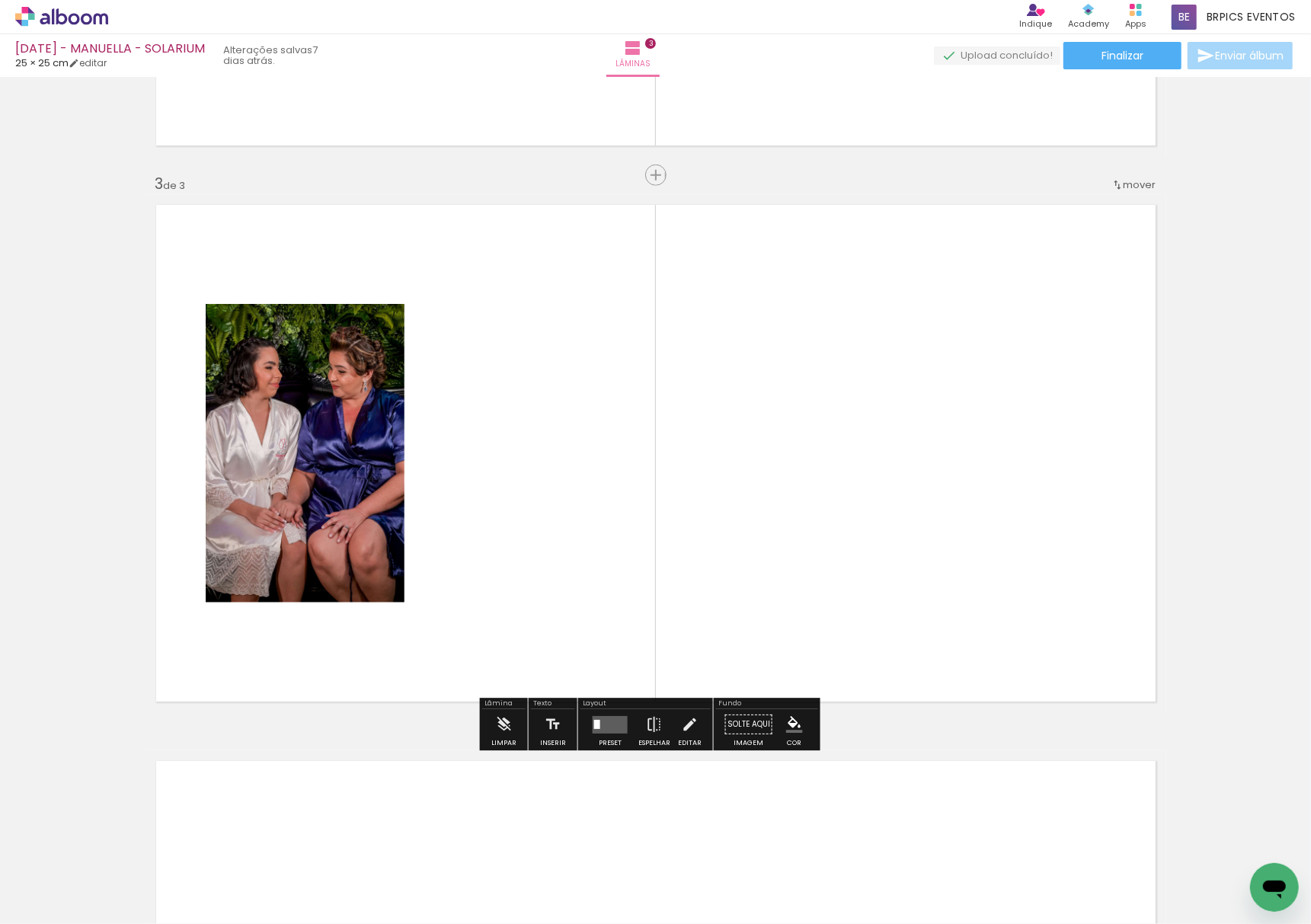
drag, startPoint x: 227, startPoint y: 805, endPoint x: 416, endPoint y: 561, distance: 308.6
click at [424, 495] on quentale-workspace at bounding box center [656, 462] width 1311 height 924
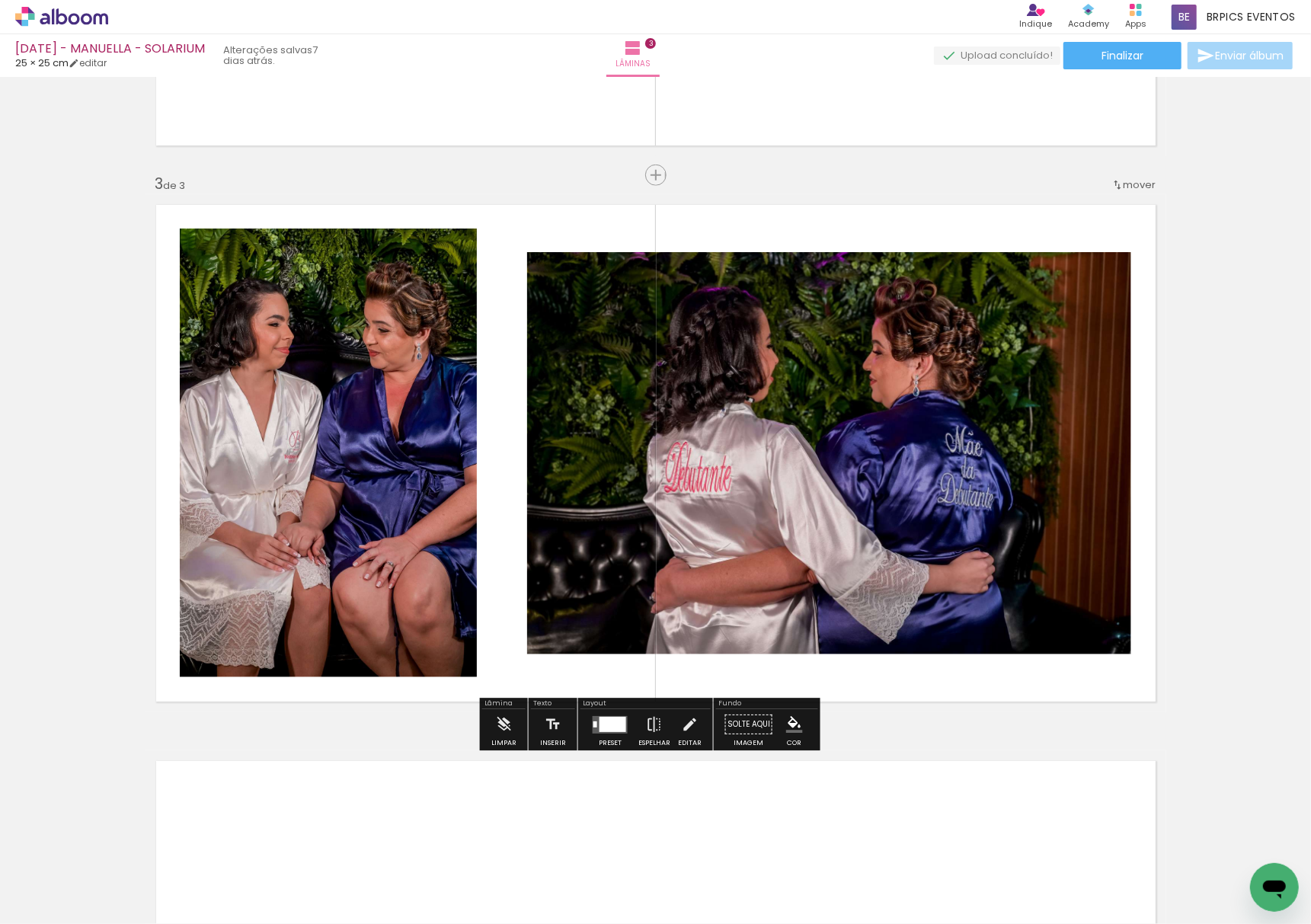
drag, startPoint x: 190, startPoint y: 872, endPoint x: 568, endPoint y: 492, distance: 536.0
click at [565, 499] on quentale-workspace at bounding box center [656, 462] width 1311 height 924
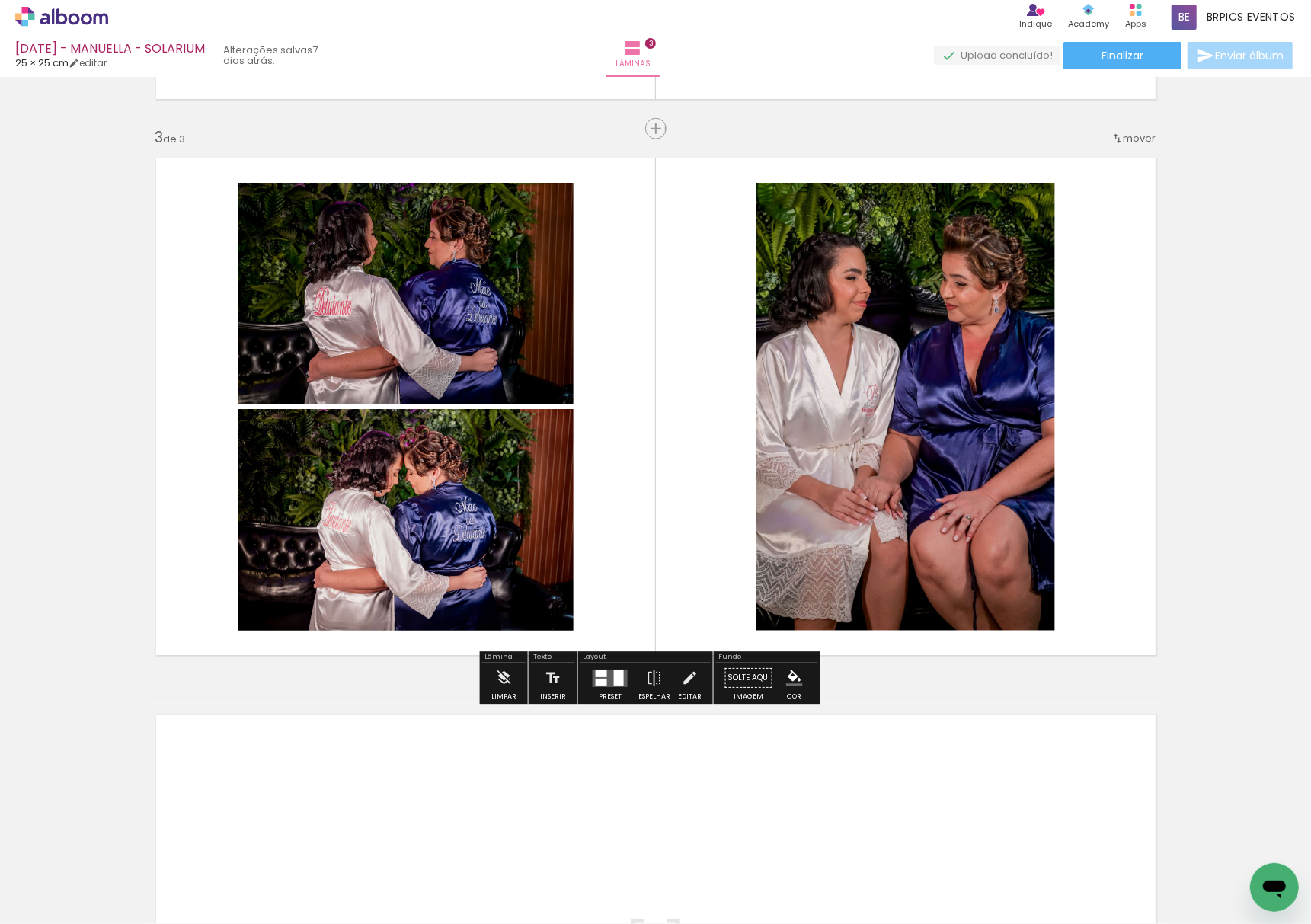
scroll to position [1140, 0]
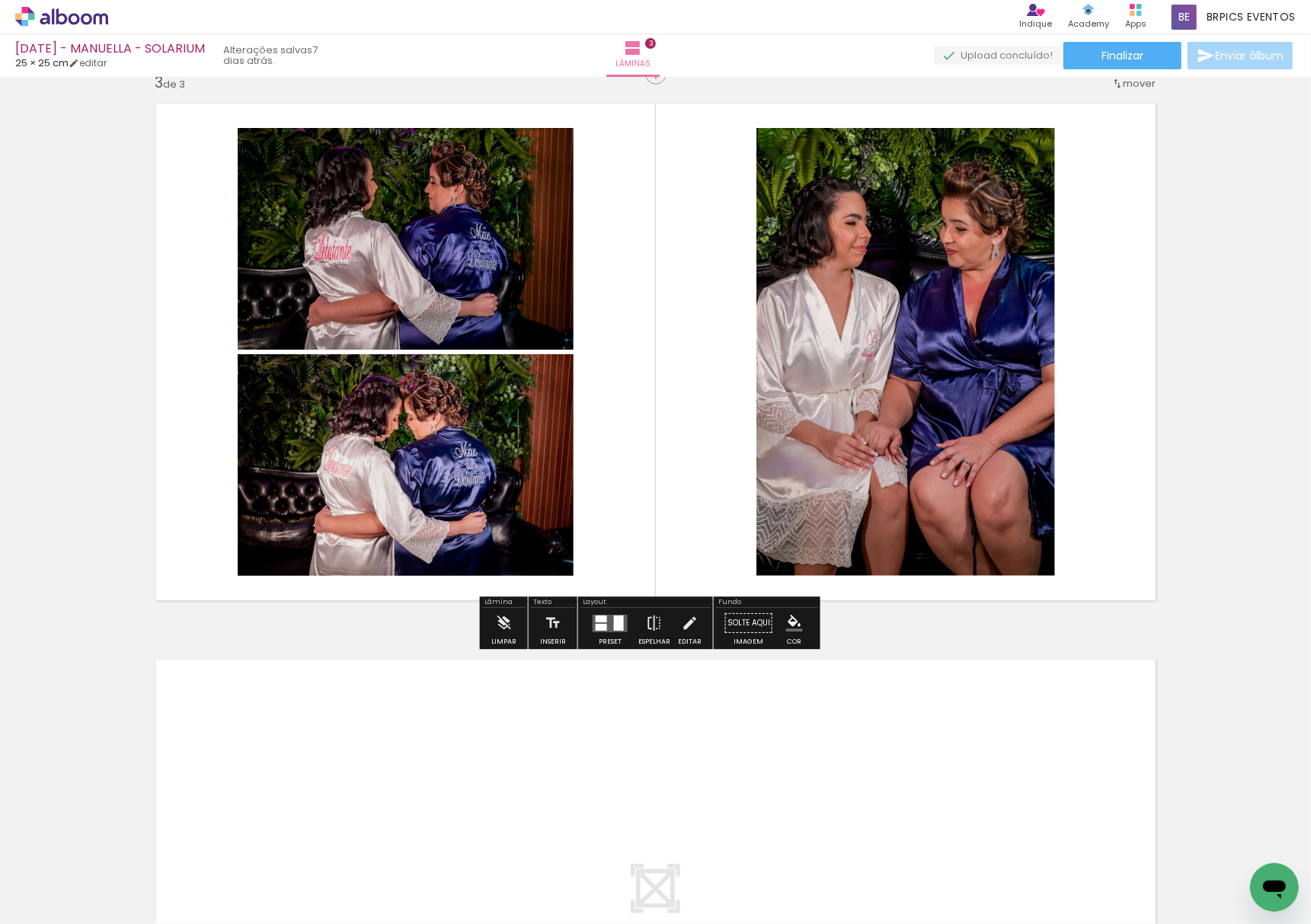
drag, startPoint x: 166, startPoint y: 893, endPoint x: 214, endPoint y: 874, distance: 51.6
click at [228, 770] on quentale-workspace at bounding box center [656, 462] width 1311 height 924
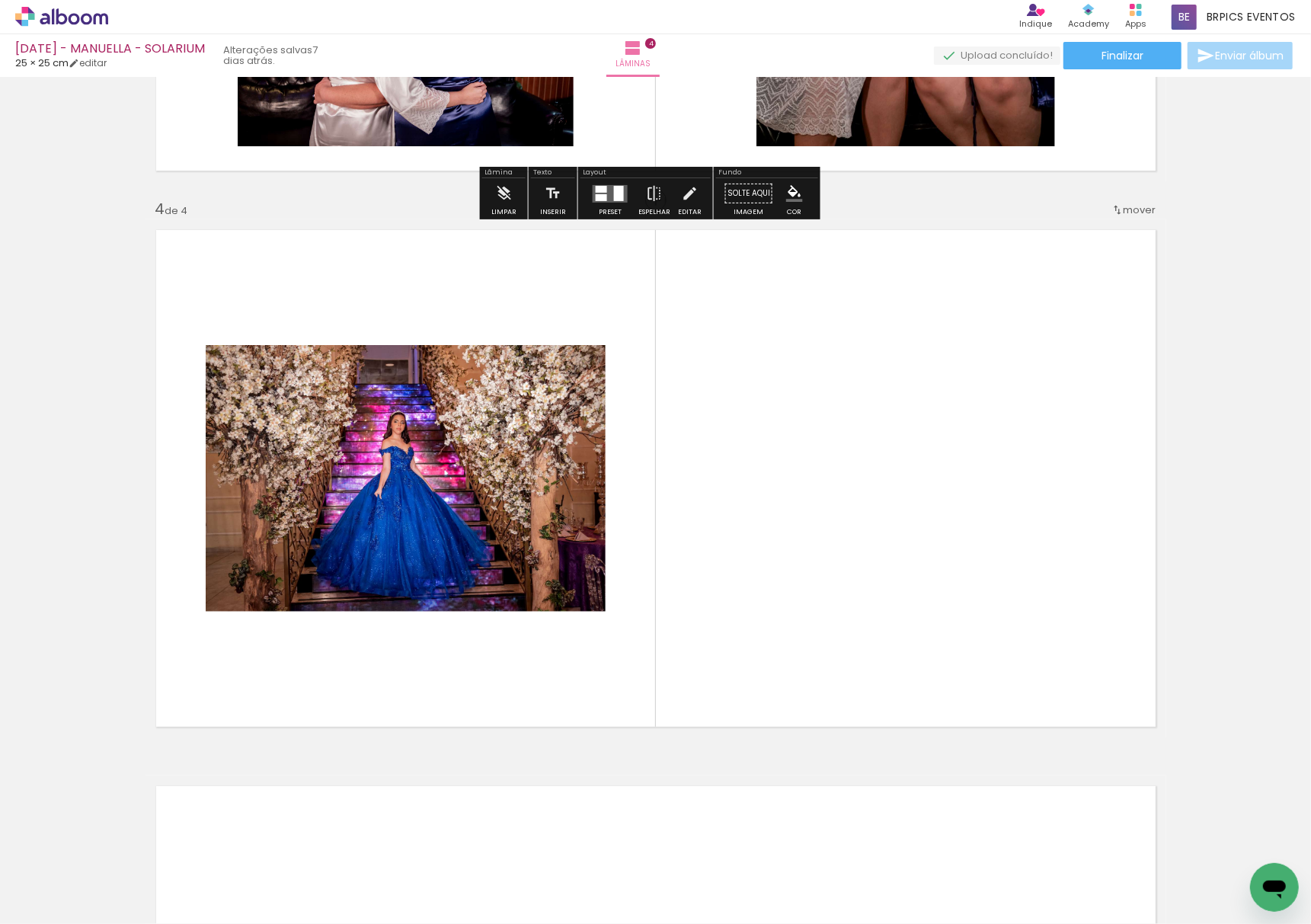
scroll to position [1595, 0]
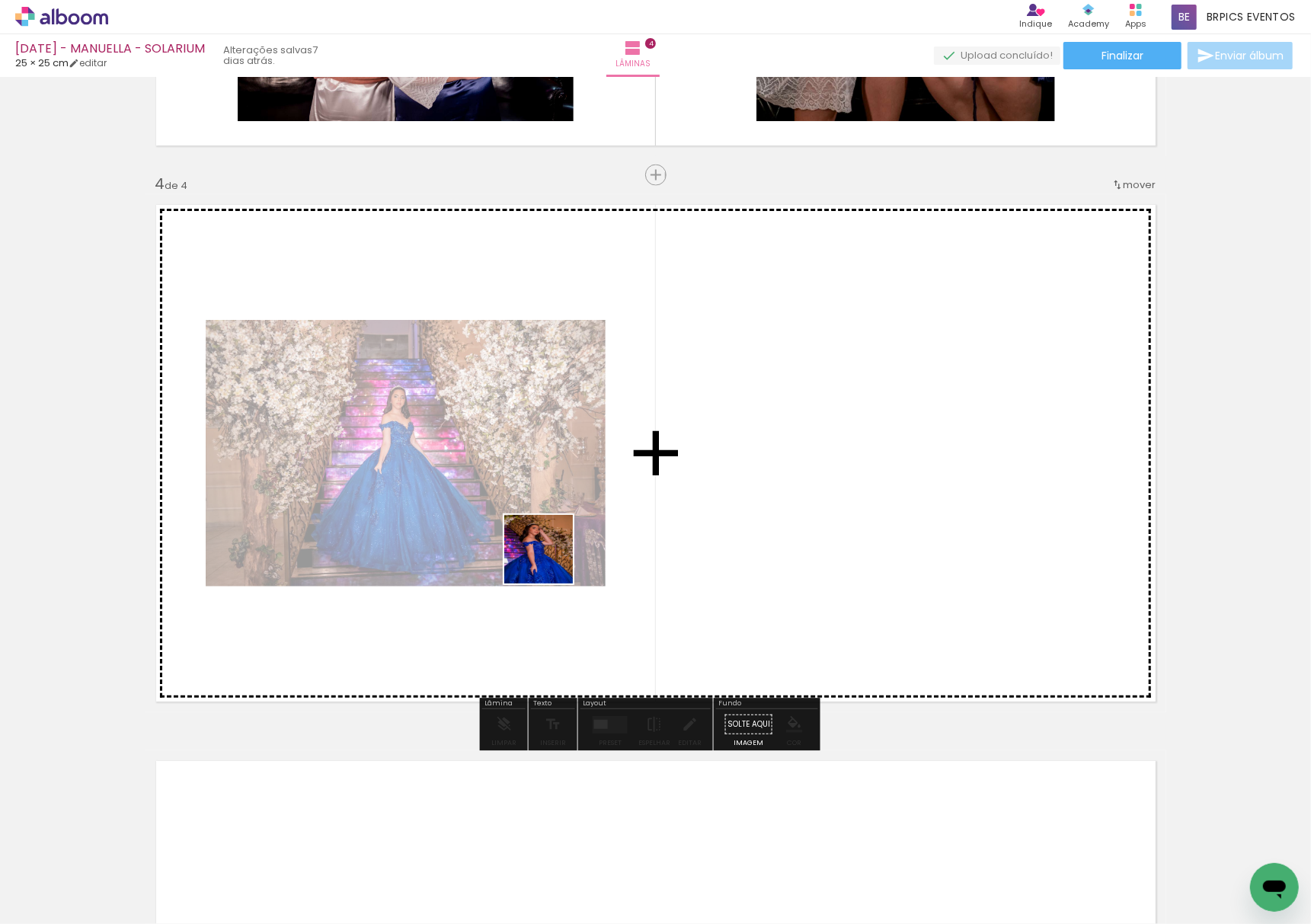
drag, startPoint x: 262, startPoint y: 802, endPoint x: 547, endPoint y: 543, distance: 385.1
click at [611, 519] on quentale-workspace at bounding box center [656, 462] width 1311 height 924
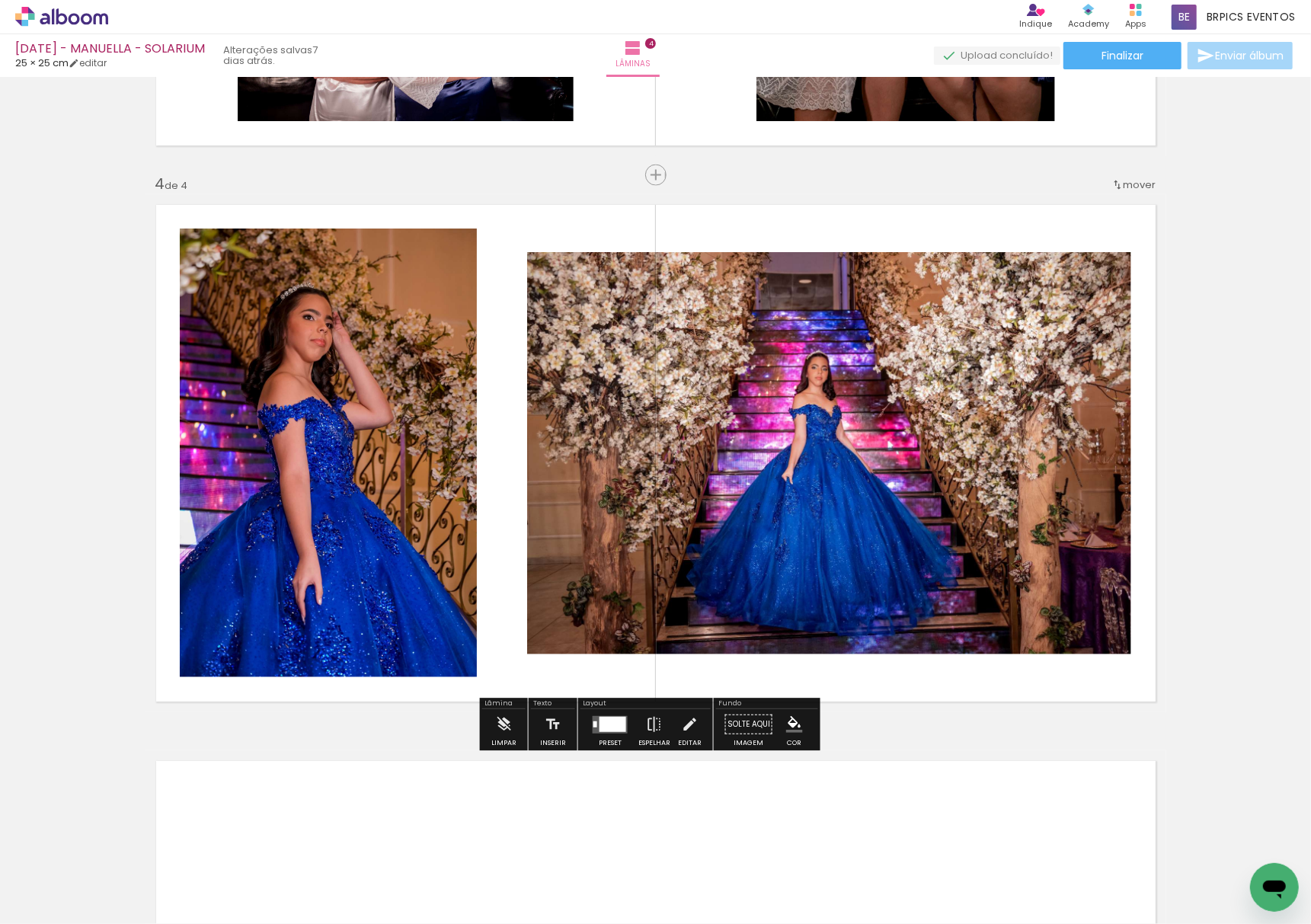
drag, startPoint x: 161, startPoint y: 887, endPoint x: 464, endPoint y: 519, distance: 476.7
click at [464, 519] on quentale-workspace at bounding box center [656, 462] width 1311 height 924
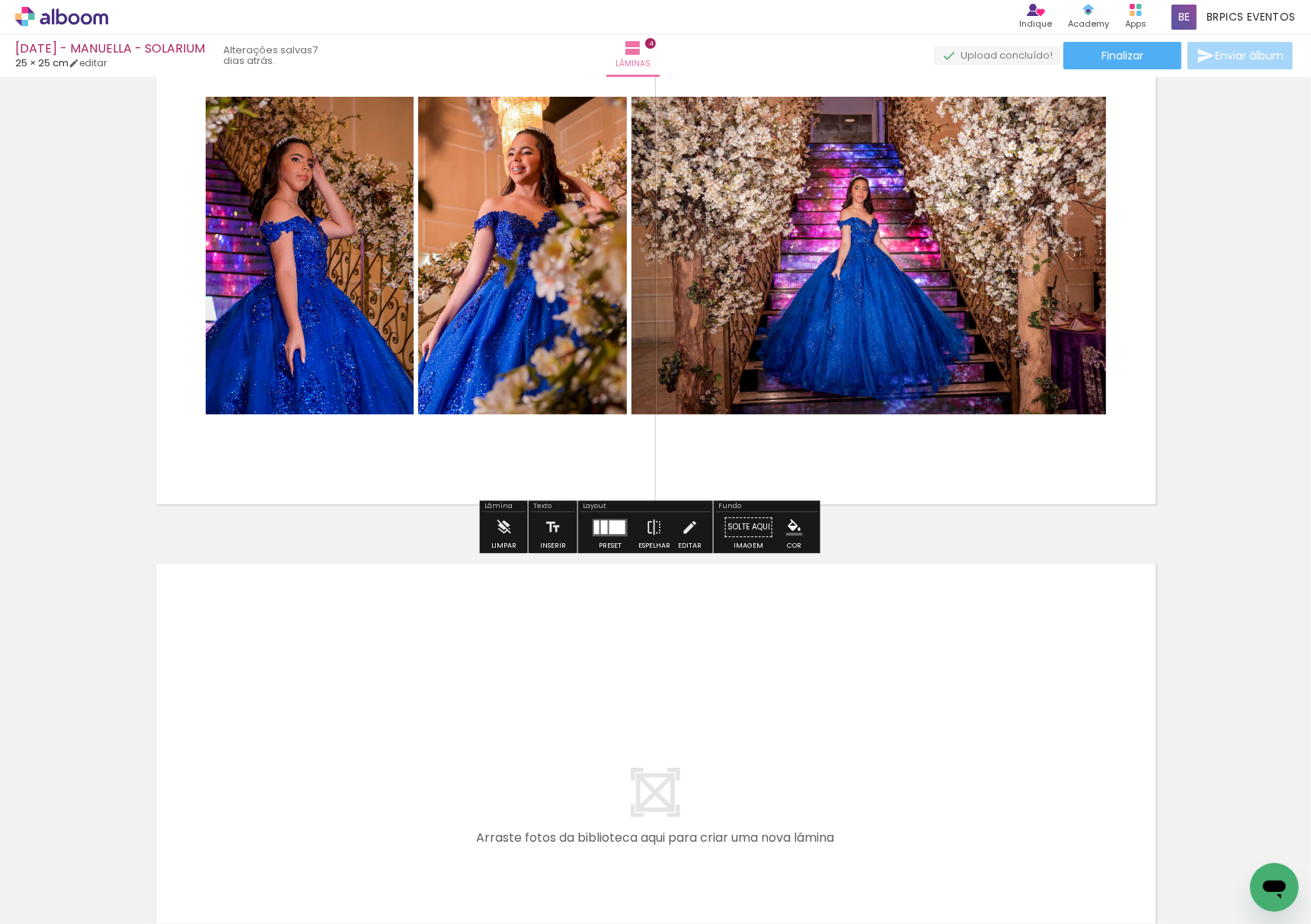
scroll to position [1798, 0]
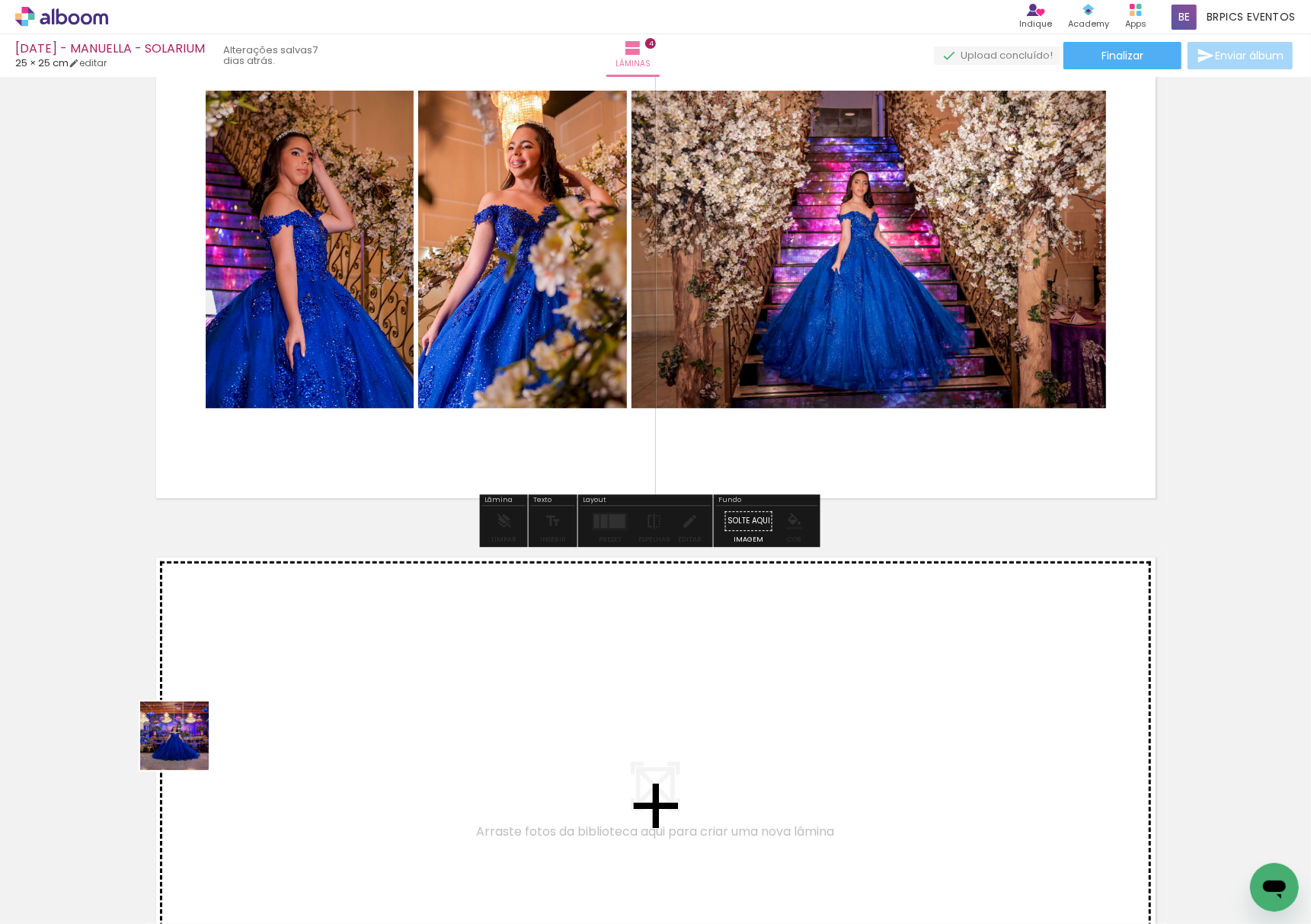
drag, startPoint x: 160, startPoint y: 872, endPoint x: 195, endPoint y: 702, distance: 173.6
click at [195, 702] on quentale-workspace at bounding box center [656, 462] width 1311 height 924
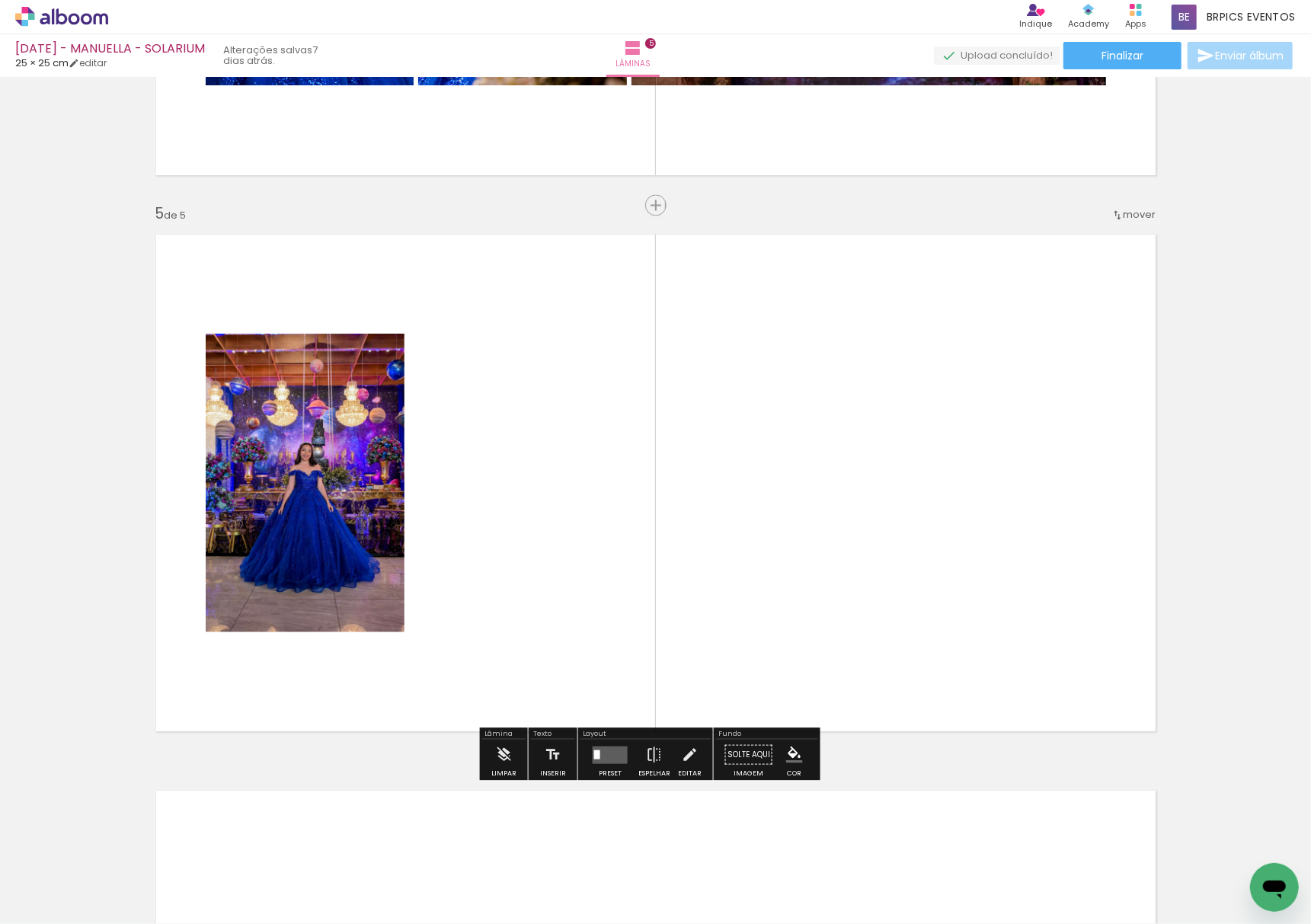
scroll to position [2151, 0]
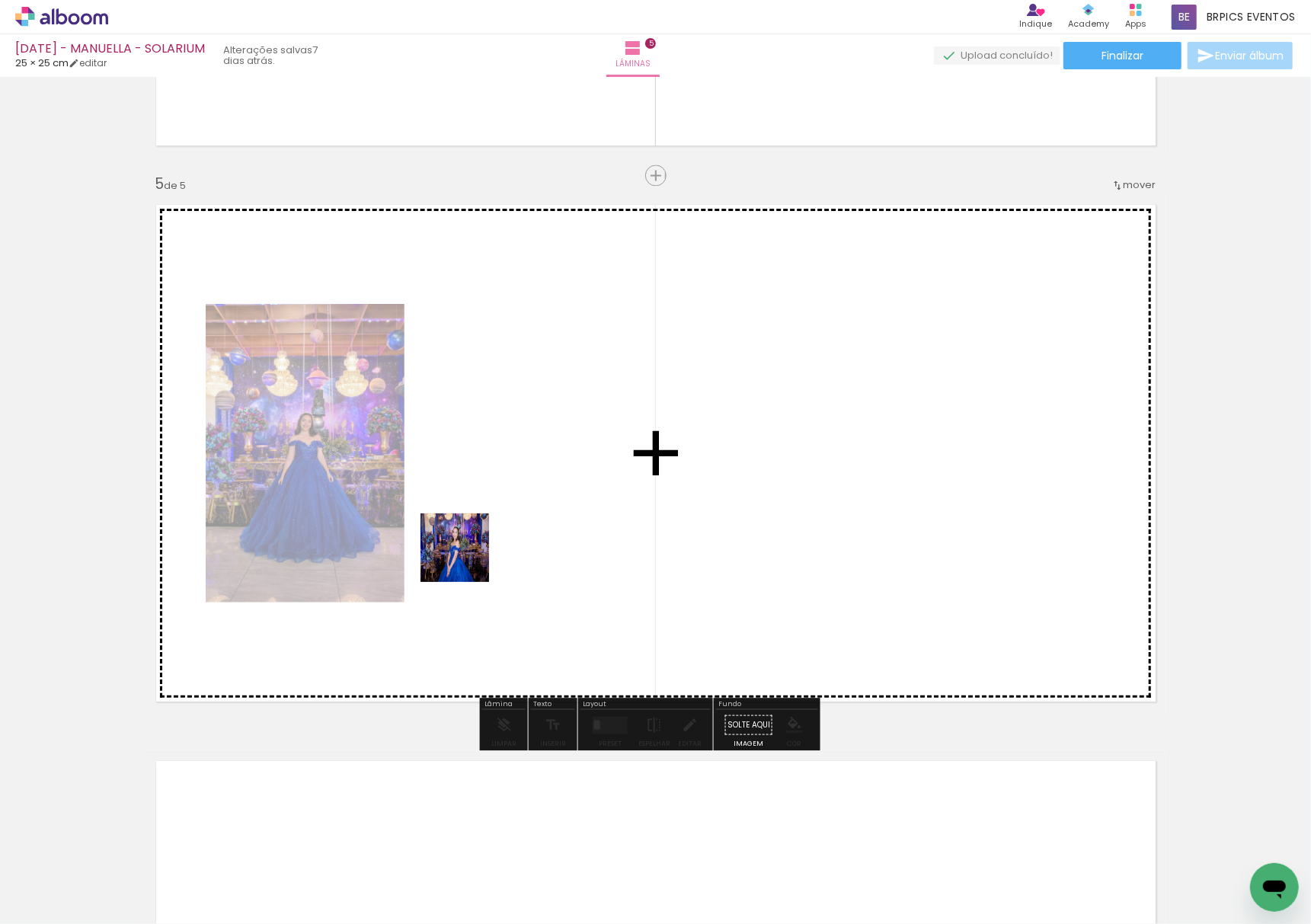
drag, startPoint x: 364, startPoint y: 655, endPoint x: 486, endPoint y: 434, distance: 252.4
click at [507, 492] on quentale-workspace at bounding box center [656, 462] width 1311 height 924
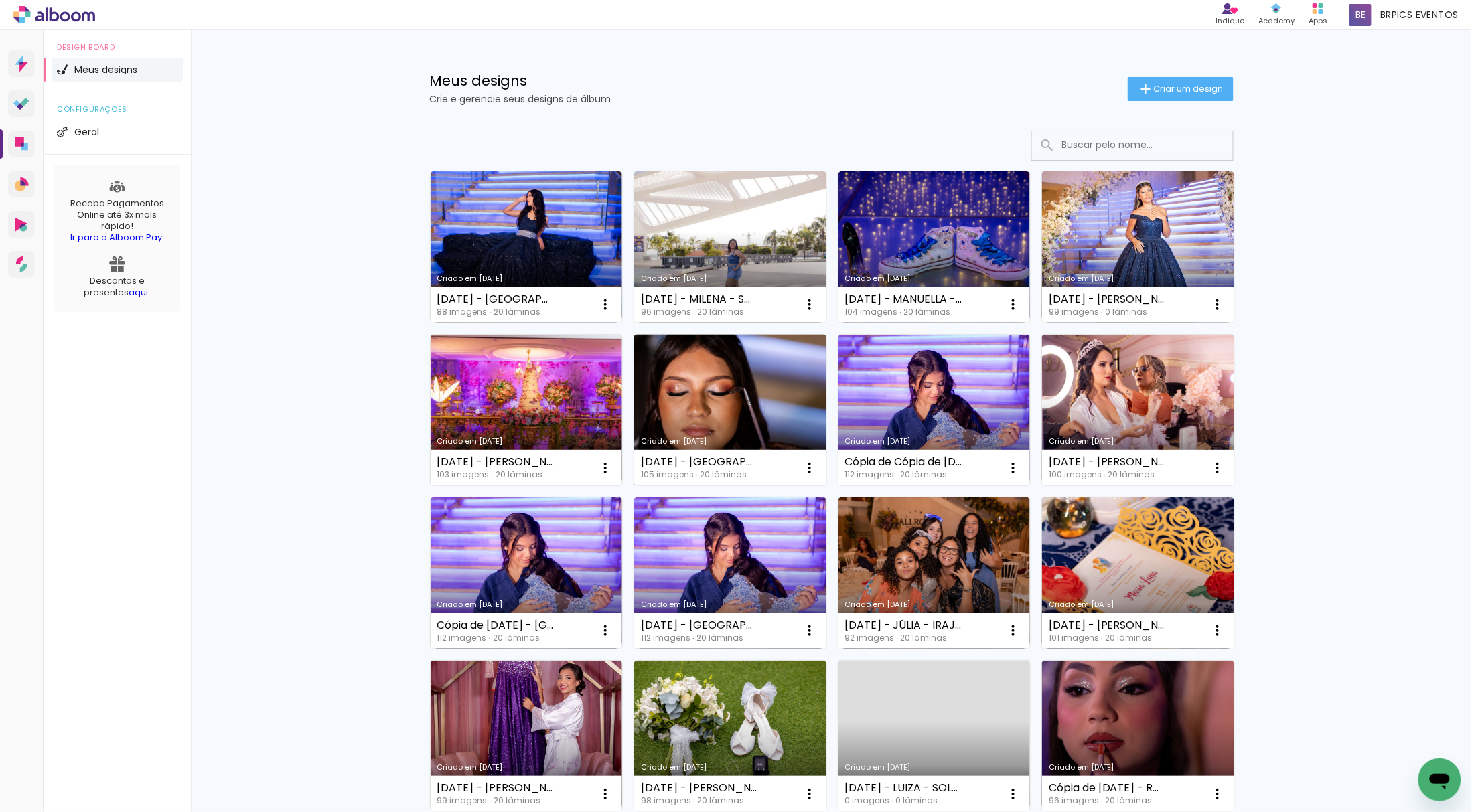
click at [713, 384] on link "Criado em [DATE]" at bounding box center [729, 410] width 192 height 151
